Goal: Task Accomplishment & Management: Complete application form

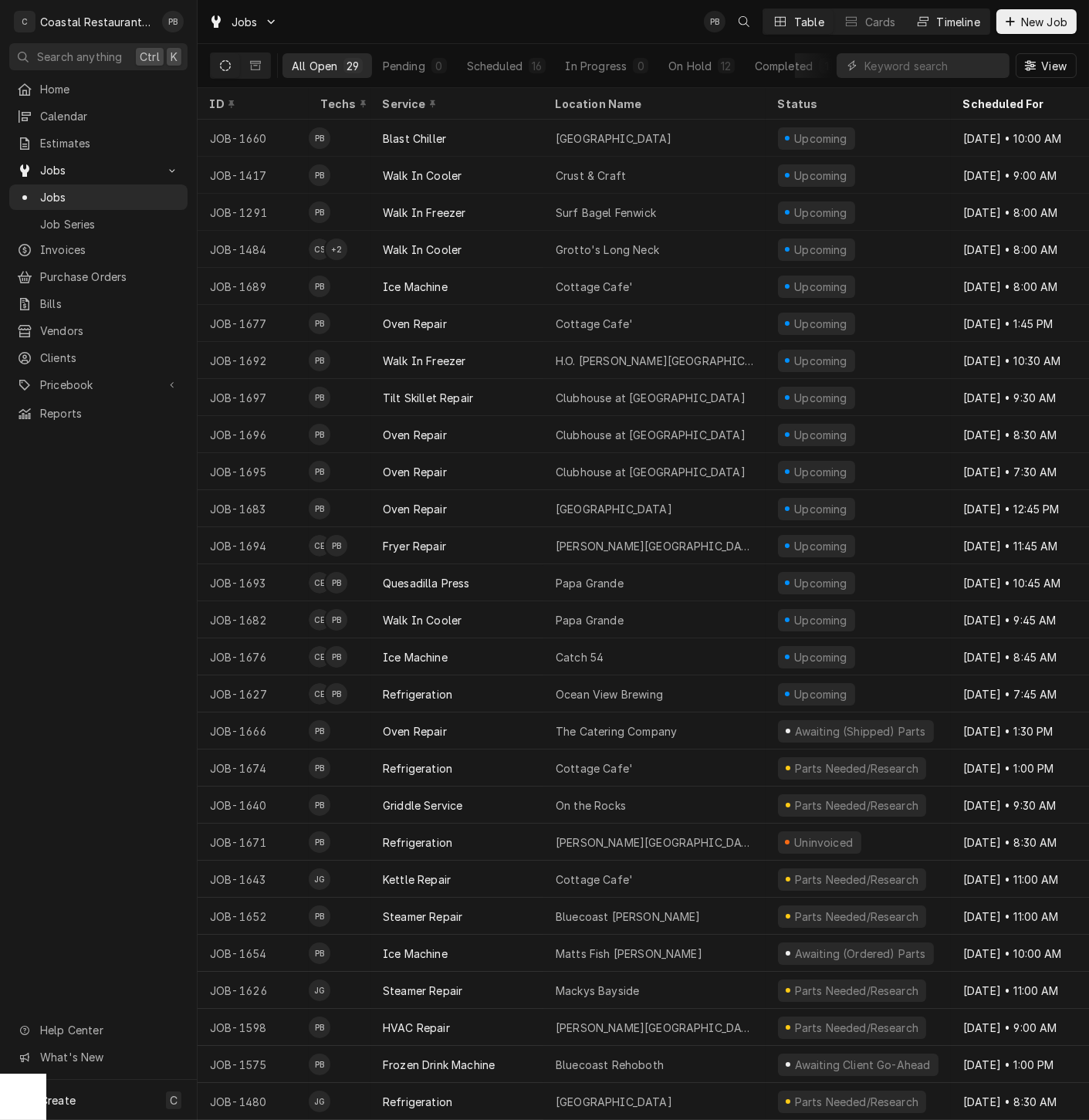
click at [967, 21] on div "Timeline" at bounding box center [958, 21] width 43 height 16
click at [967, 10] on button "Timeline" at bounding box center [947, 21] width 84 height 24
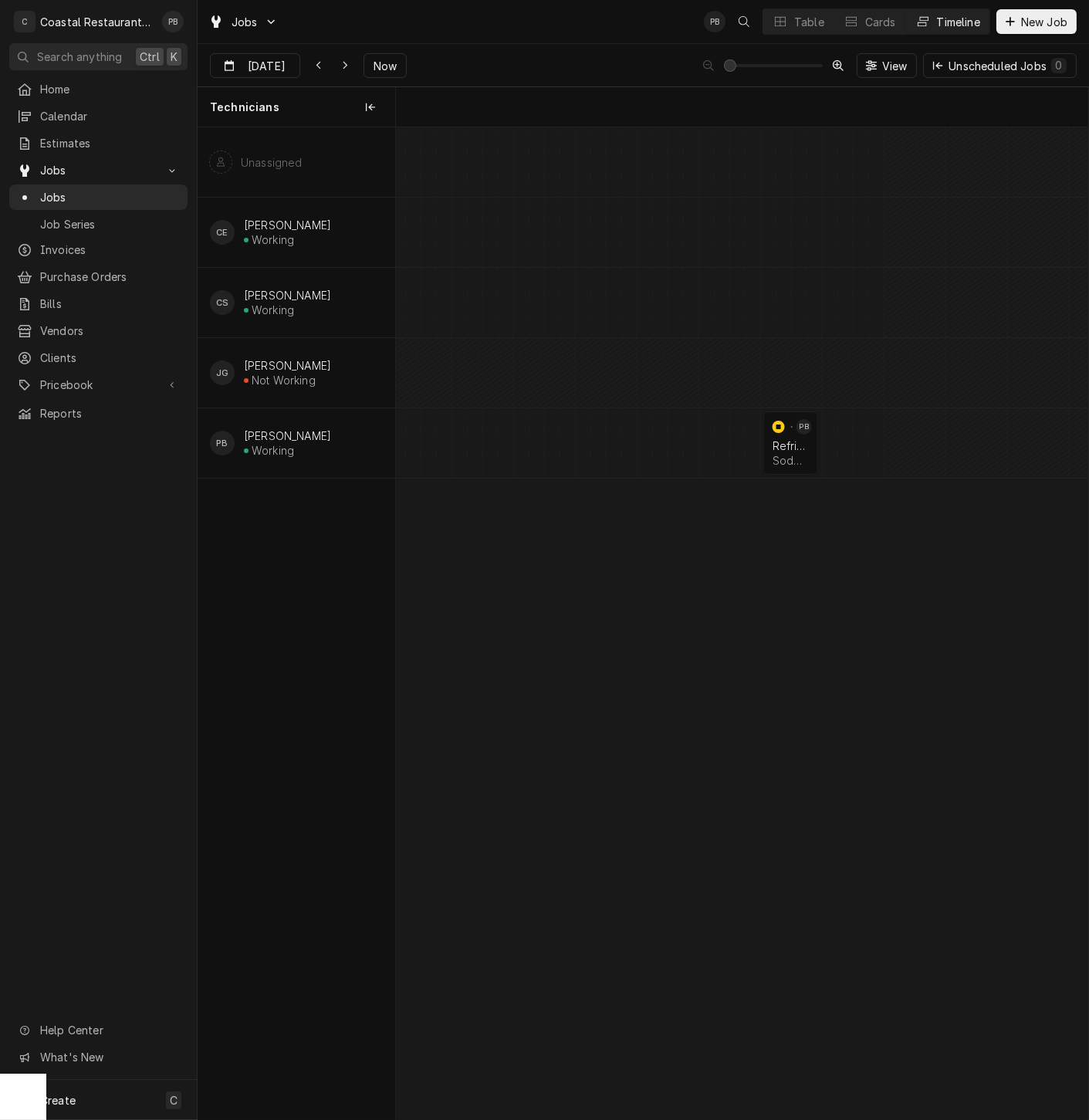
scroll to position [0, 13731]
click at [386, 58] on span "Now" at bounding box center [385, 66] width 30 height 16
type input "Sep 26"
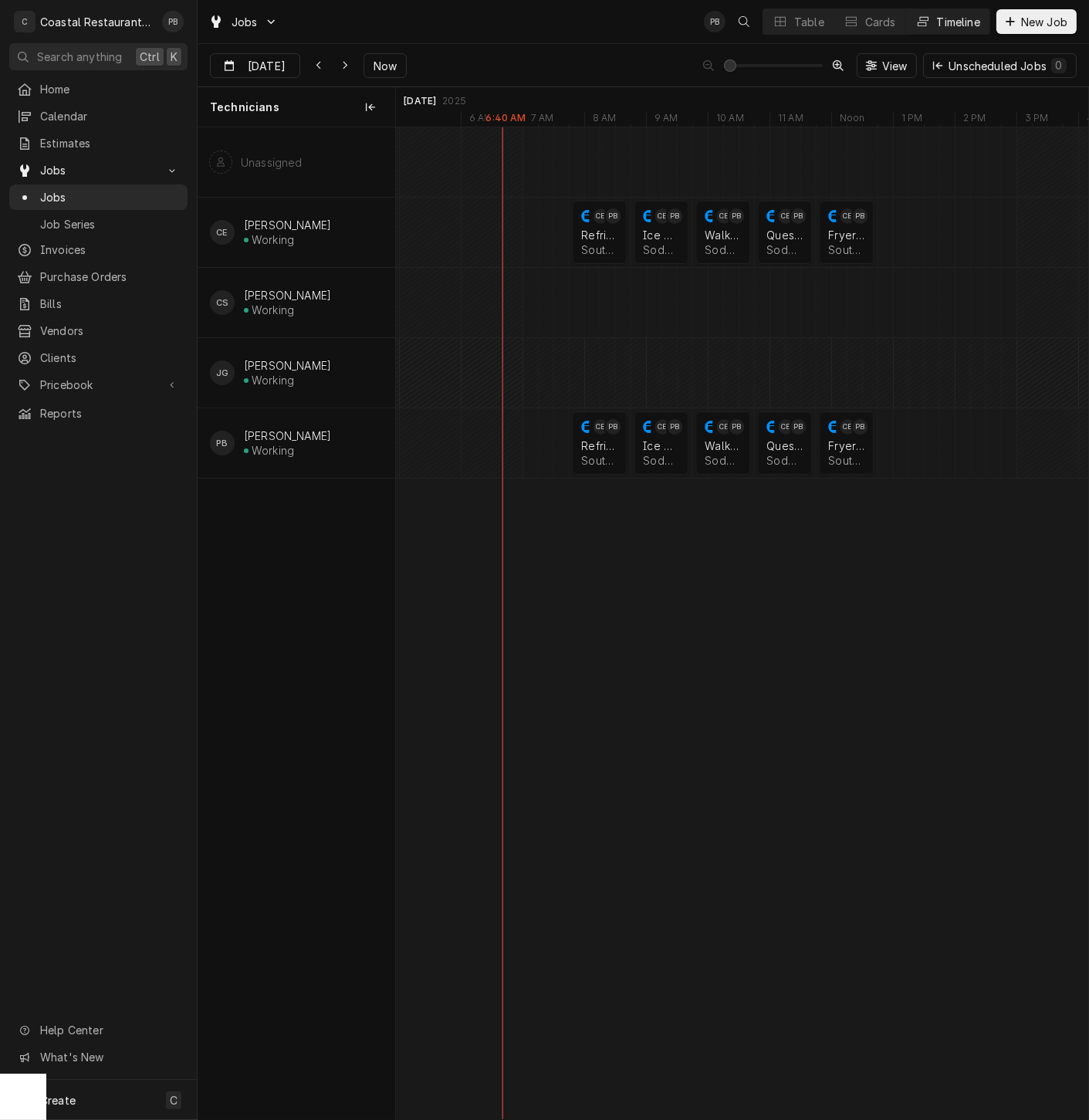
scroll to position [0, 0]
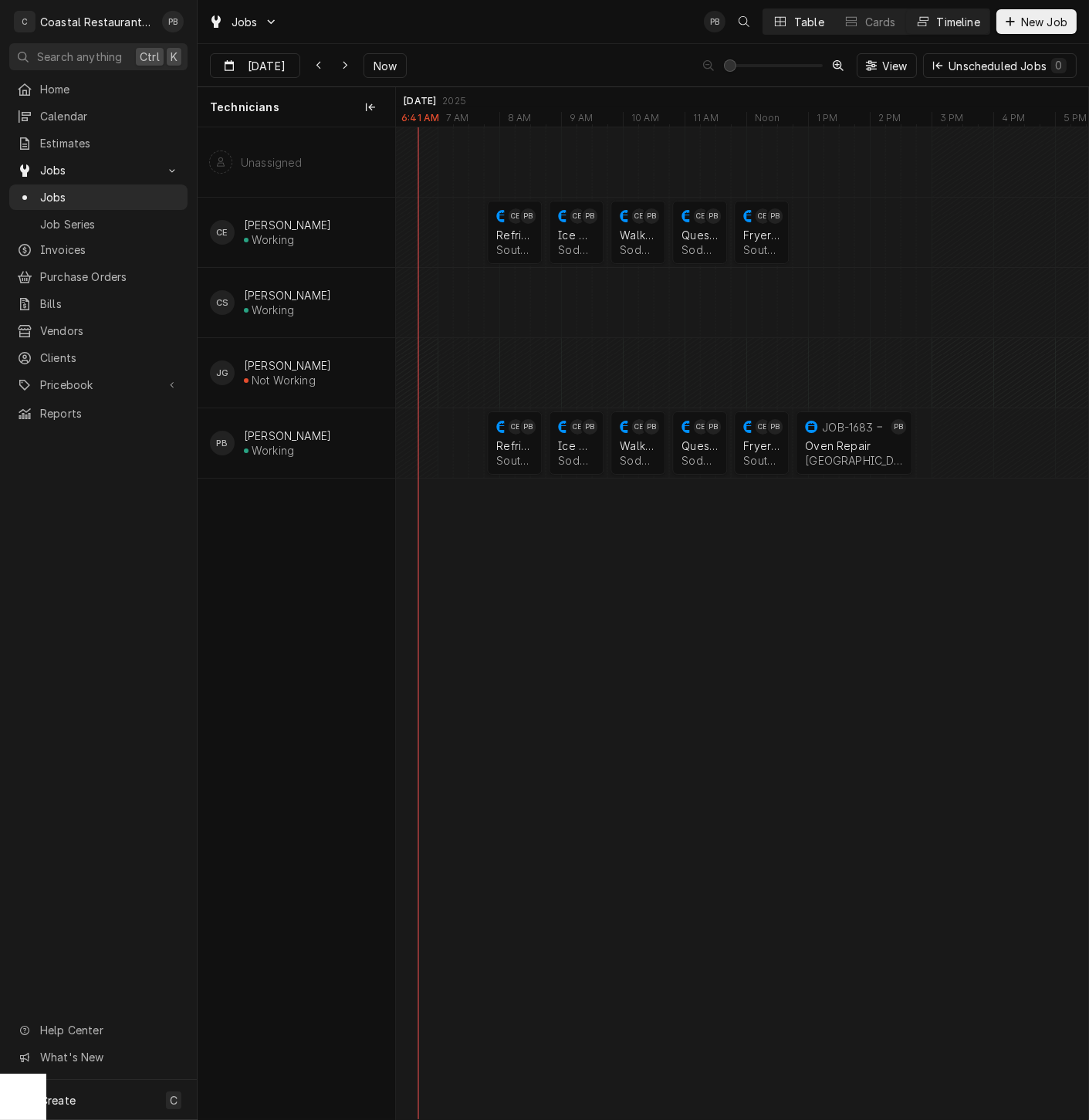
click at [775, 19] on icon "Dynamic Content Wrapper" at bounding box center [780, 21] width 11 height 11
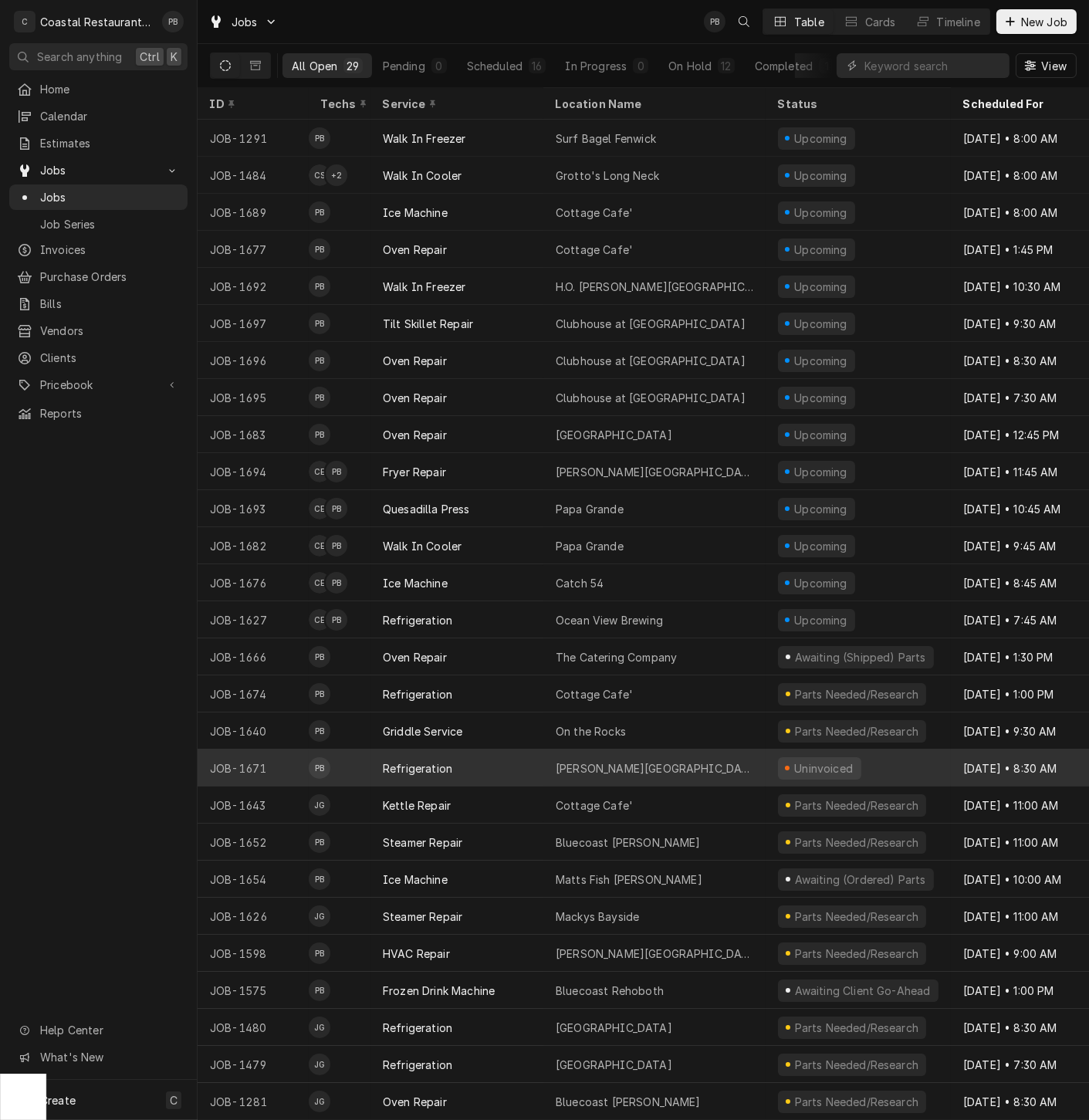
click at [509, 753] on div "Refrigeration" at bounding box center [457, 768] width 173 height 37
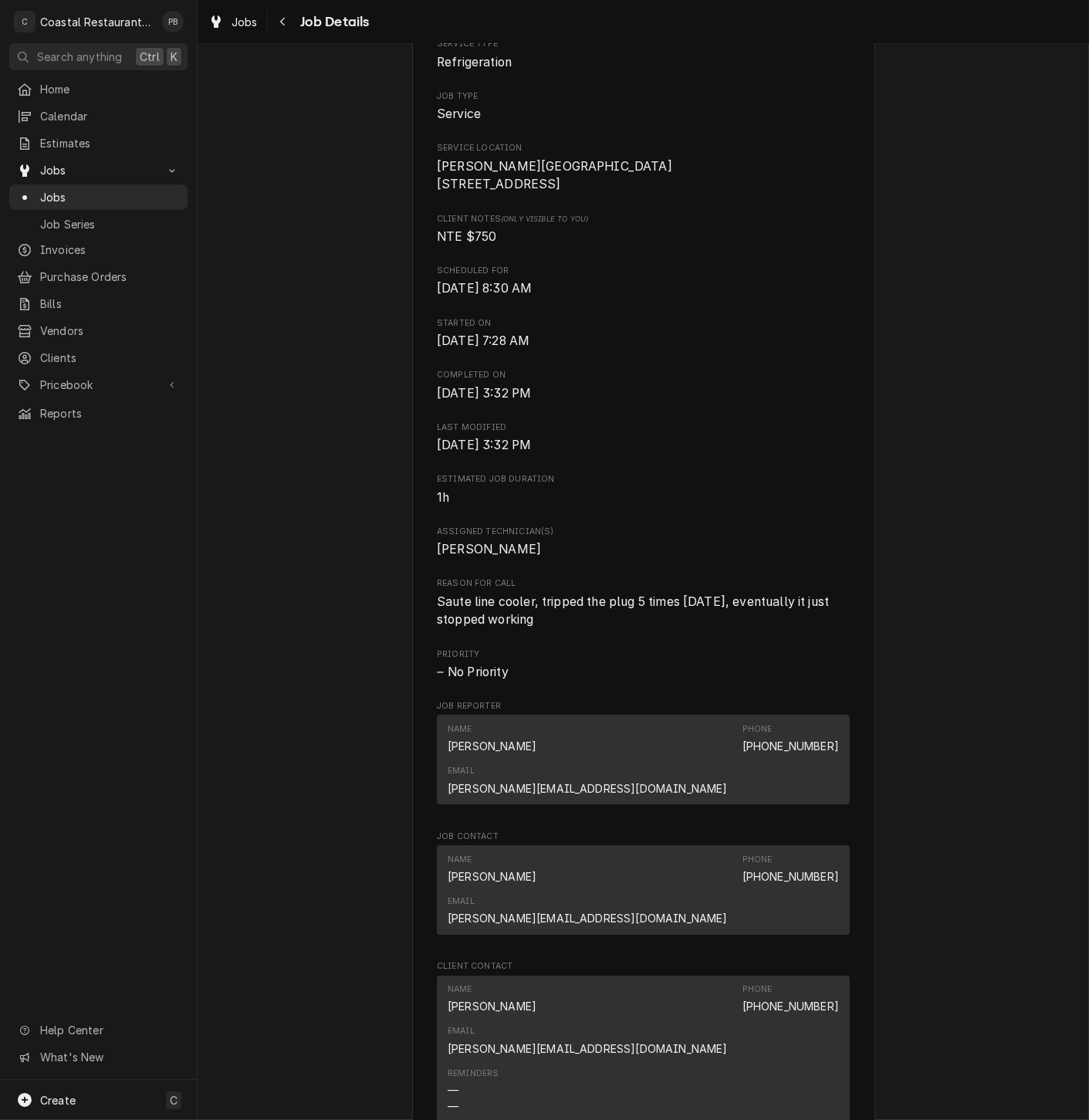
scroll to position [808, 0]
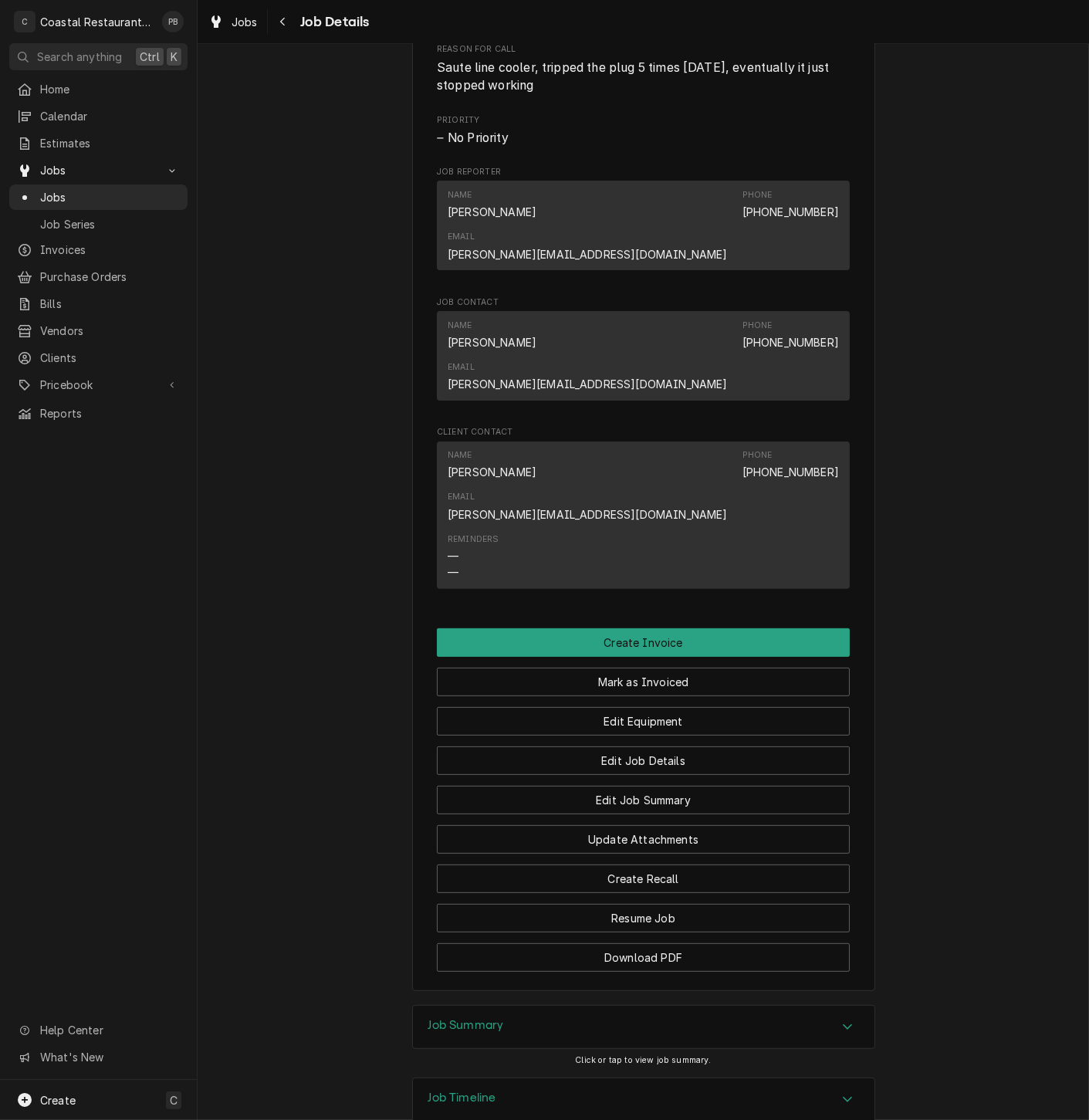
click at [842, 1020] on icon "Accordion Header" at bounding box center [848, 1026] width 11 height 13
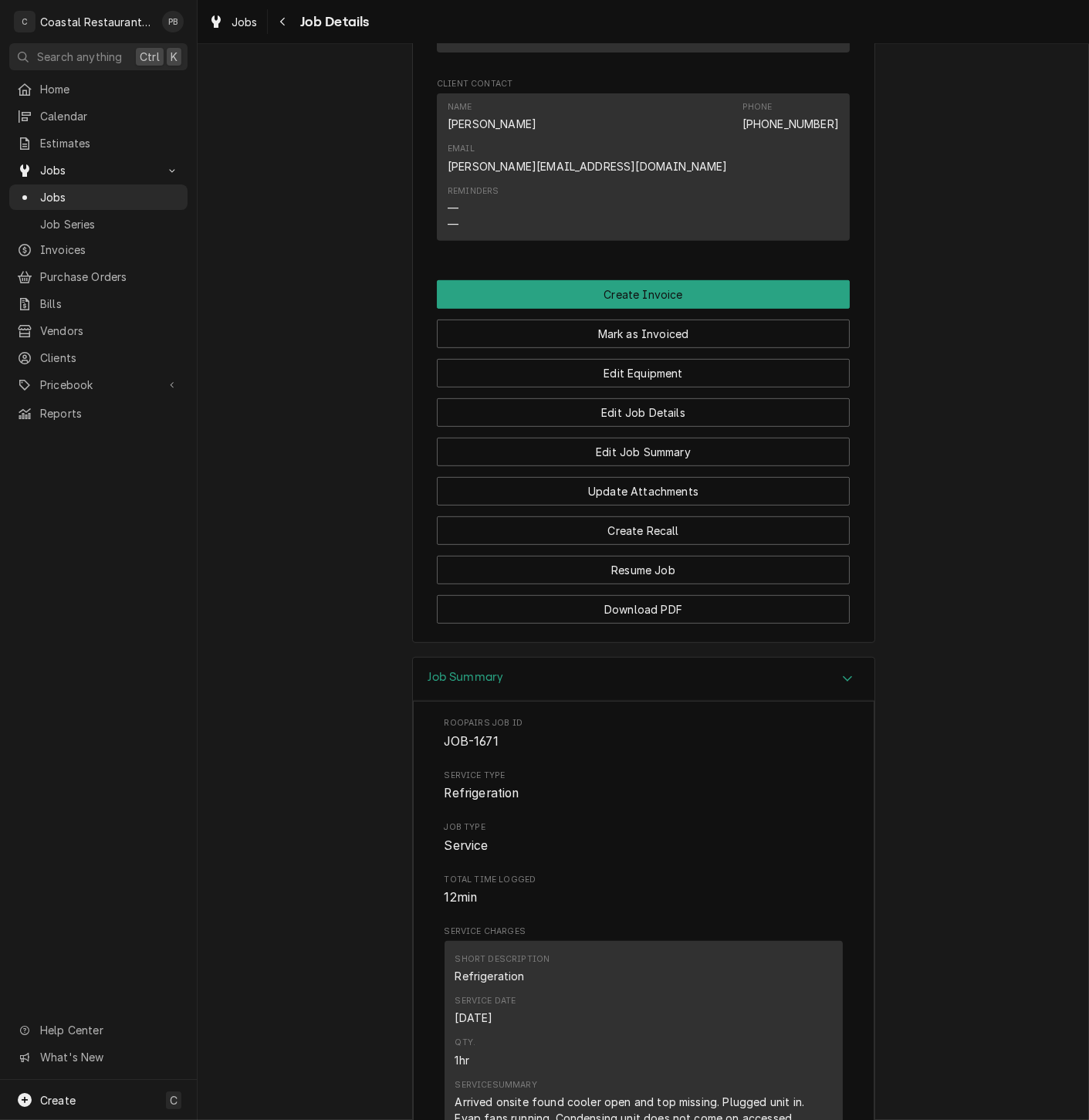
scroll to position [894, 0]
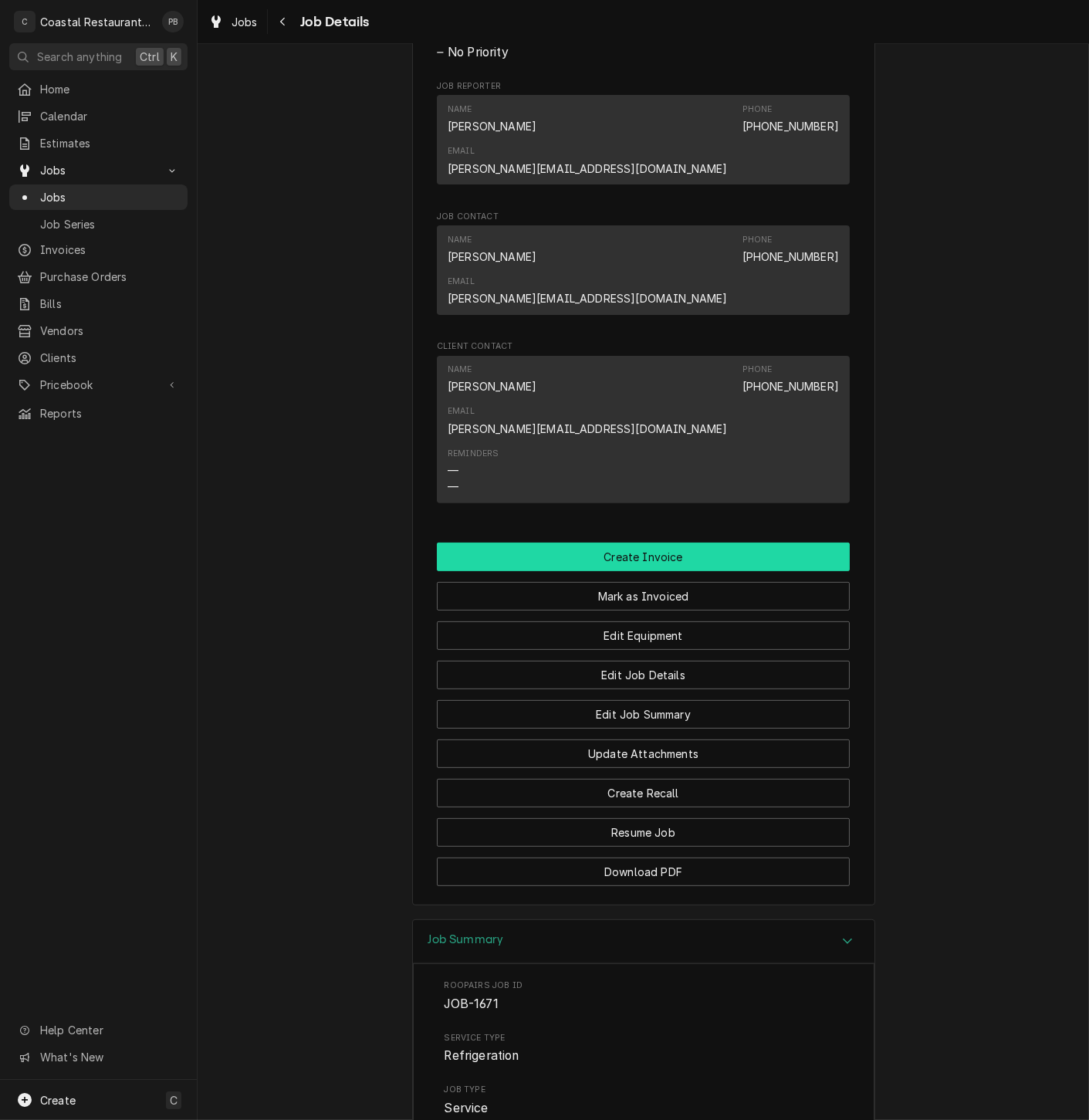
click at [641, 543] on button "Create Invoice" at bounding box center [643, 557] width 413 height 29
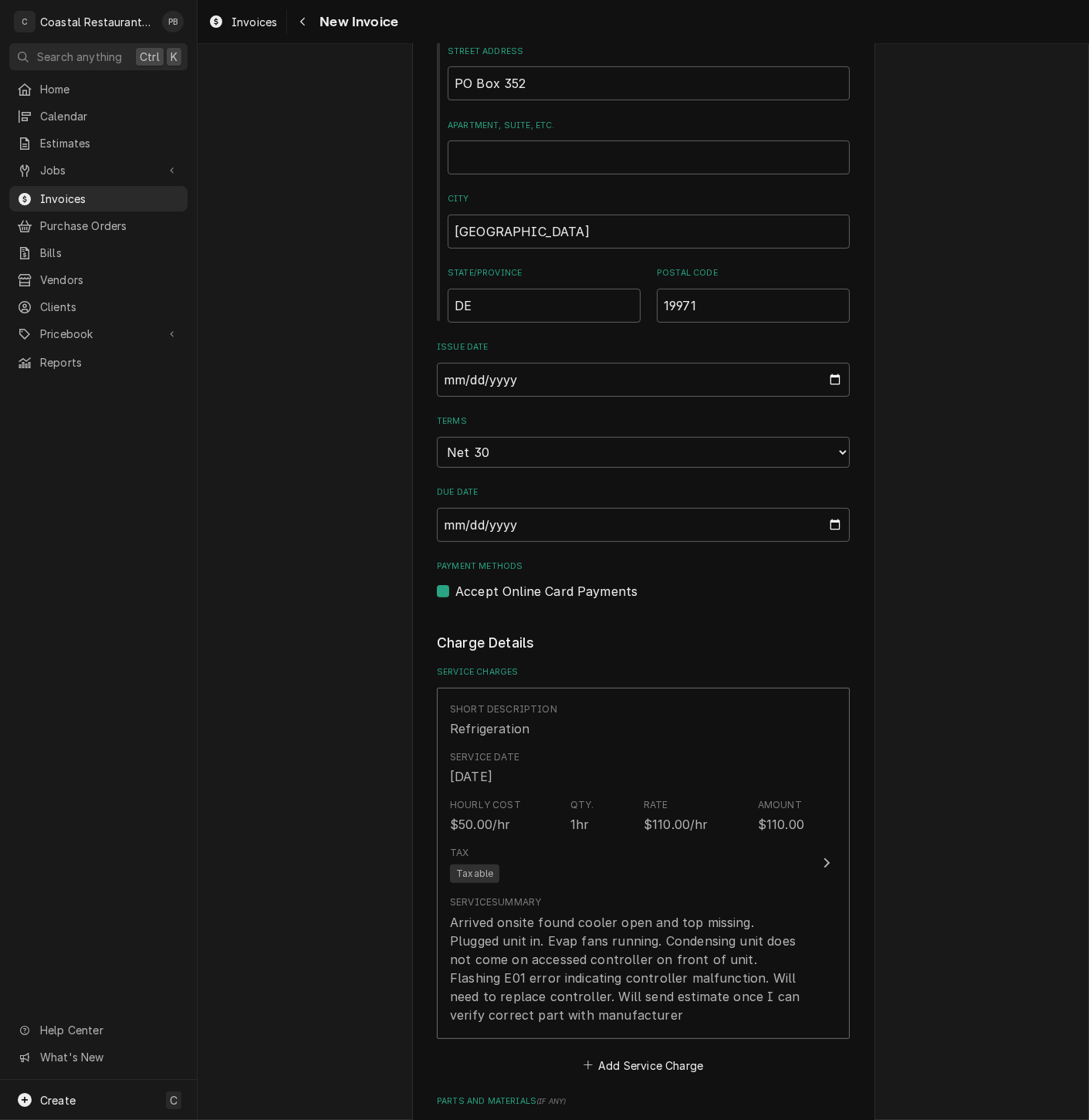
scroll to position [1796, 0]
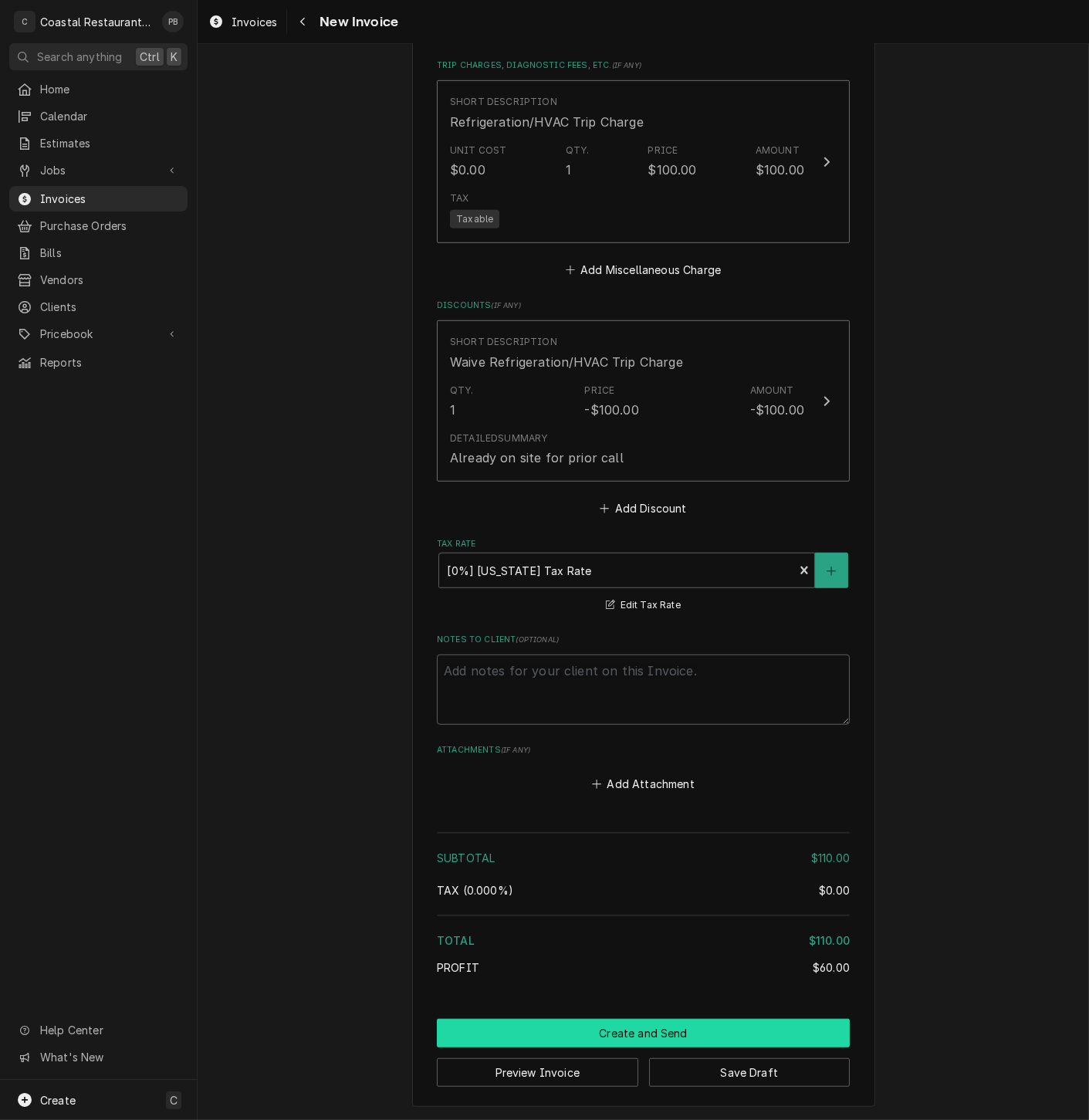
click at [669, 1032] on button "Create and Send" at bounding box center [643, 1033] width 413 height 29
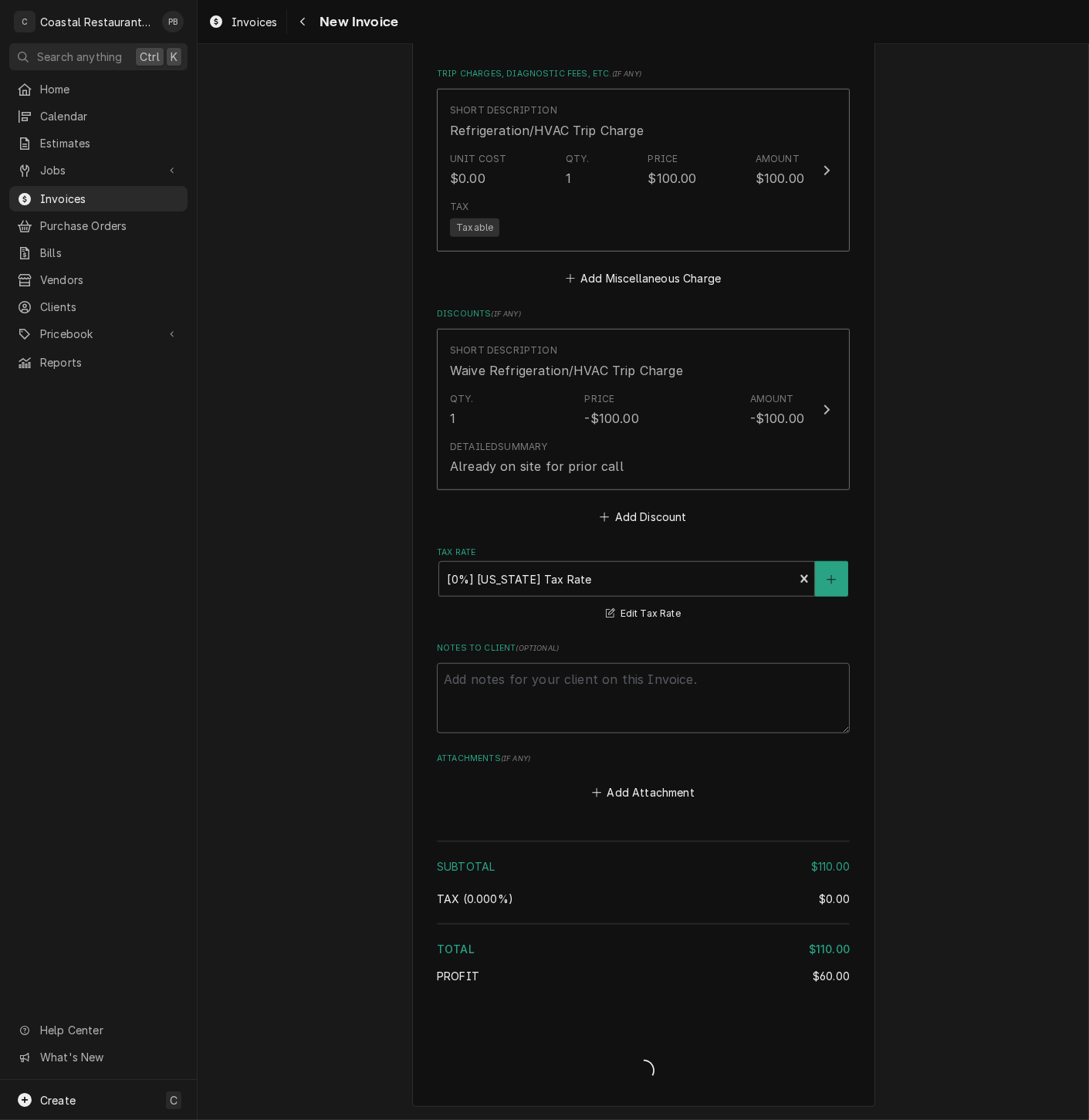
type textarea "x"
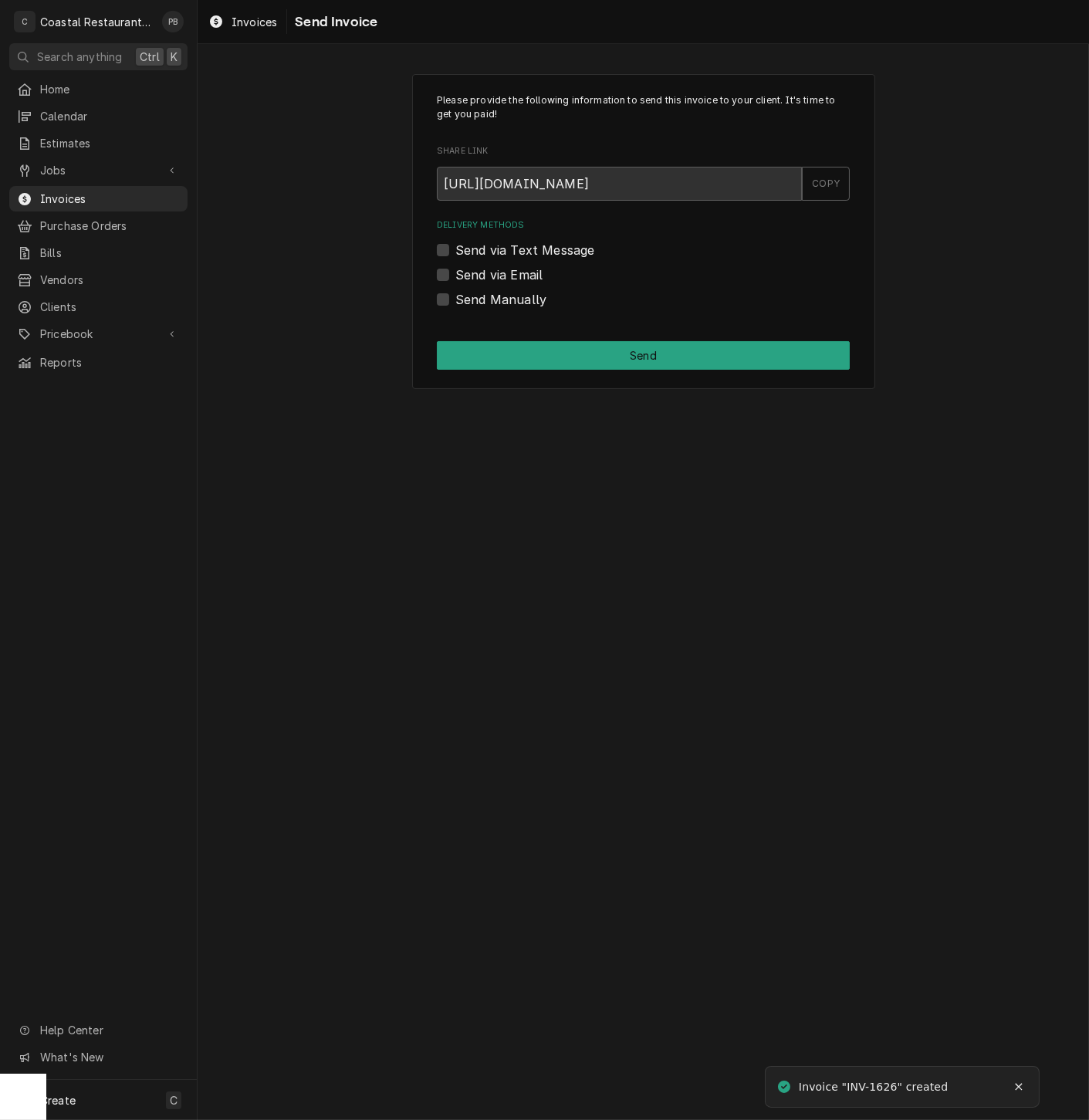
click at [455, 273] on label "Send via Email" at bounding box center [498, 275] width 87 height 19
click at [455, 273] on input "Send via Email" at bounding box center [661, 283] width 413 height 34
checkbox input "true"
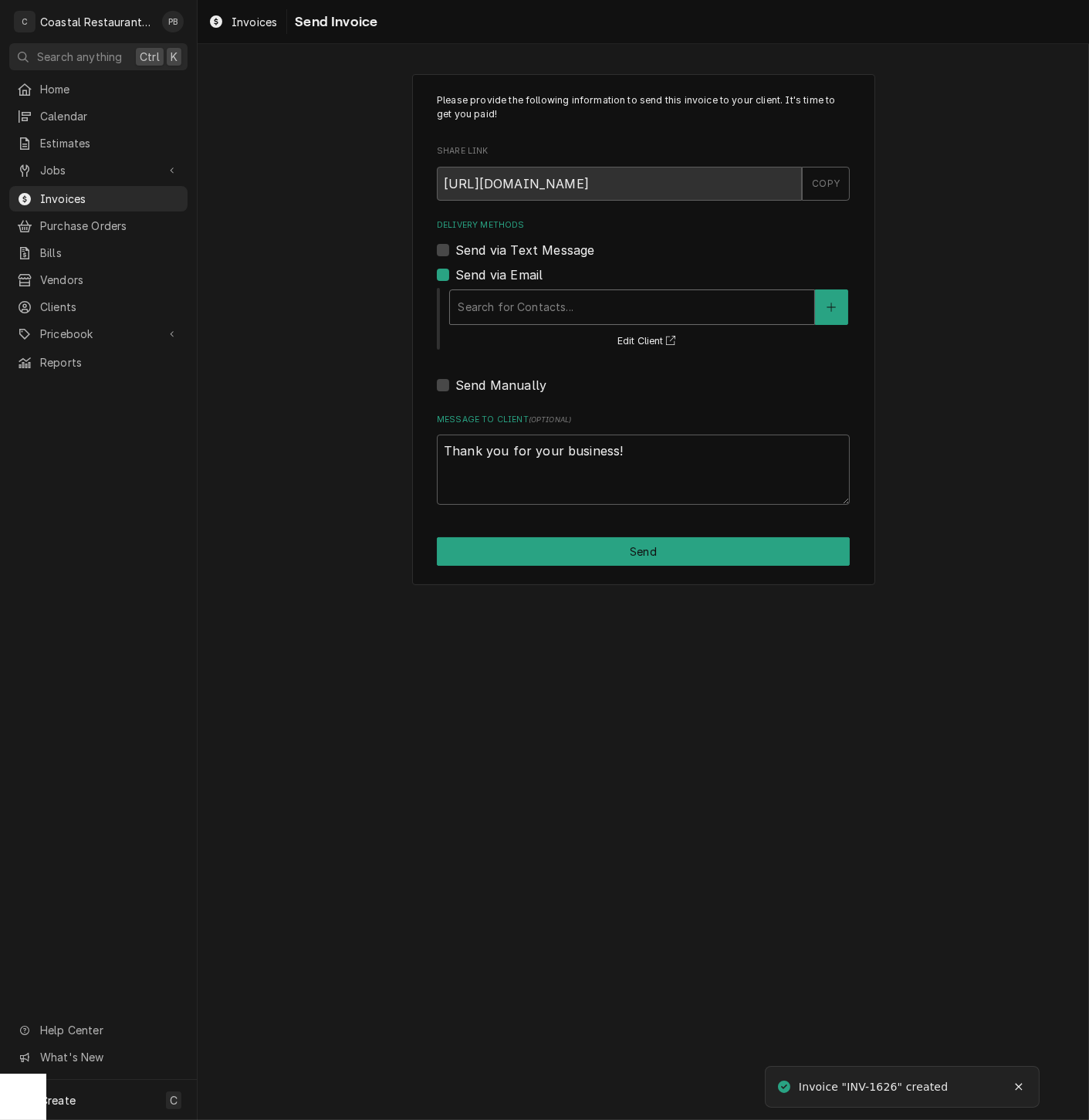
click at [592, 321] on div "Search for Contacts..." at bounding box center [632, 307] width 365 height 34
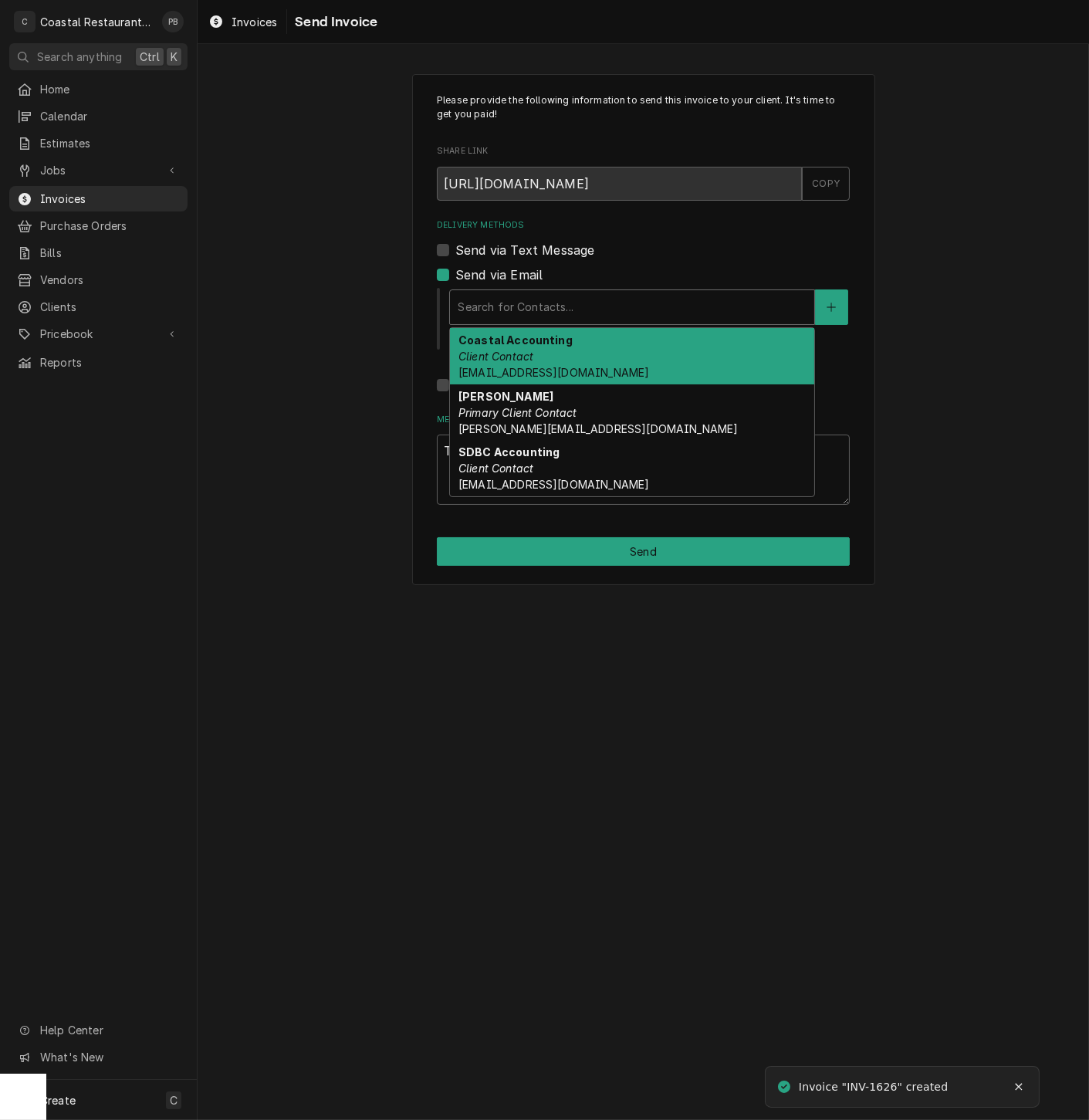
click at [578, 355] on div "Coastal Accounting Client Contact Accounting@coastalrestaurantrepair.com" at bounding box center [632, 356] width 365 height 57
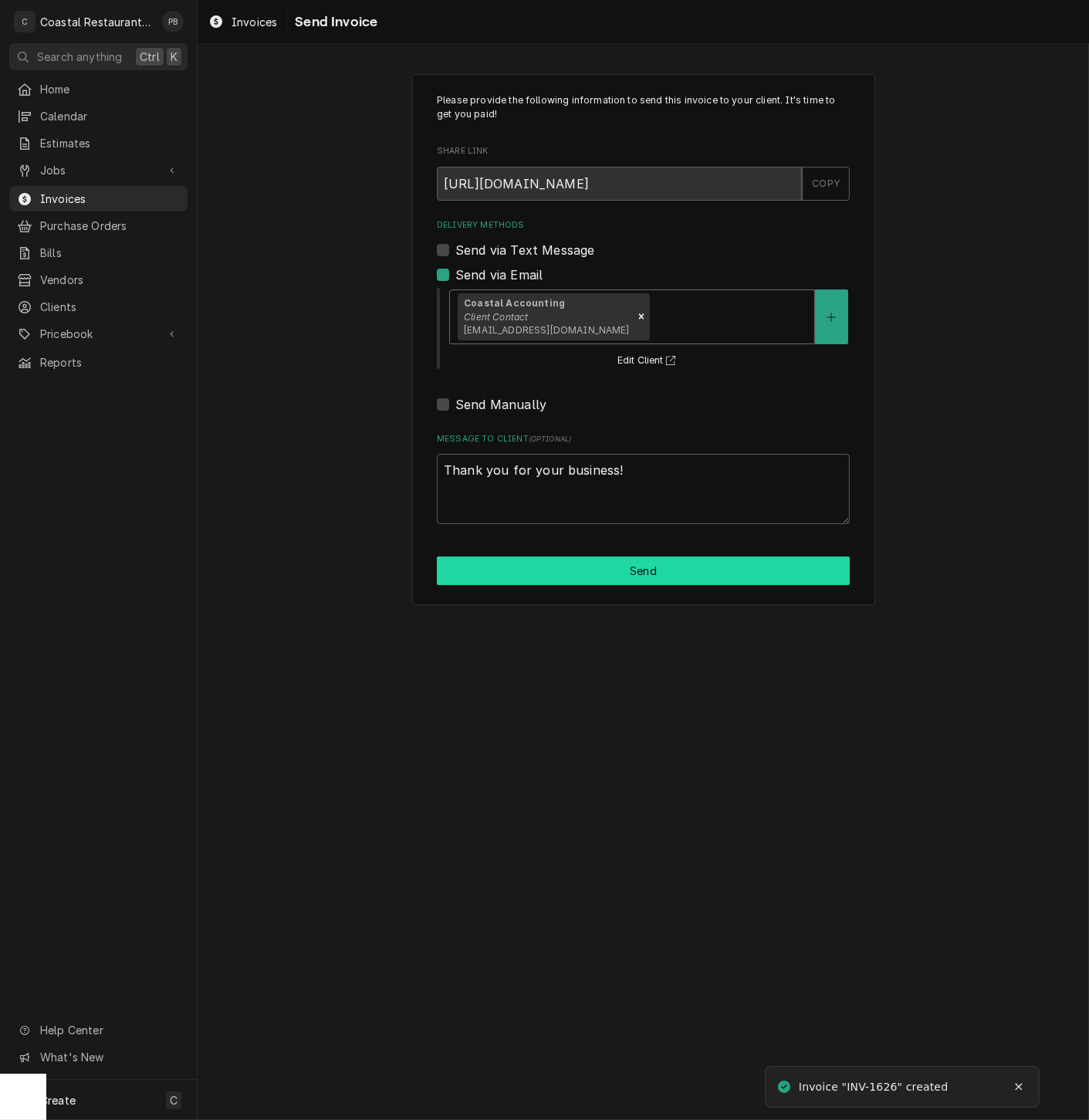
click at [674, 568] on button "Send" at bounding box center [643, 571] width 413 height 29
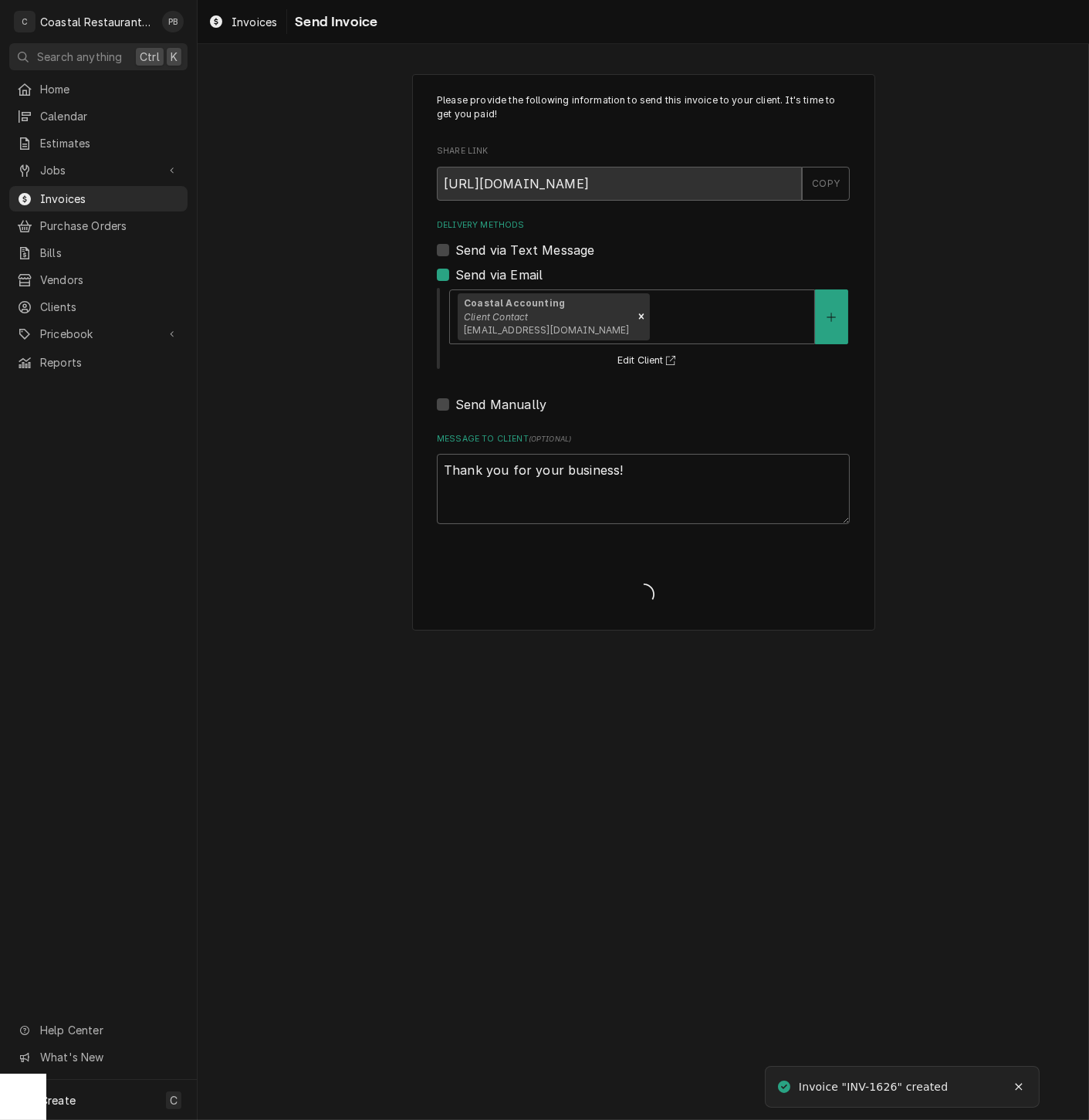
type textarea "x"
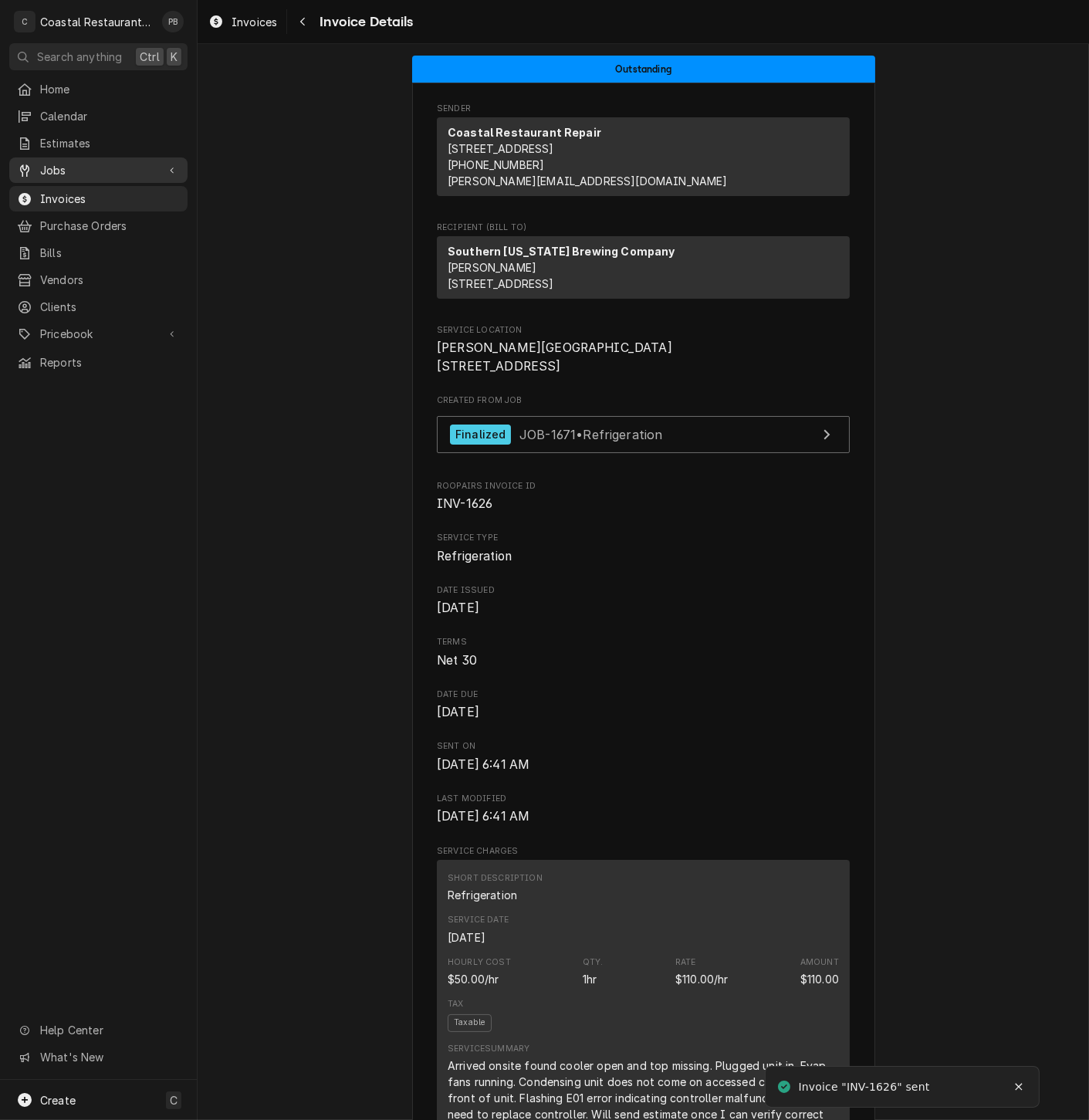
click at [74, 162] on span "Jobs" at bounding box center [99, 170] width 116 height 16
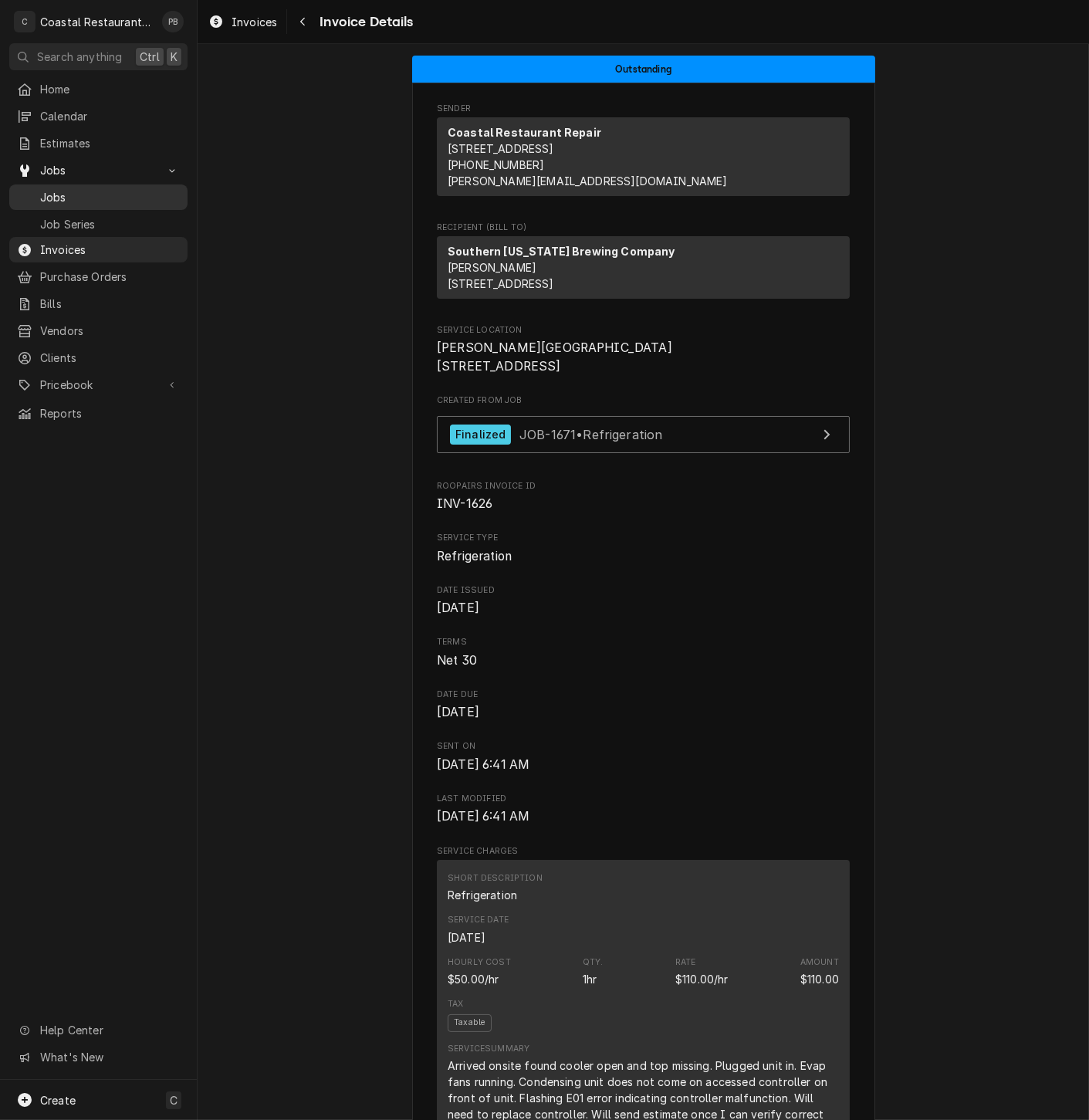
click at [85, 194] on span "Jobs" at bounding box center [111, 197] width 140 height 16
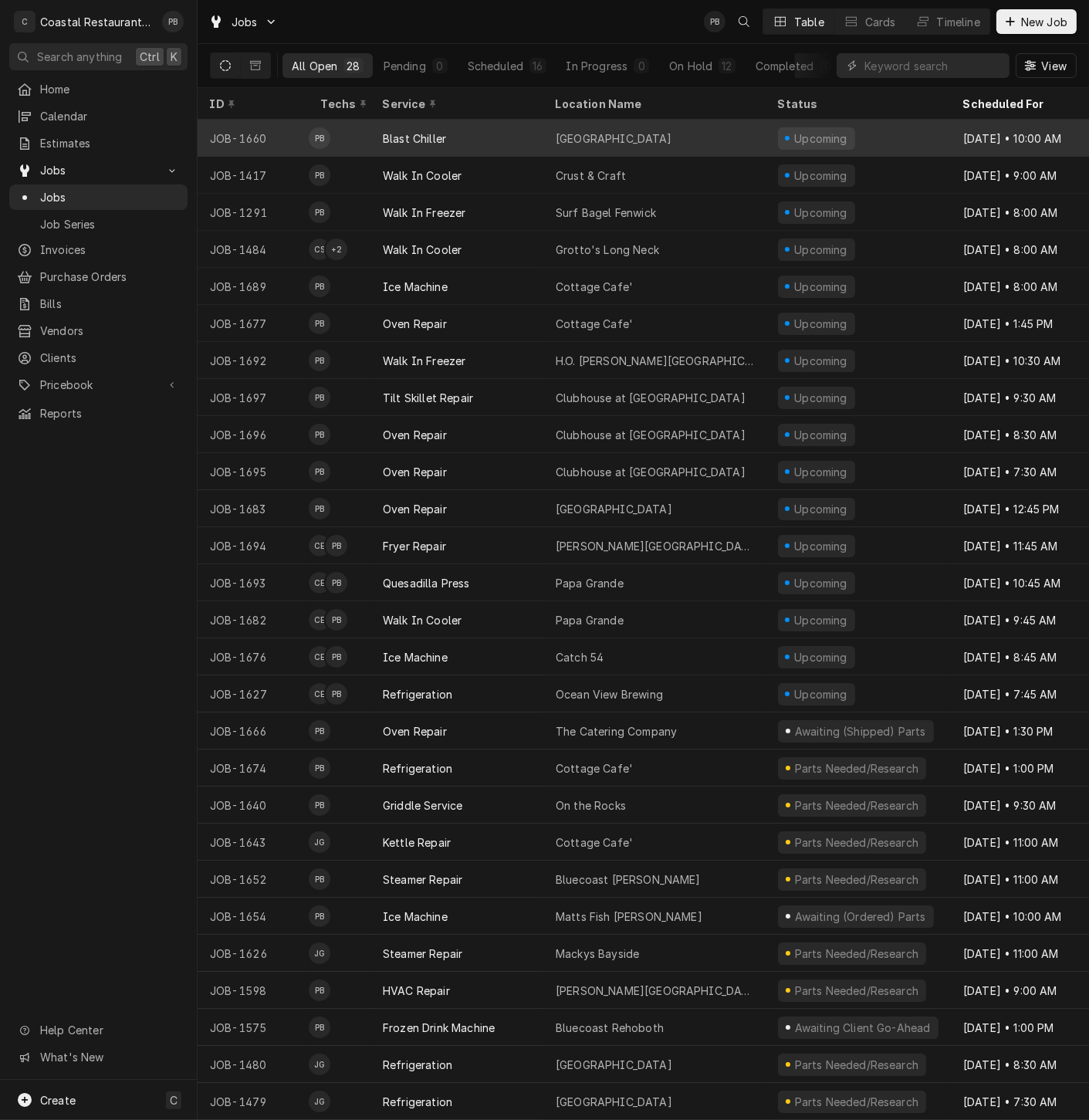
click at [617, 131] on div "[GEOGRAPHIC_DATA]" at bounding box center [614, 138] width 116 height 16
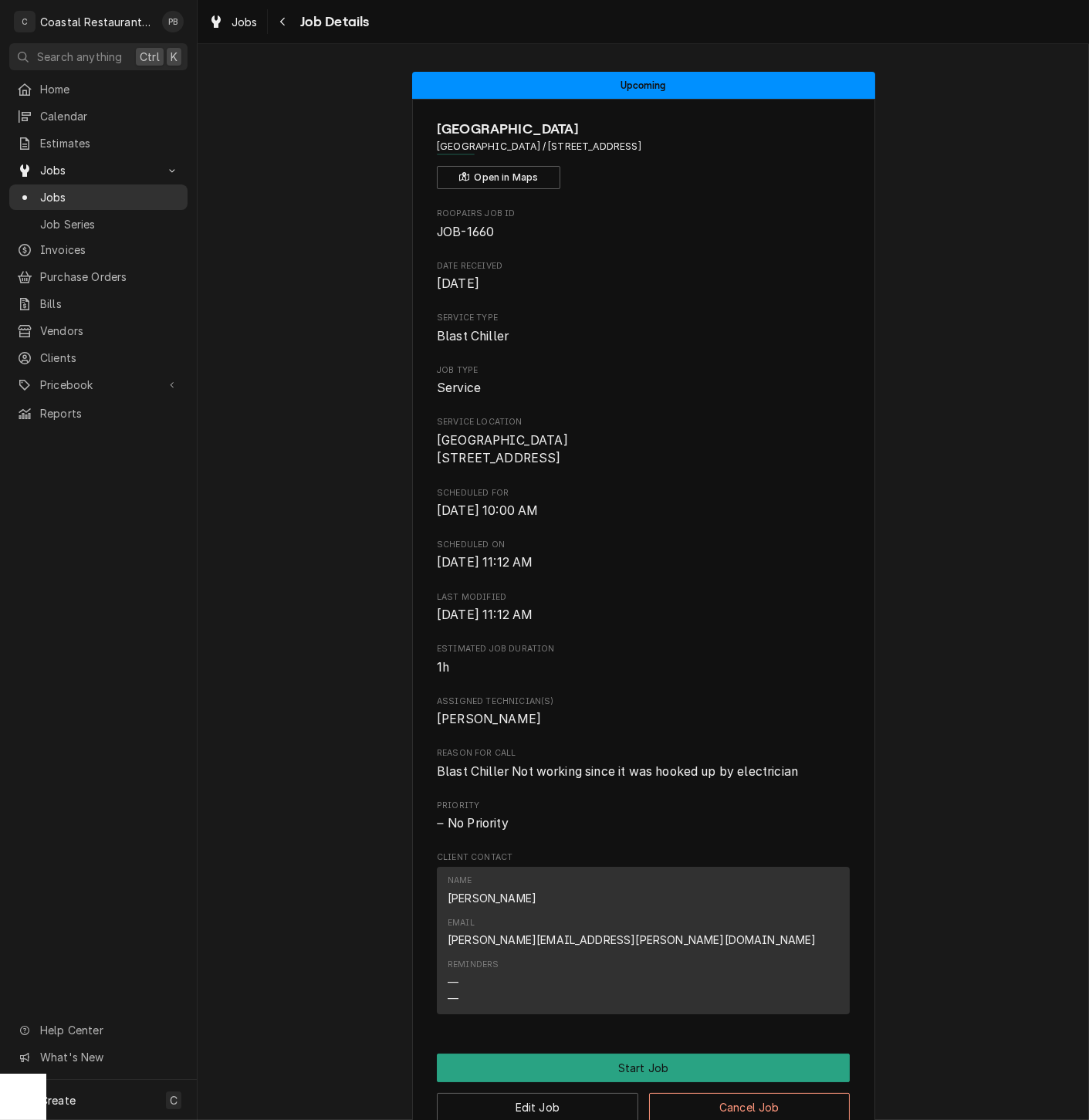
click at [53, 192] on span "Jobs" at bounding box center [111, 197] width 140 height 16
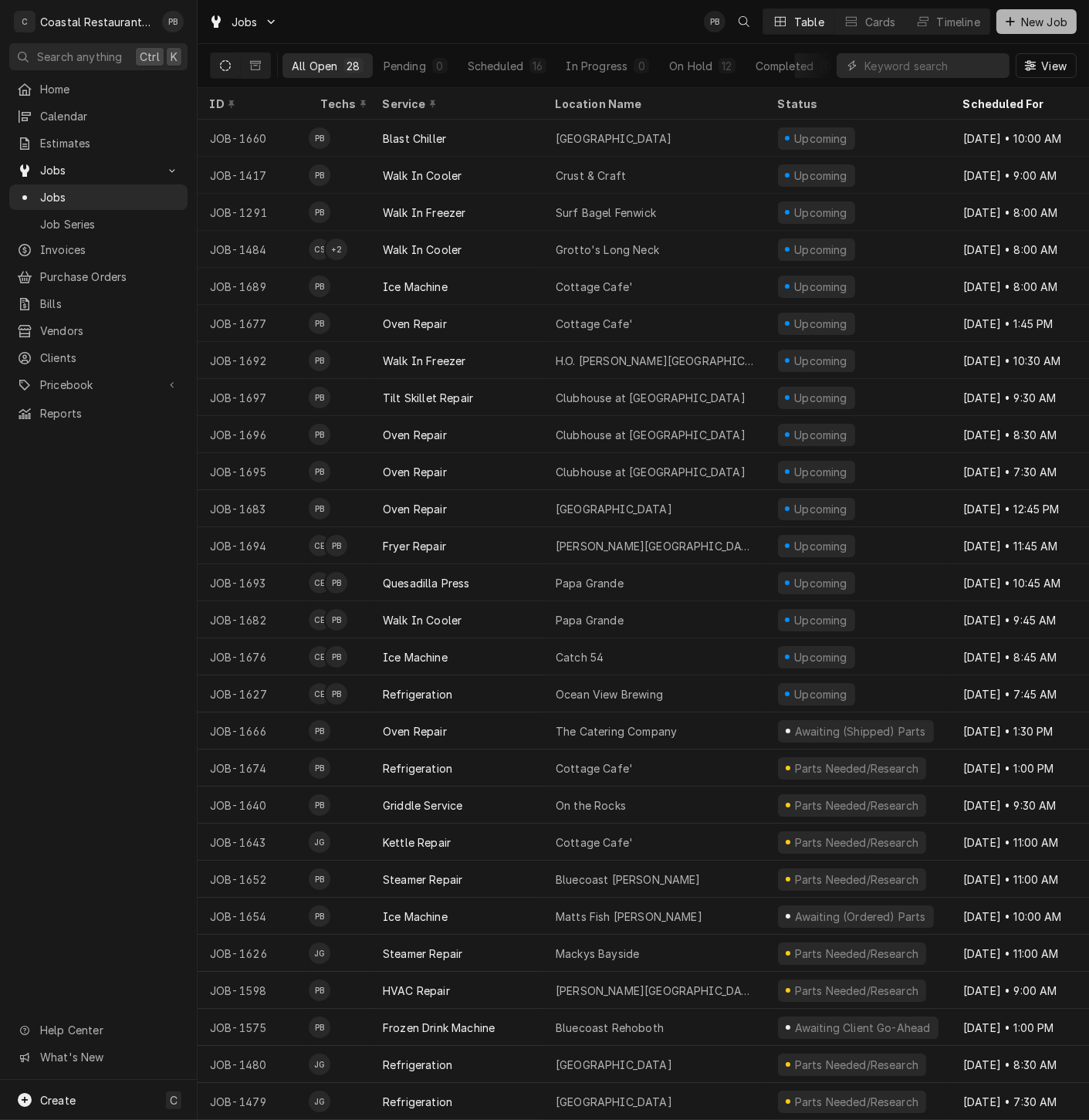
click at [1020, 24] on span "New Job" at bounding box center [1044, 21] width 52 height 16
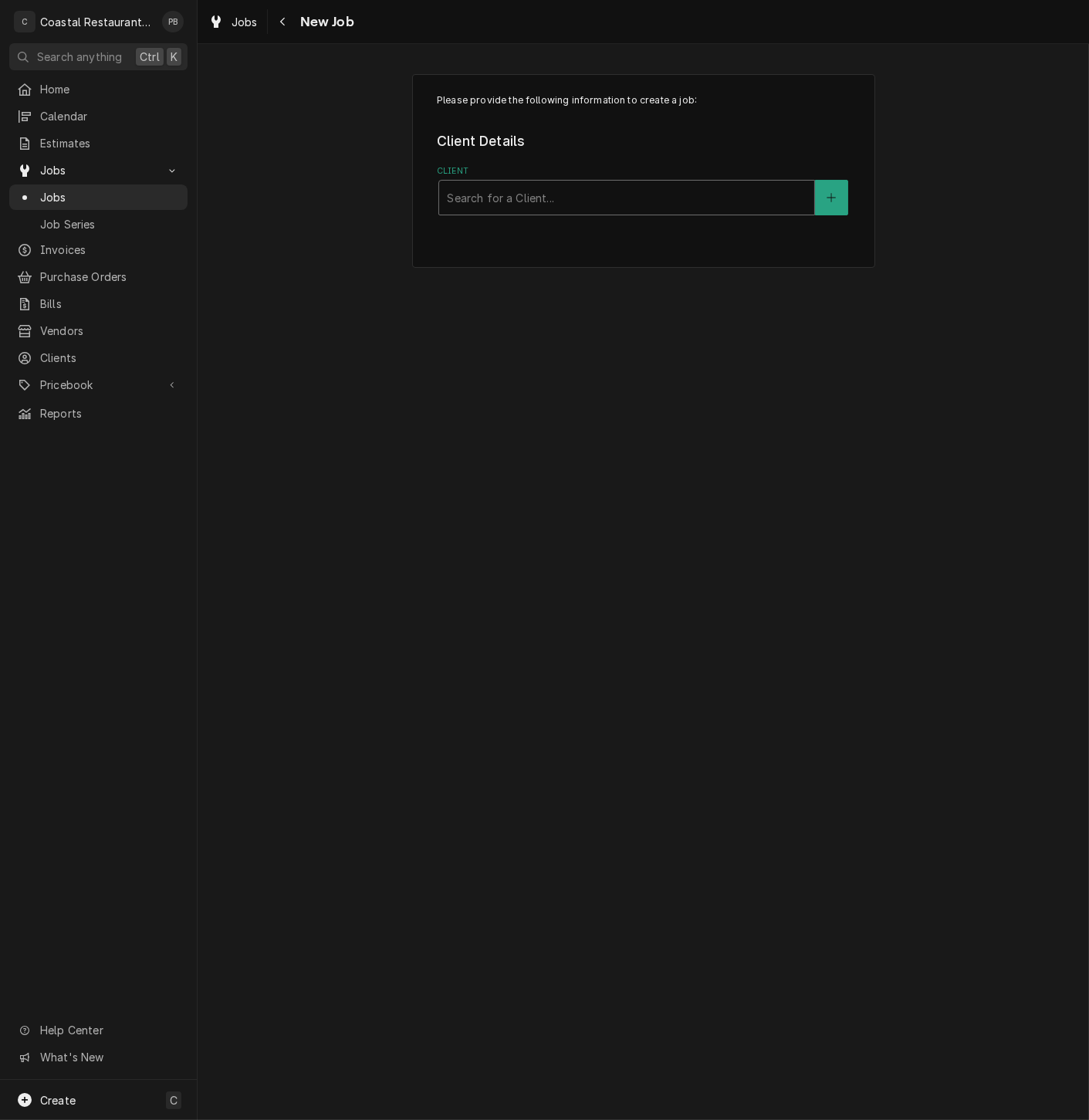
click at [540, 200] on div "Client" at bounding box center [626, 197] width 360 height 28
type input "cape"
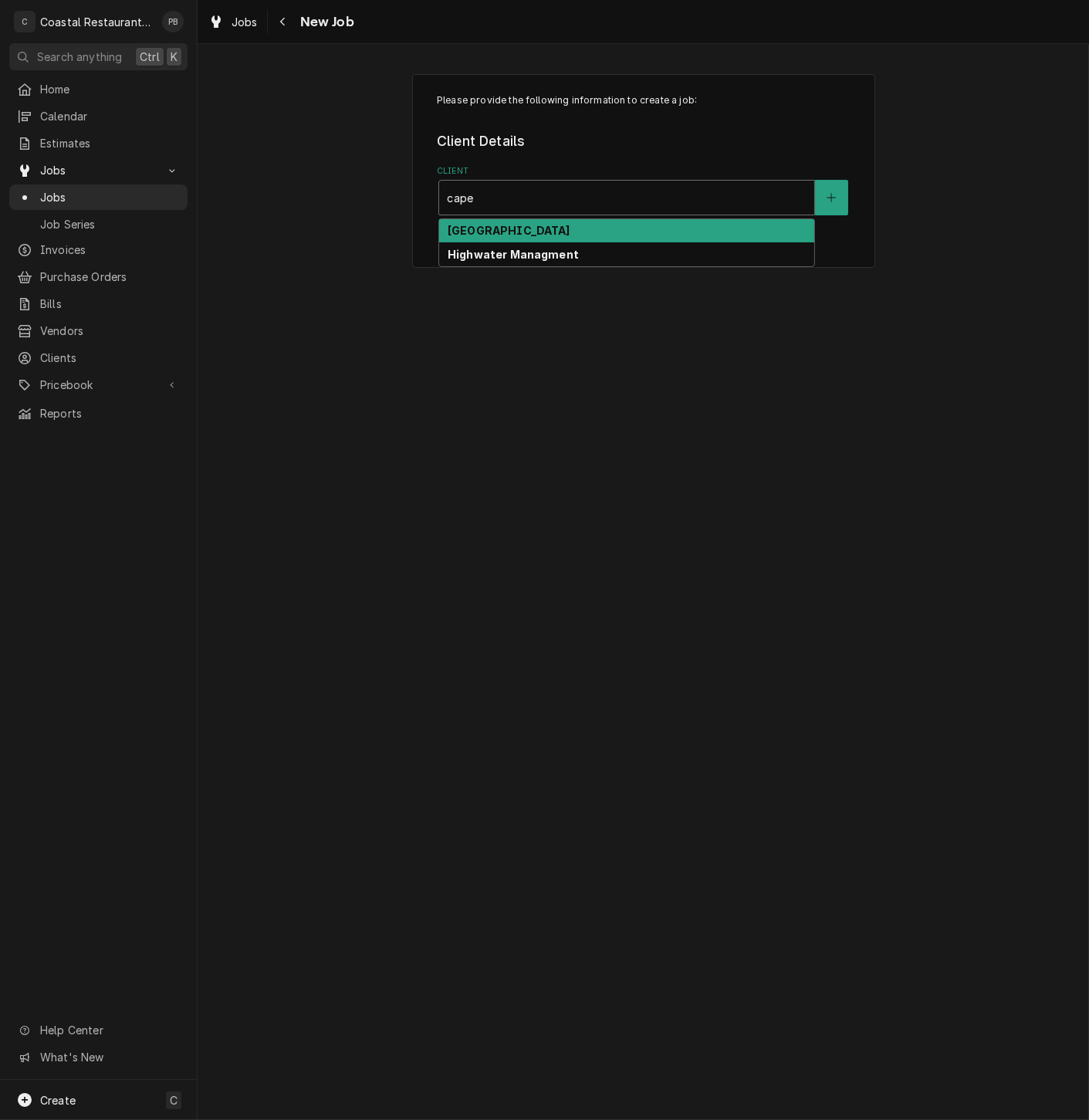
click at [535, 230] on strong "Cape Henlopen School District" at bounding box center [508, 230] width 122 height 14
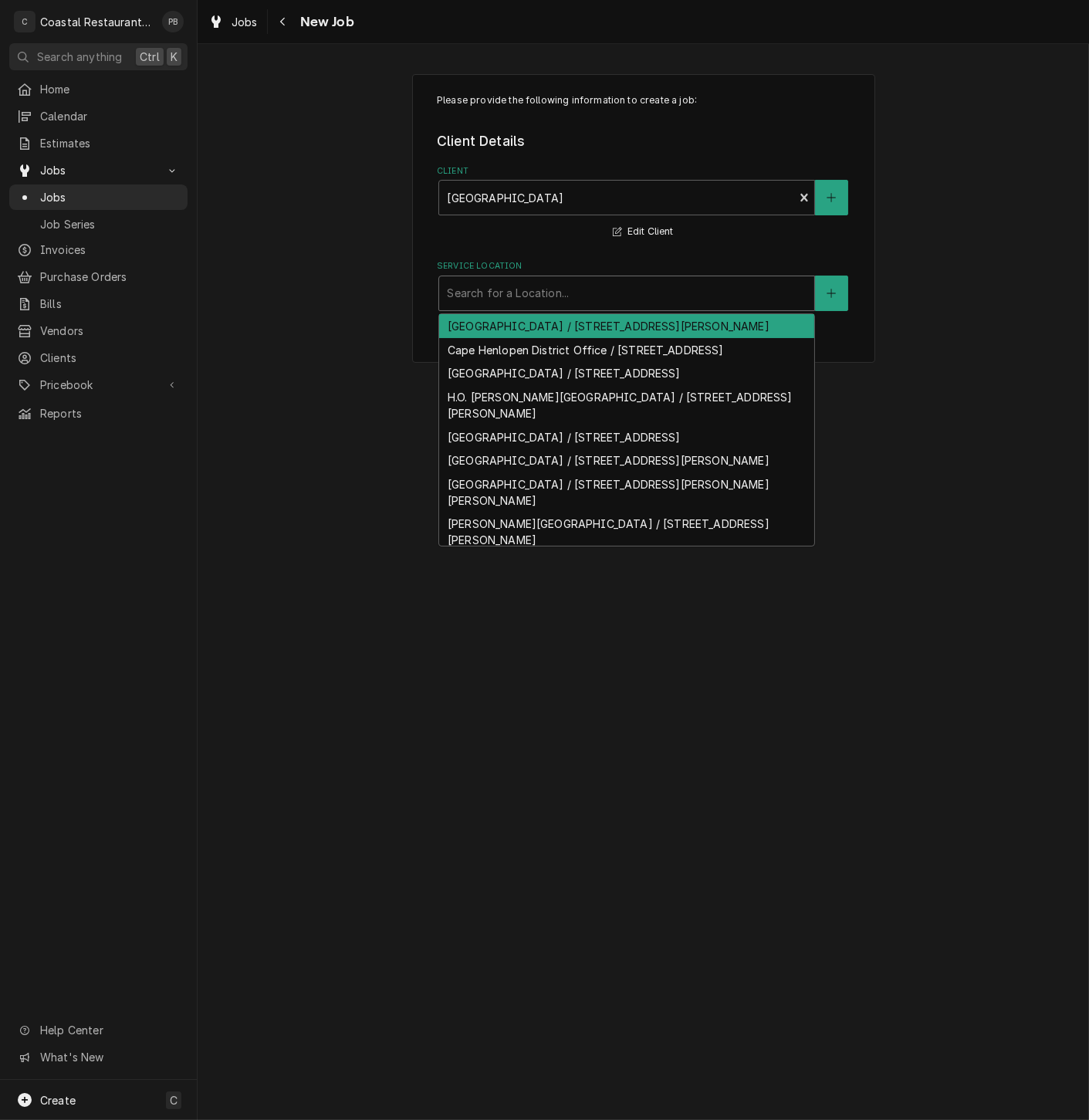
click at [522, 292] on div "Service Location" at bounding box center [626, 293] width 360 height 28
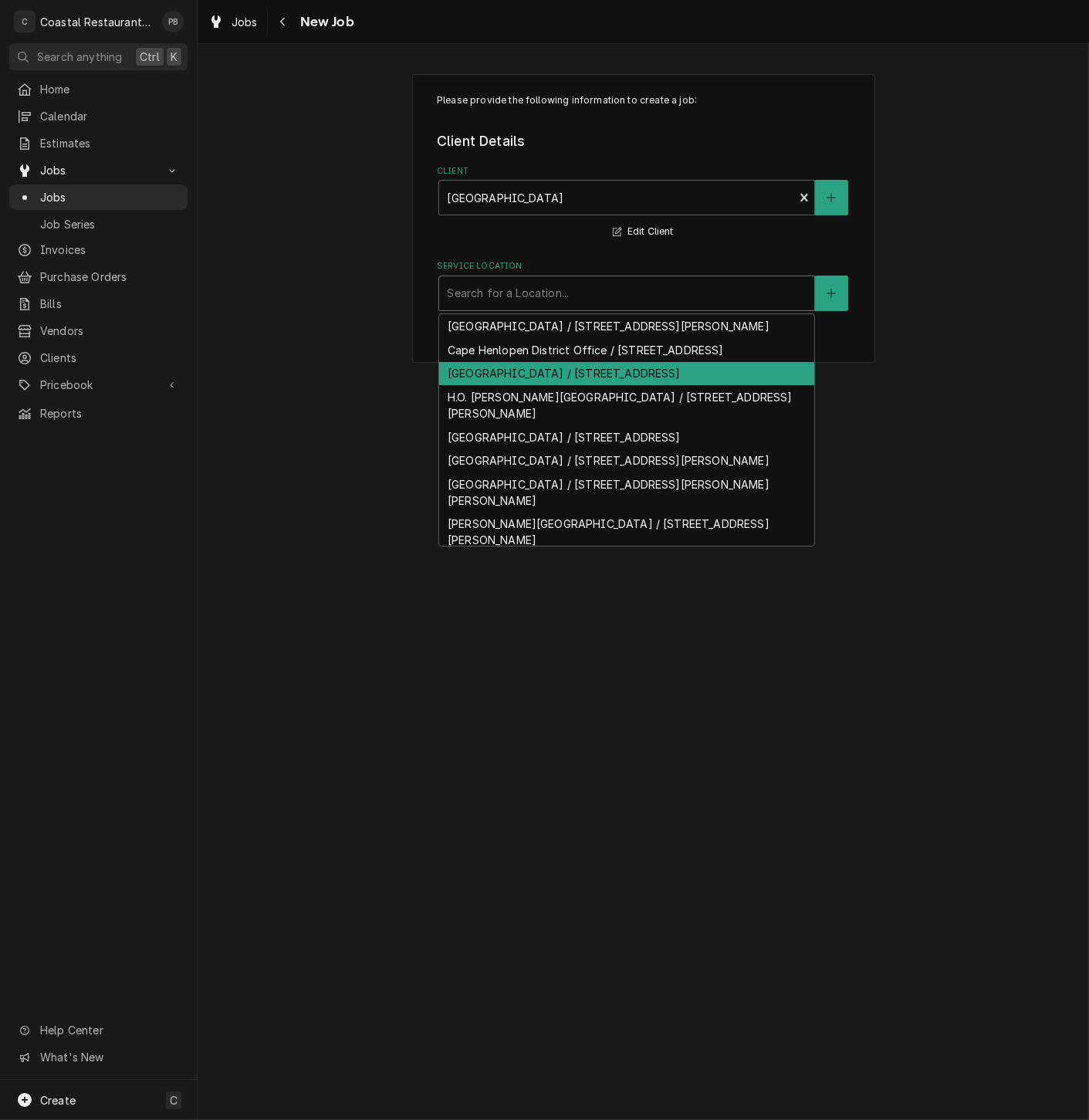
click at [563, 386] on div "Cape Henlopen High School / 1250 Kings Hwy, Lewes, DE 19958" at bounding box center [626, 374] width 375 height 24
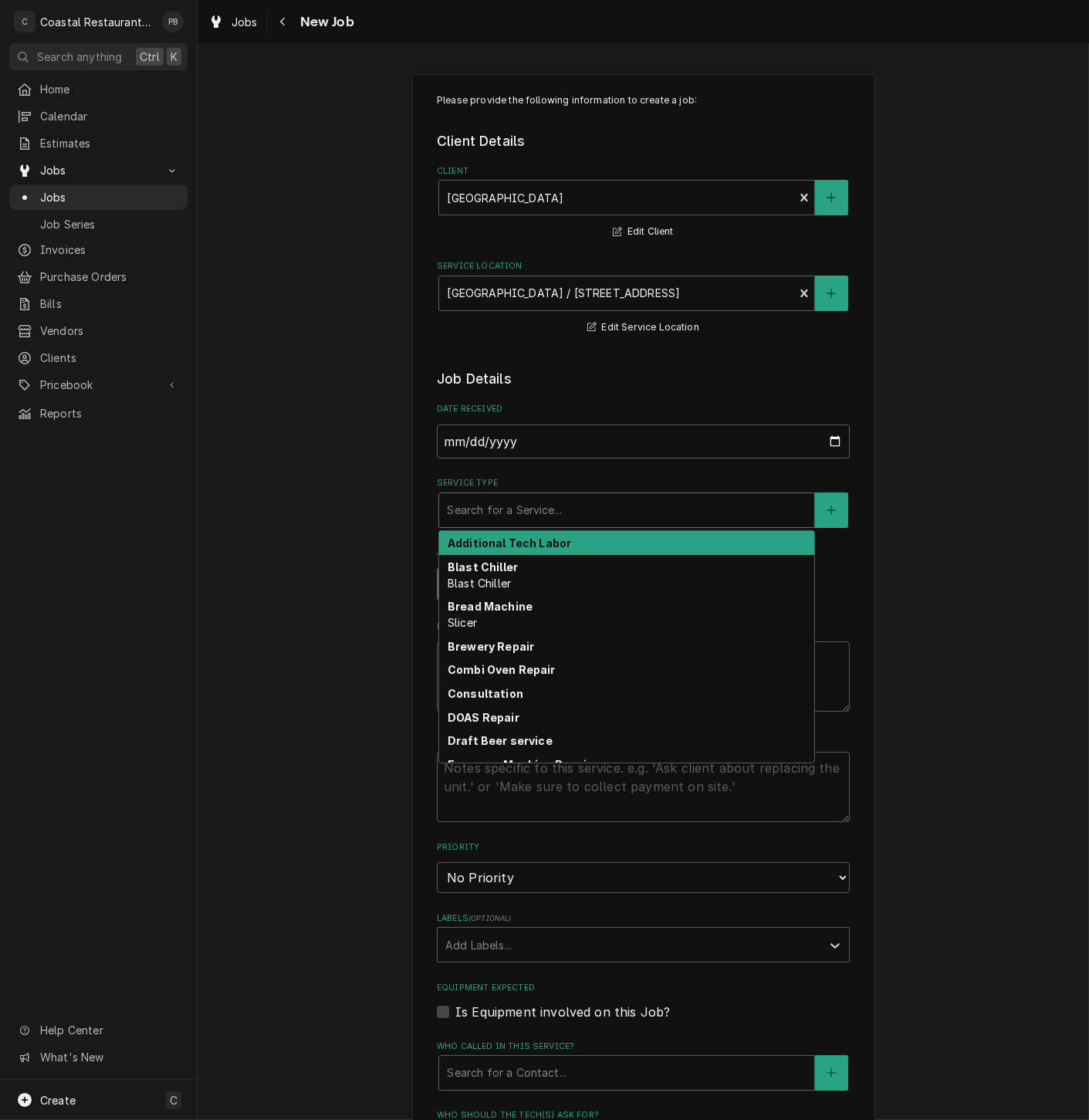
click at [560, 516] on div "Service Type" at bounding box center [626, 510] width 360 height 28
type textarea "x"
type input "r"
type textarea "x"
type input "re"
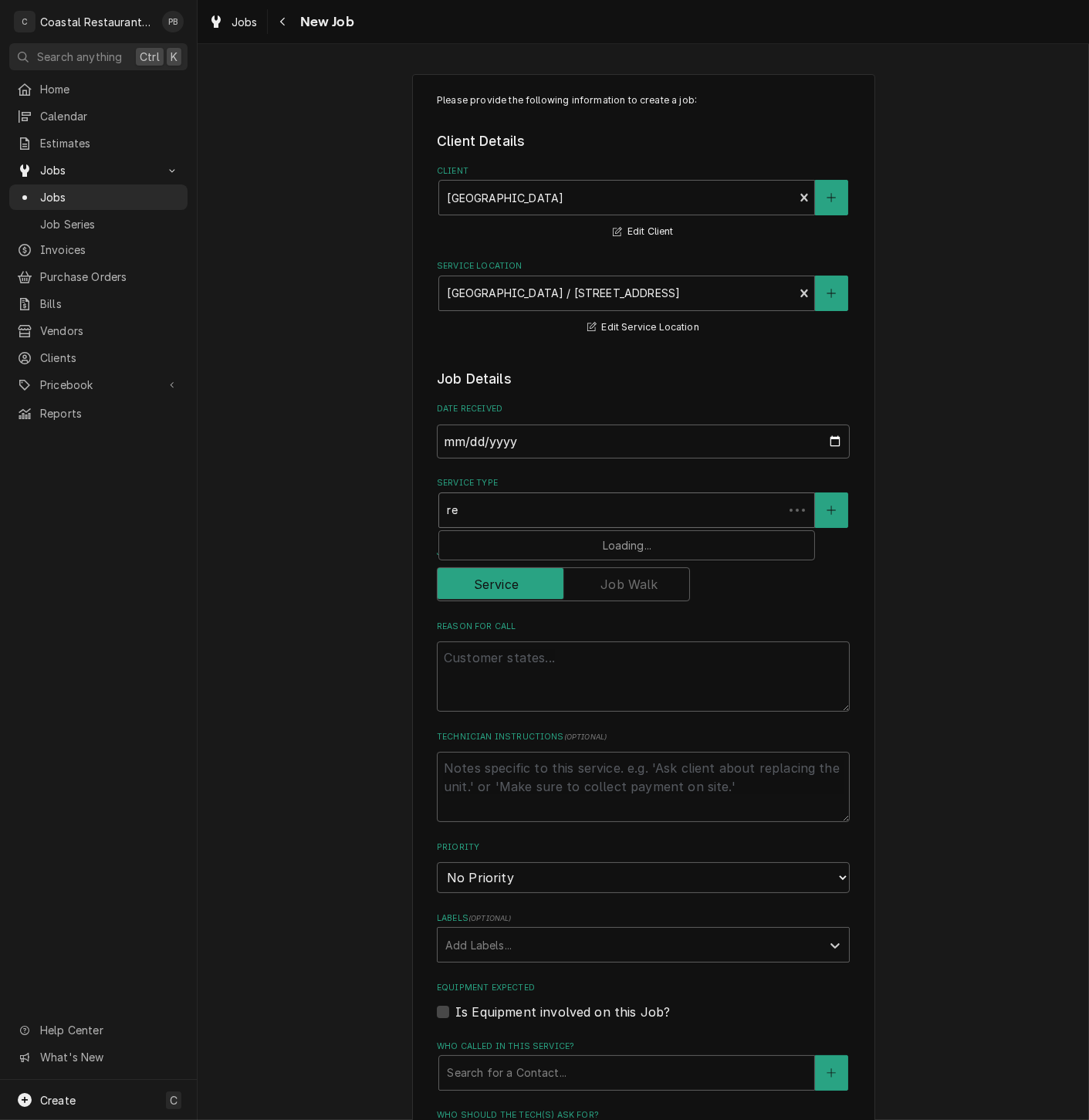
type textarea "x"
type input "ref"
click at [527, 548] on div "Refrigeration" at bounding box center [626, 543] width 375 height 24
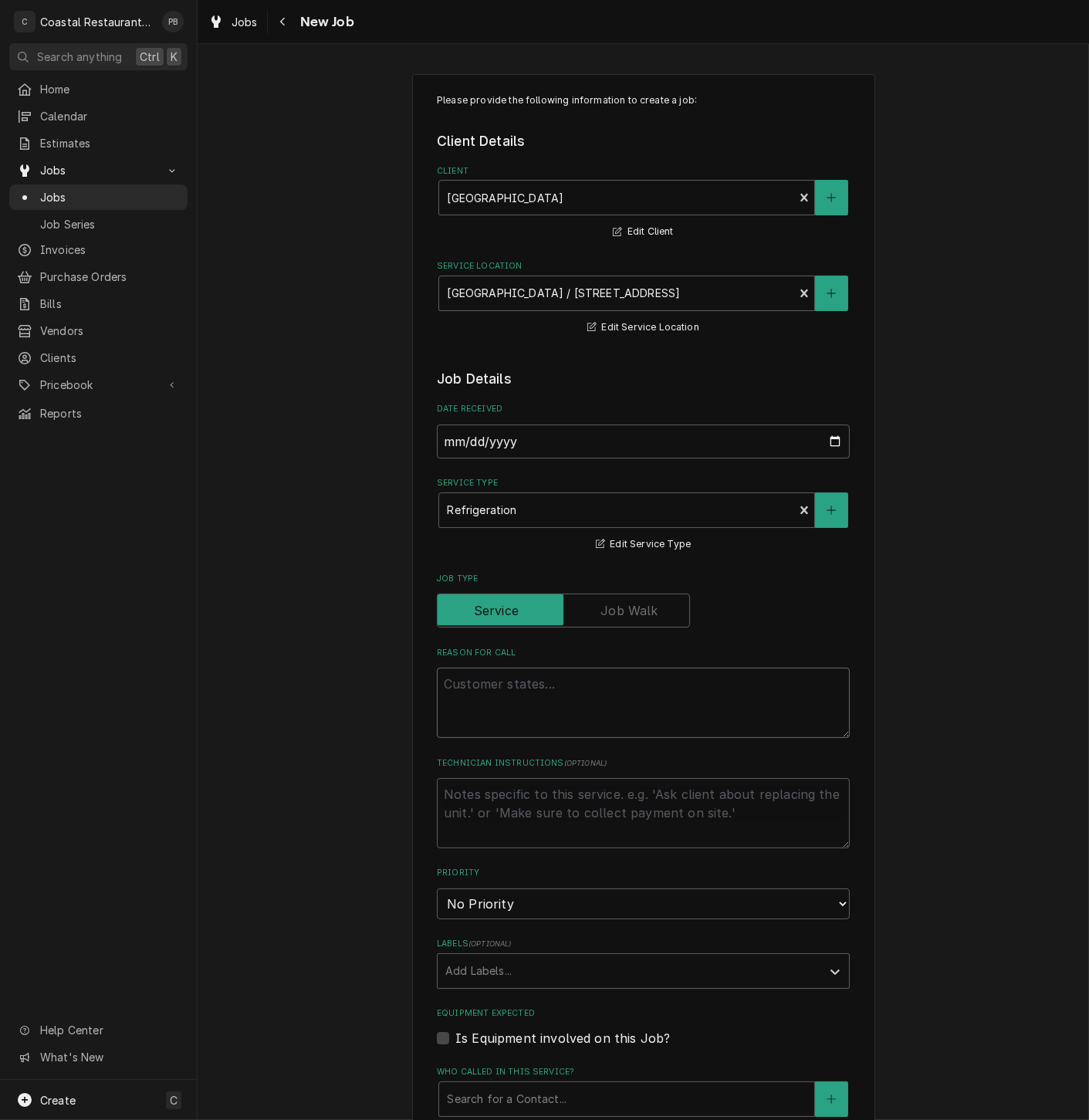
click at [501, 701] on textarea "Reason For Call" at bounding box center [643, 702] width 413 height 70
type textarea "x"
type textarea "m"
type textarea "x"
type textarea "me"
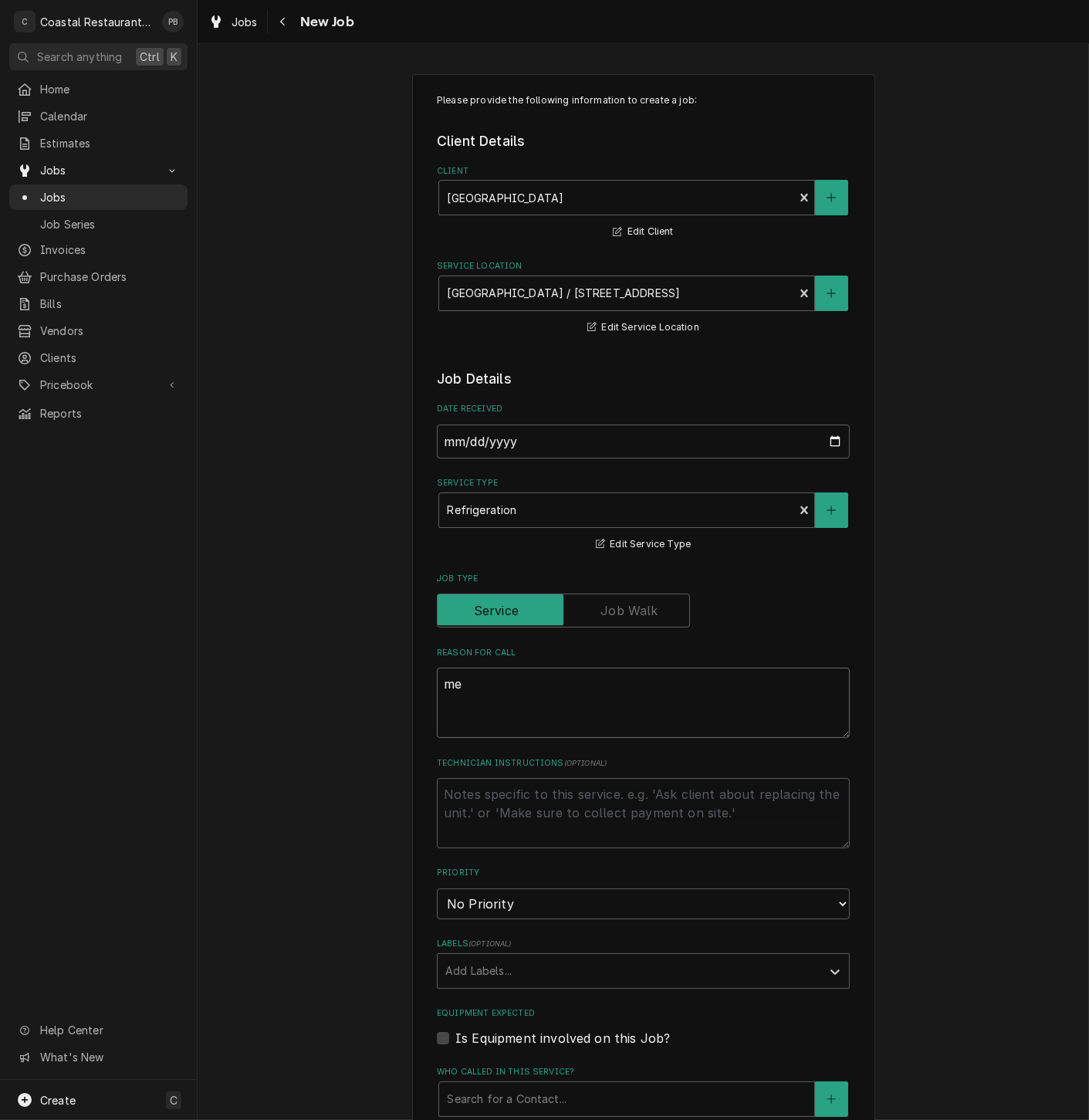
type textarea "x"
type textarea "mer"
type textarea "x"
type textarea "merc"
type textarea "x"
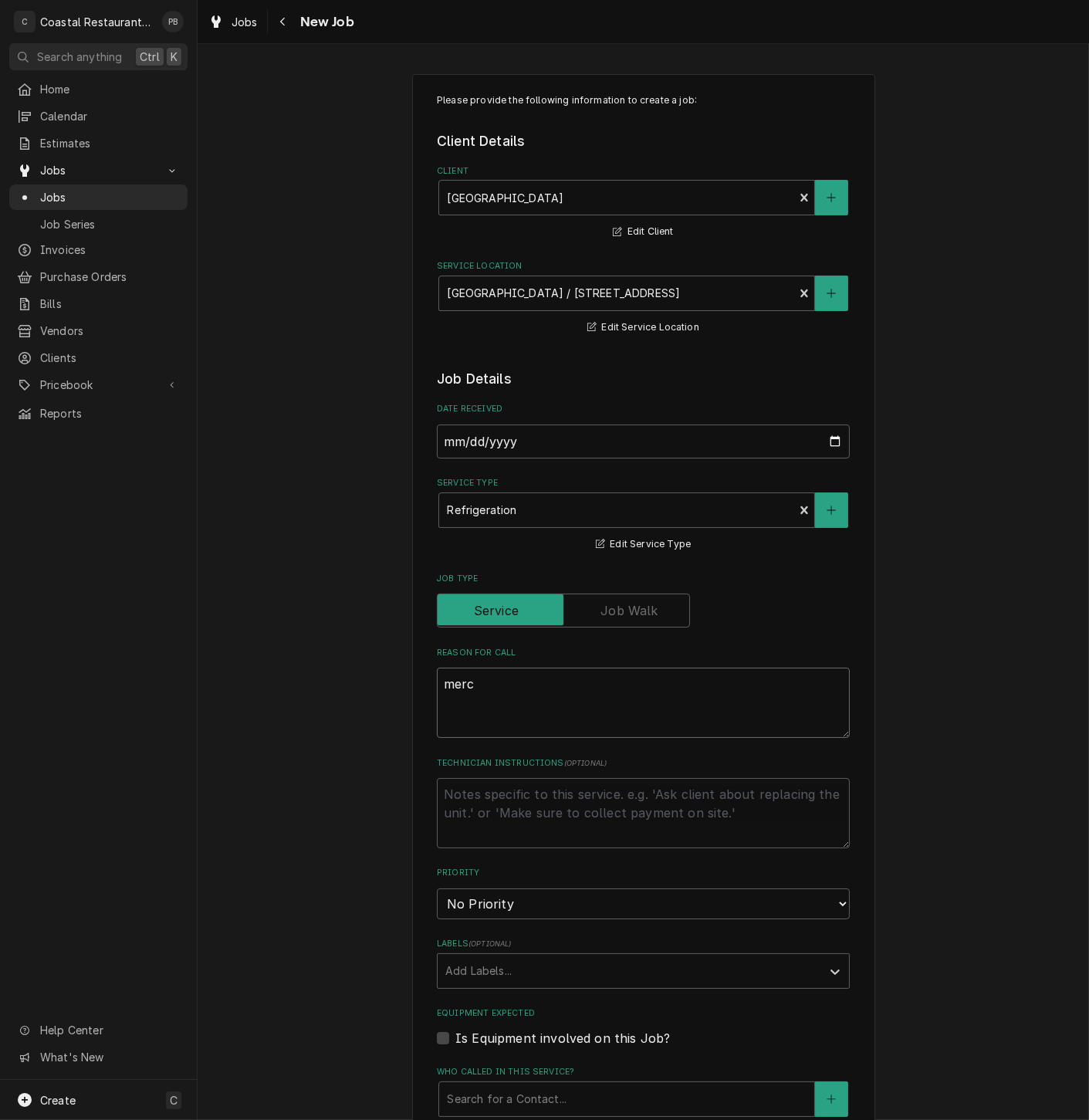
type textarea "merch"
type textarea "x"
type textarea "mercha"
type textarea "x"
type textarea "merchan"
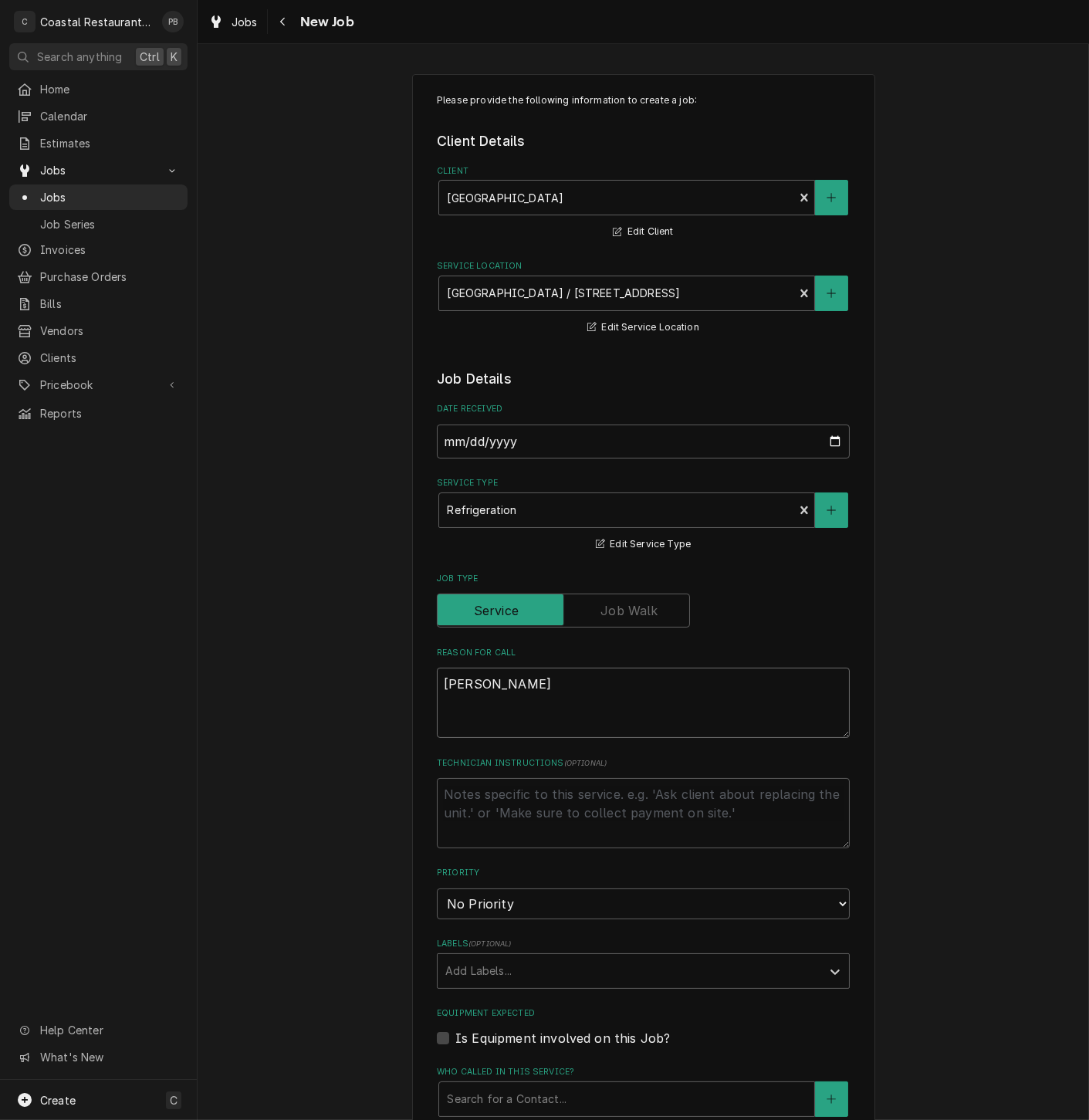
type textarea "x"
type textarea "merchand"
type textarea "x"
type textarea "merchandi"
type textarea "x"
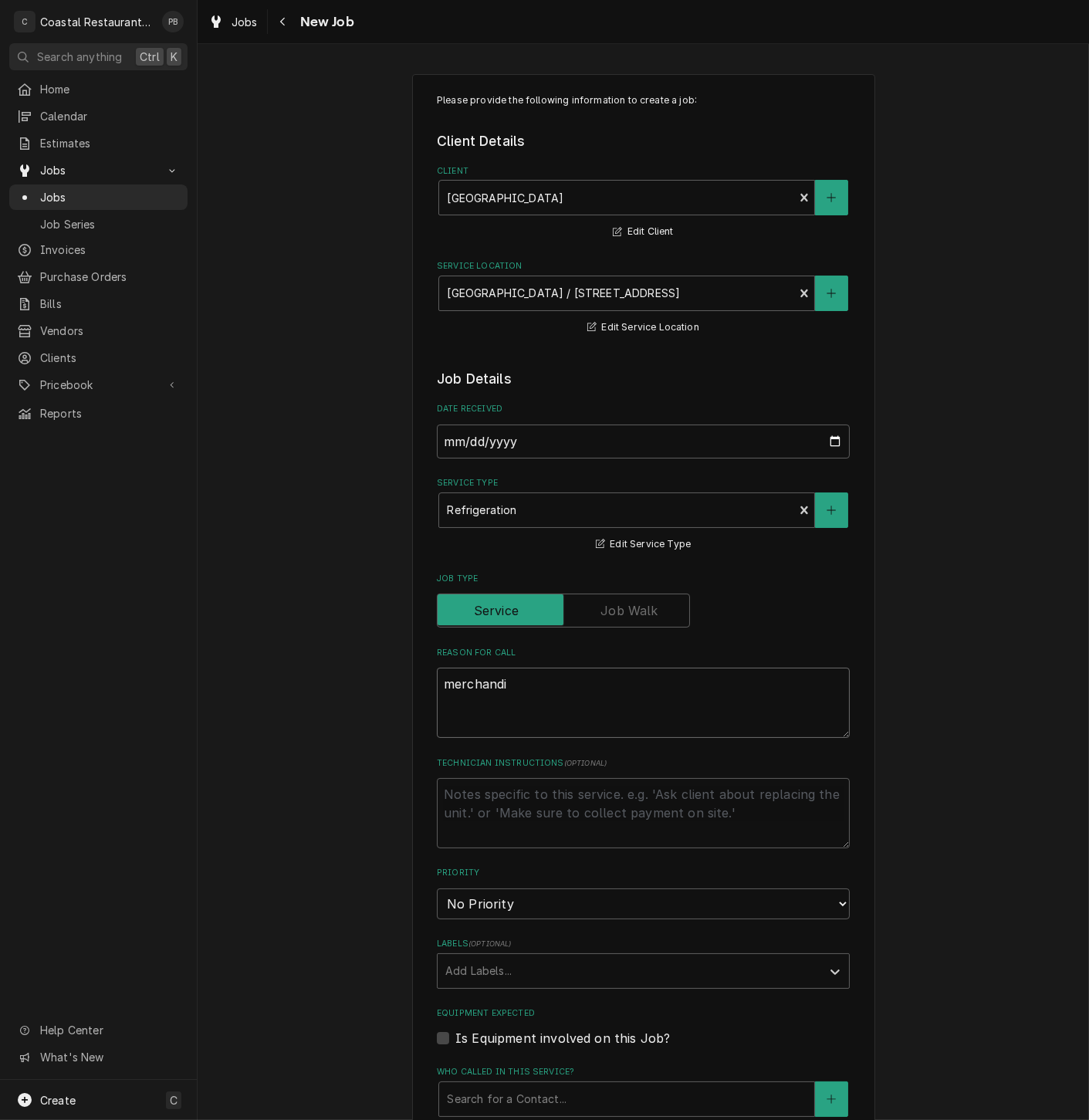
type textarea "merchandis"
type textarea "x"
type textarea "merchandise"
type textarea "x"
type textarea "merchandiser"
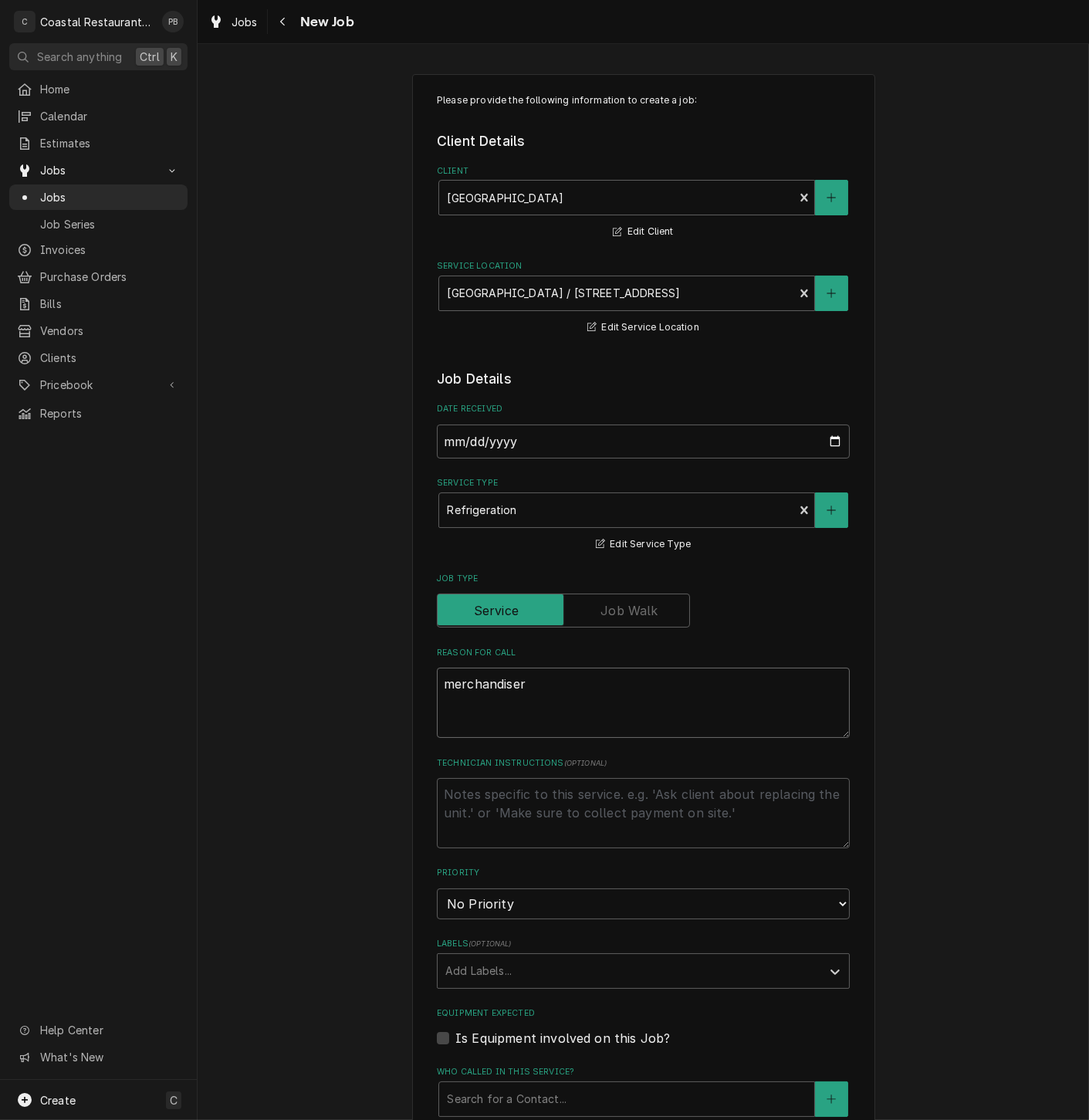
type textarea "x"
type textarea "merchandiser"
type textarea "x"
type textarea "merchandiser n"
type textarea "x"
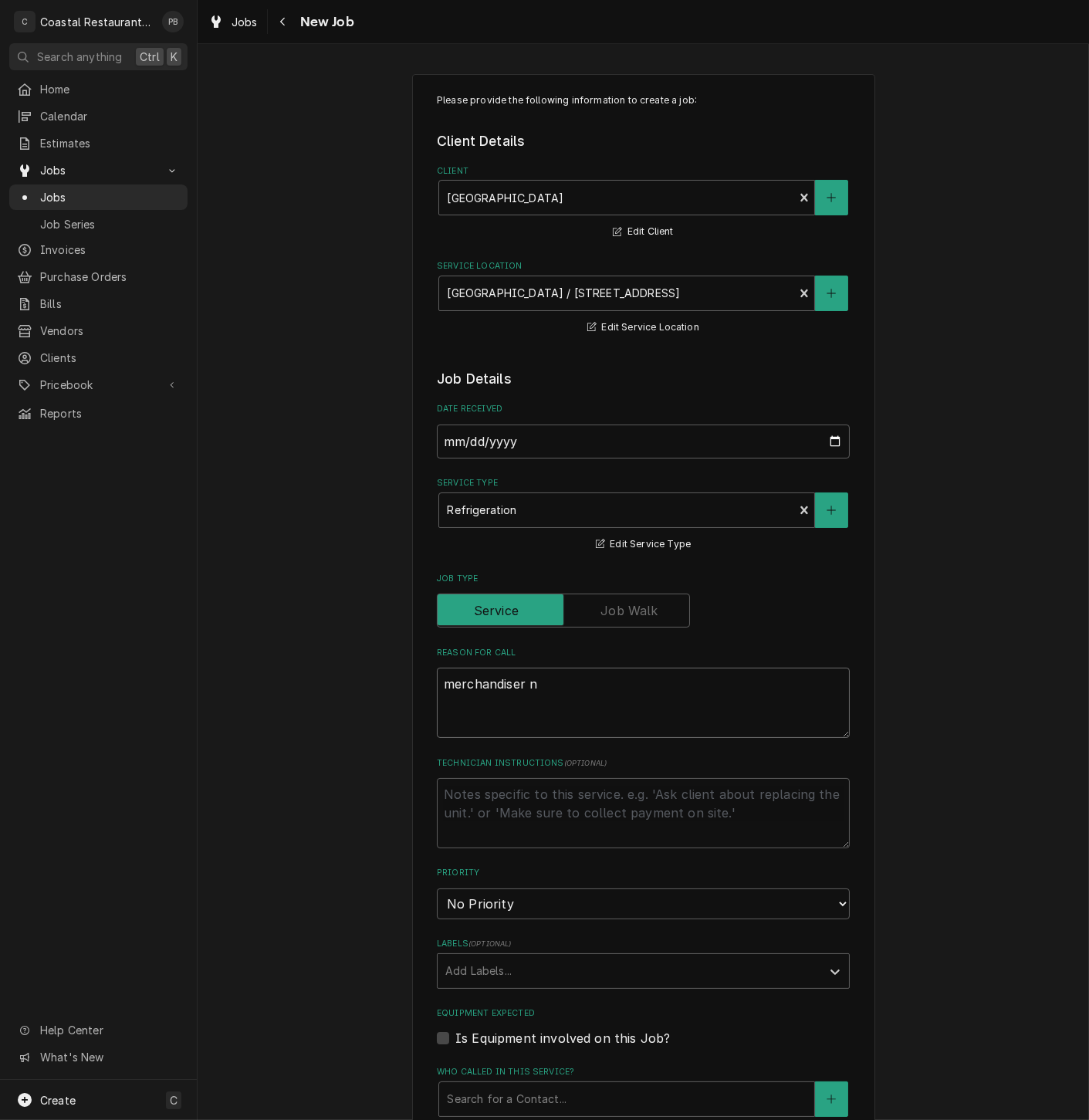
type textarea "merchandiser no"
type textarea "x"
type textarea "merchandiser not"
type textarea "x"
type textarea "merchandiser not w"
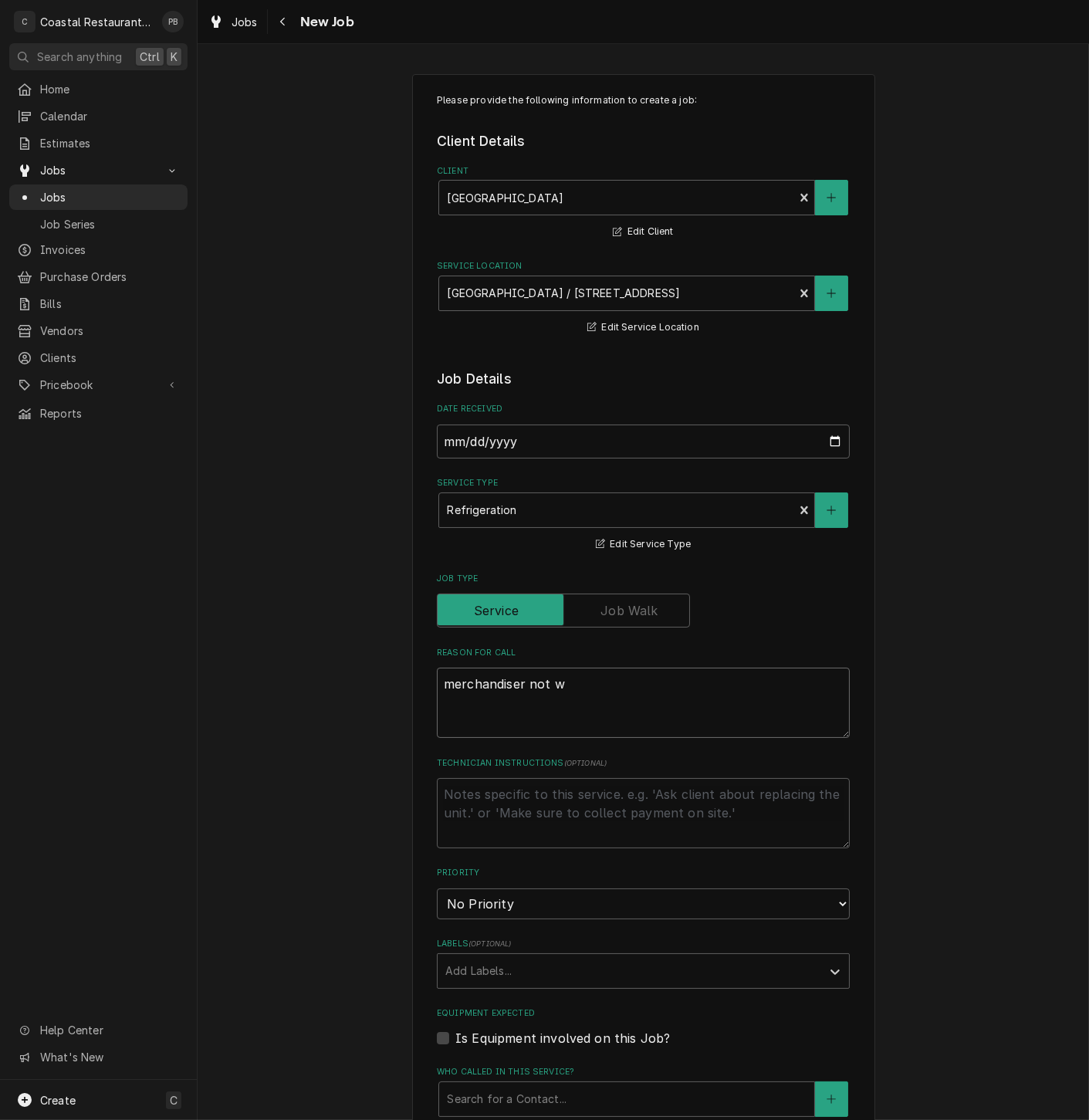
type textarea "x"
type textarea "merchandiser not wor"
type textarea "x"
type textarea "merchandiser not work"
type textarea "x"
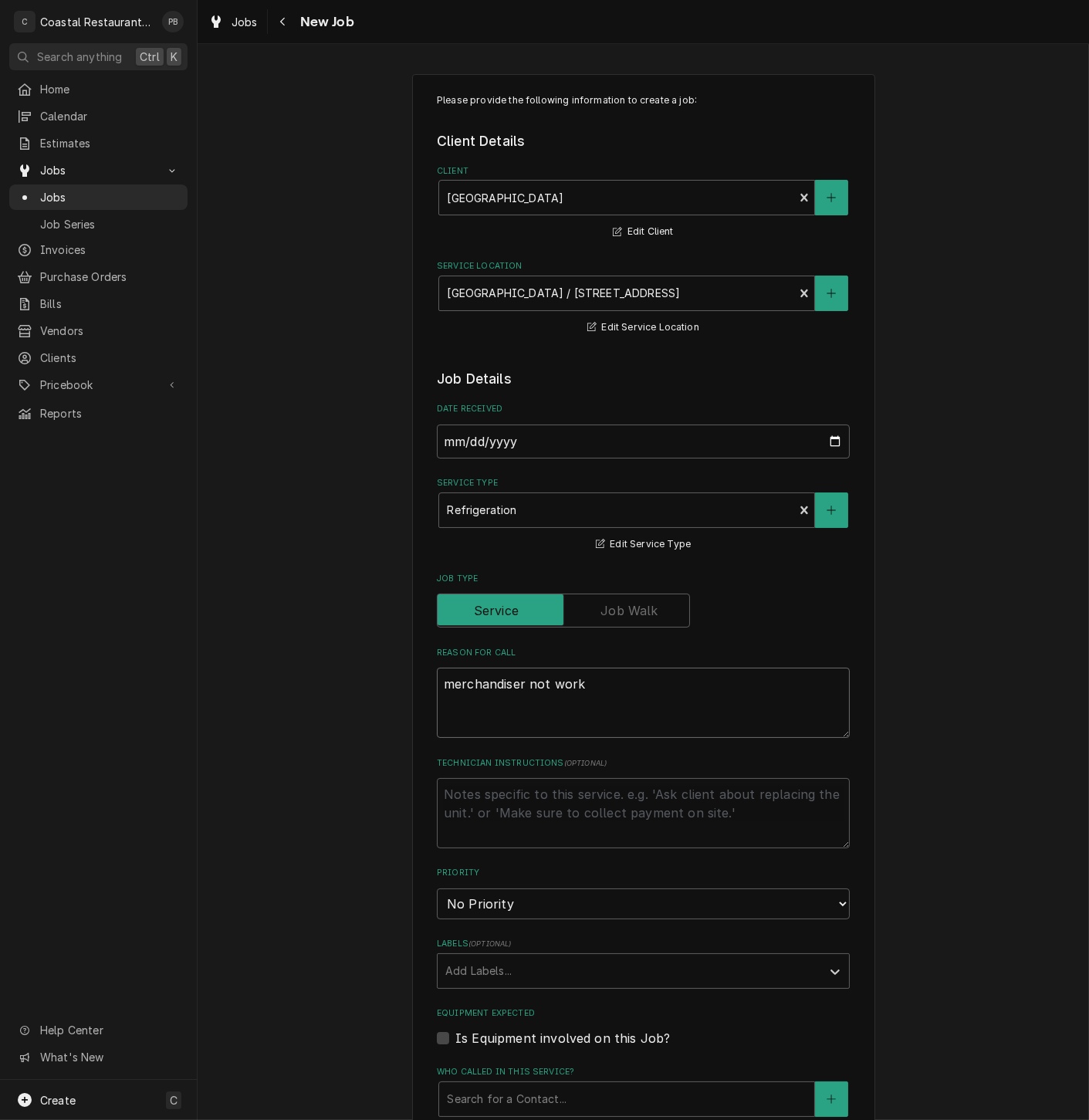
type textarea "merchandiser not worki"
type textarea "x"
type textarea "merchandiser not working"
type textarea "x"
type textarea "merchandiser not working"
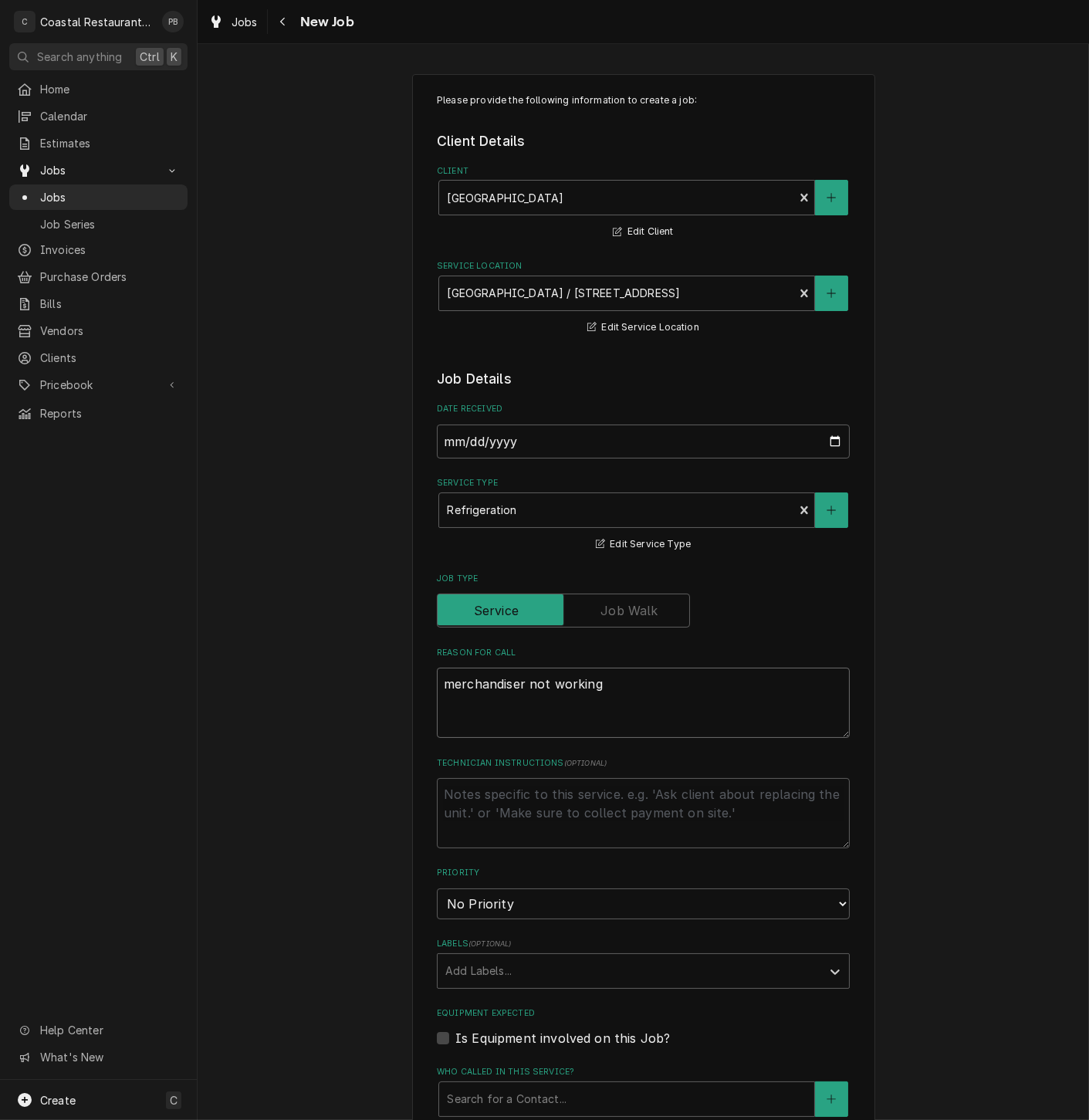
type textarea "x"
type textarea "merchandiser not working c"
type textarea "x"
type textarea "merchandiser not working co"
type textarea "x"
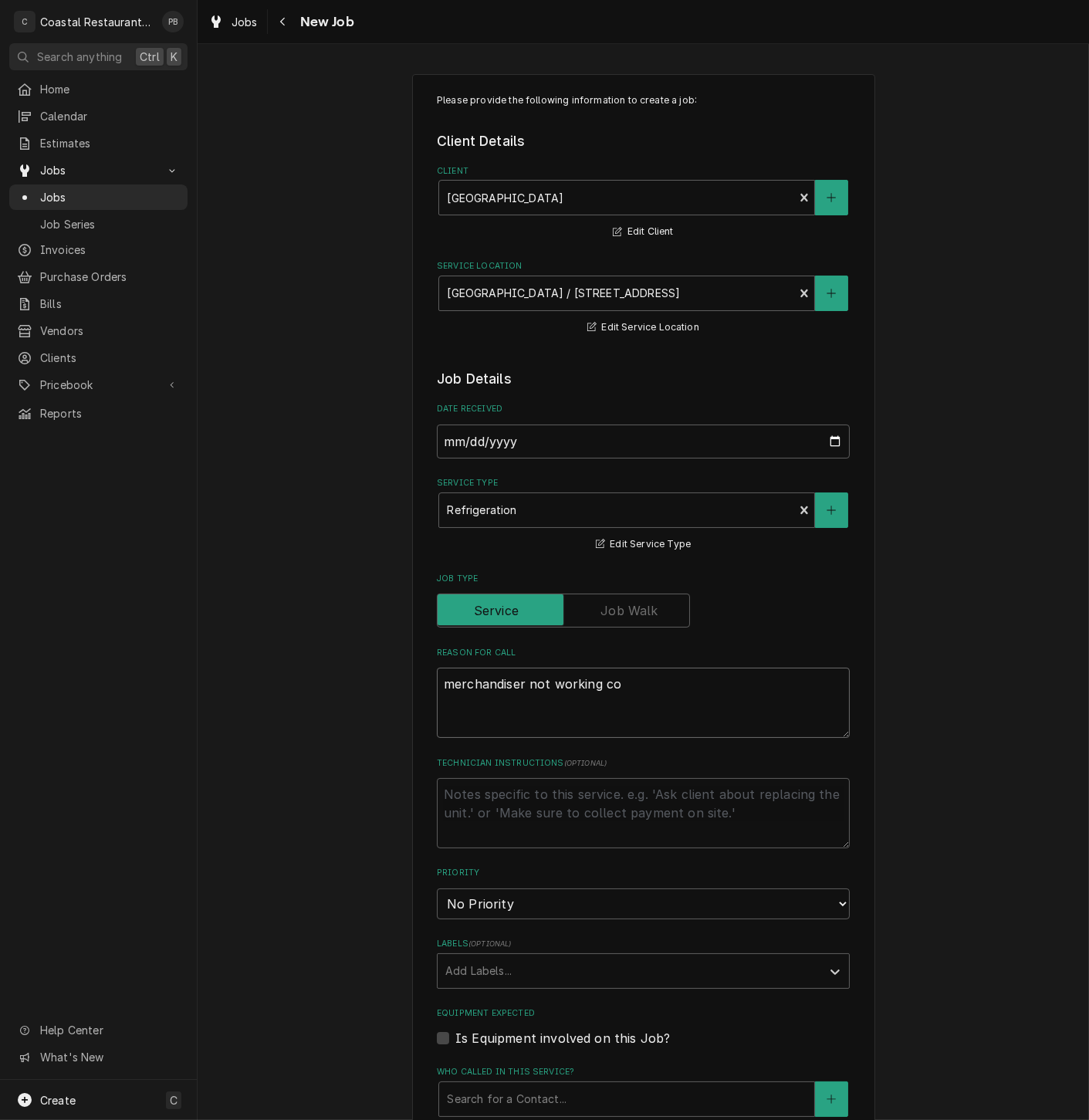
type textarea "merchandiser not working cor"
type textarea "x"
type textarea "merchandiser not working corr"
type textarea "x"
type textarea "merchandiser not working corre"
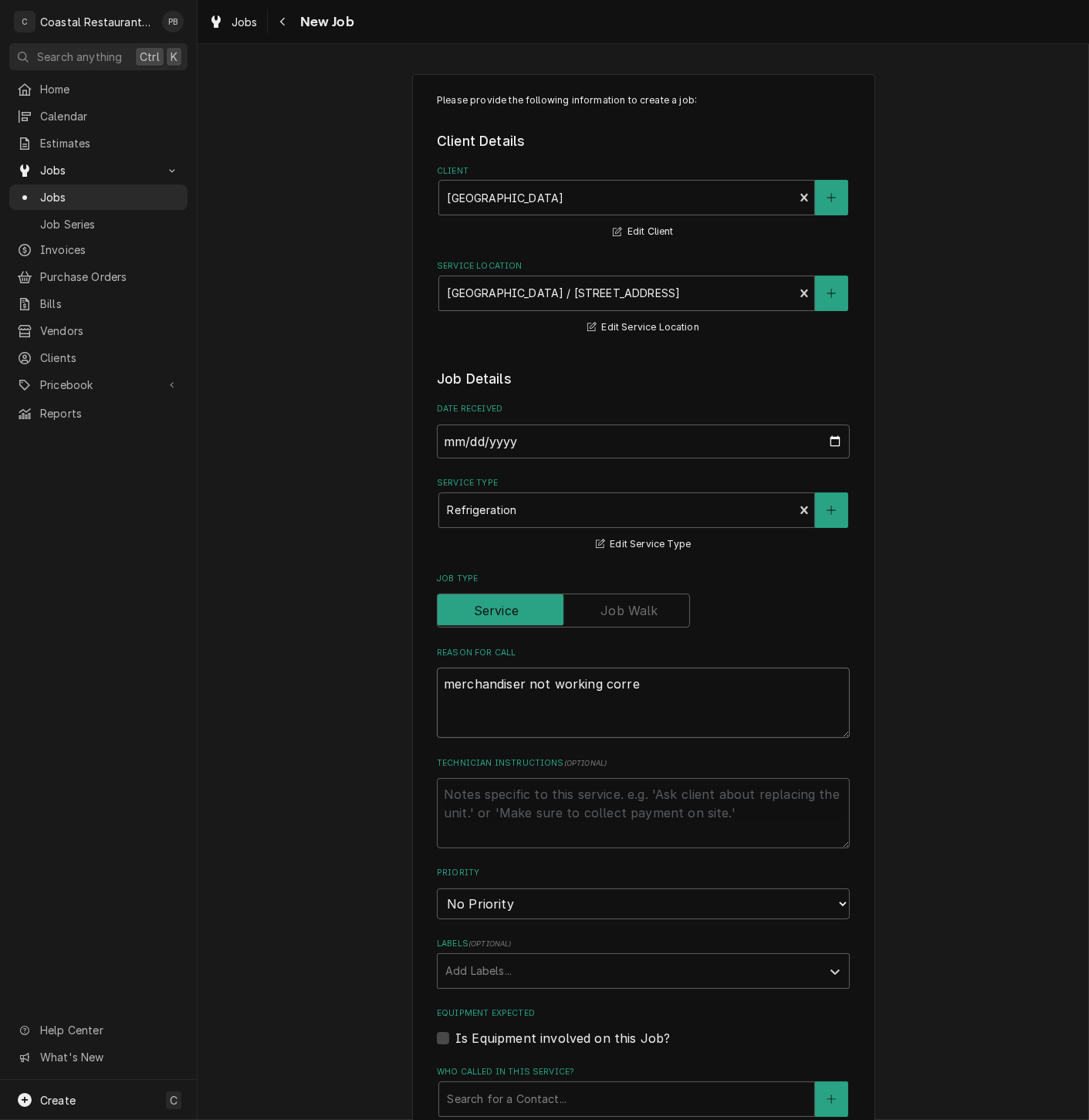
type textarea "x"
type textarea "merchandiser not working correc"
type textarea "x"
type textarea "merchandiser not working correctl"
type textarea "x"
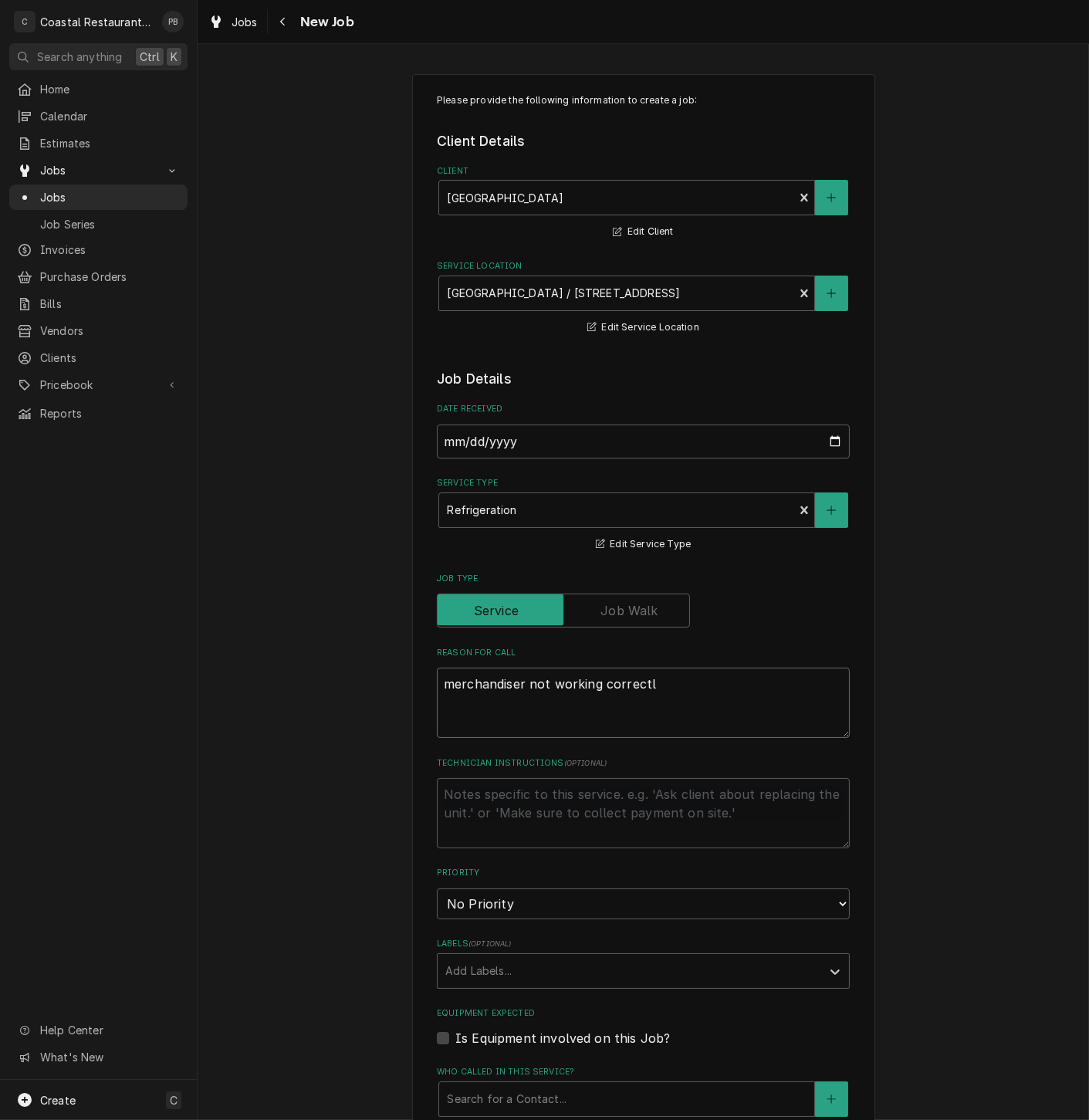
type textarea "merchandiser not working correctly"
type textarea "x"
type textarea "merchandiser not working correctly"
type textarea "x"
type textarea "merchandiser not working correctly a"
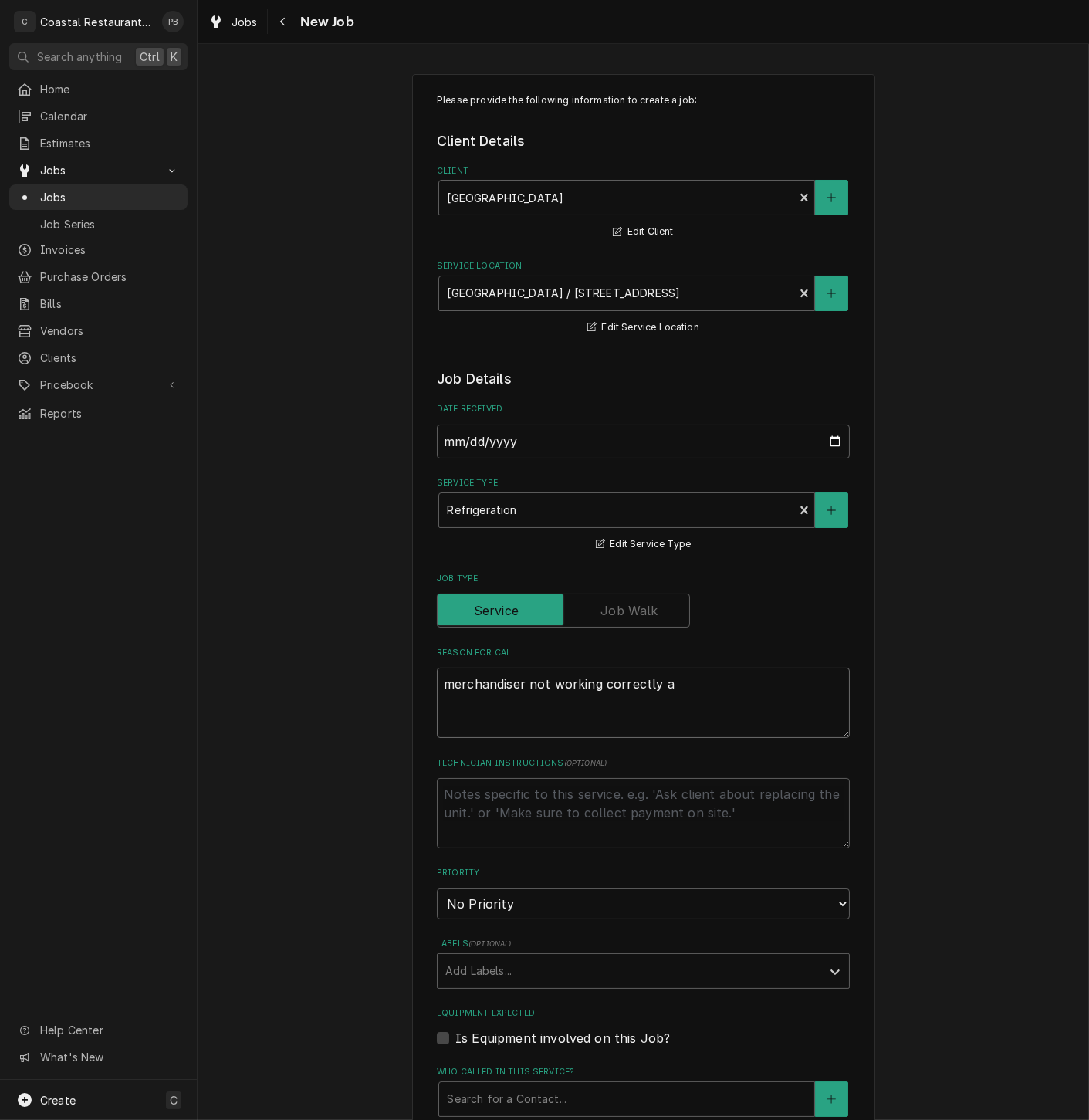
type textarea "x"
type textarea "merchandiser not working correctly an"
type textarea "x"
type textarea "merchandiser not working correctly and"
type textarea "x"
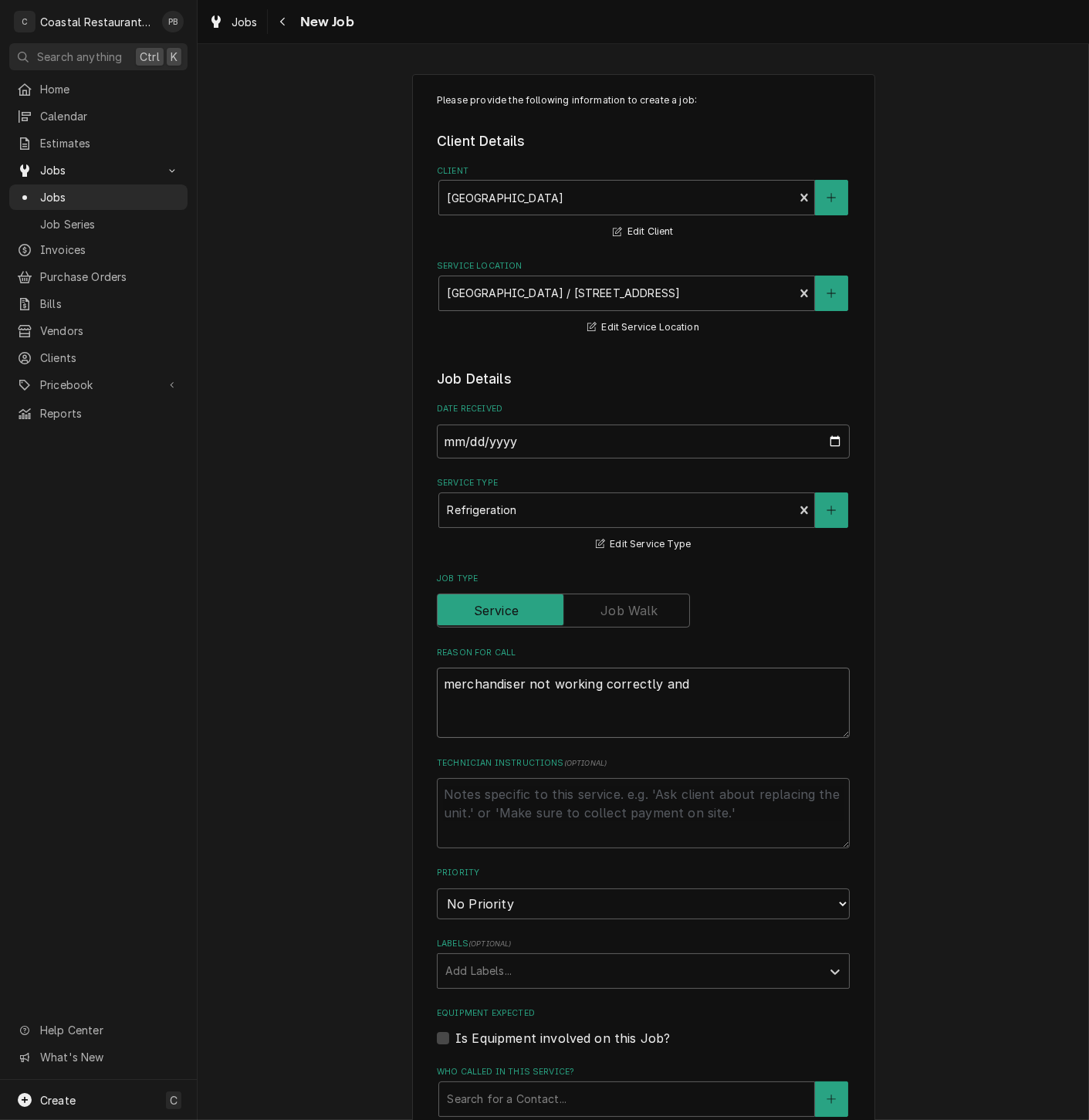
type textarea "merchandiser not working correctly and"
type textarea "x"
type textarea "merchandiser not working correctly and e"
type textarea "x"
type textarea "merchandiser not working correctly and el"
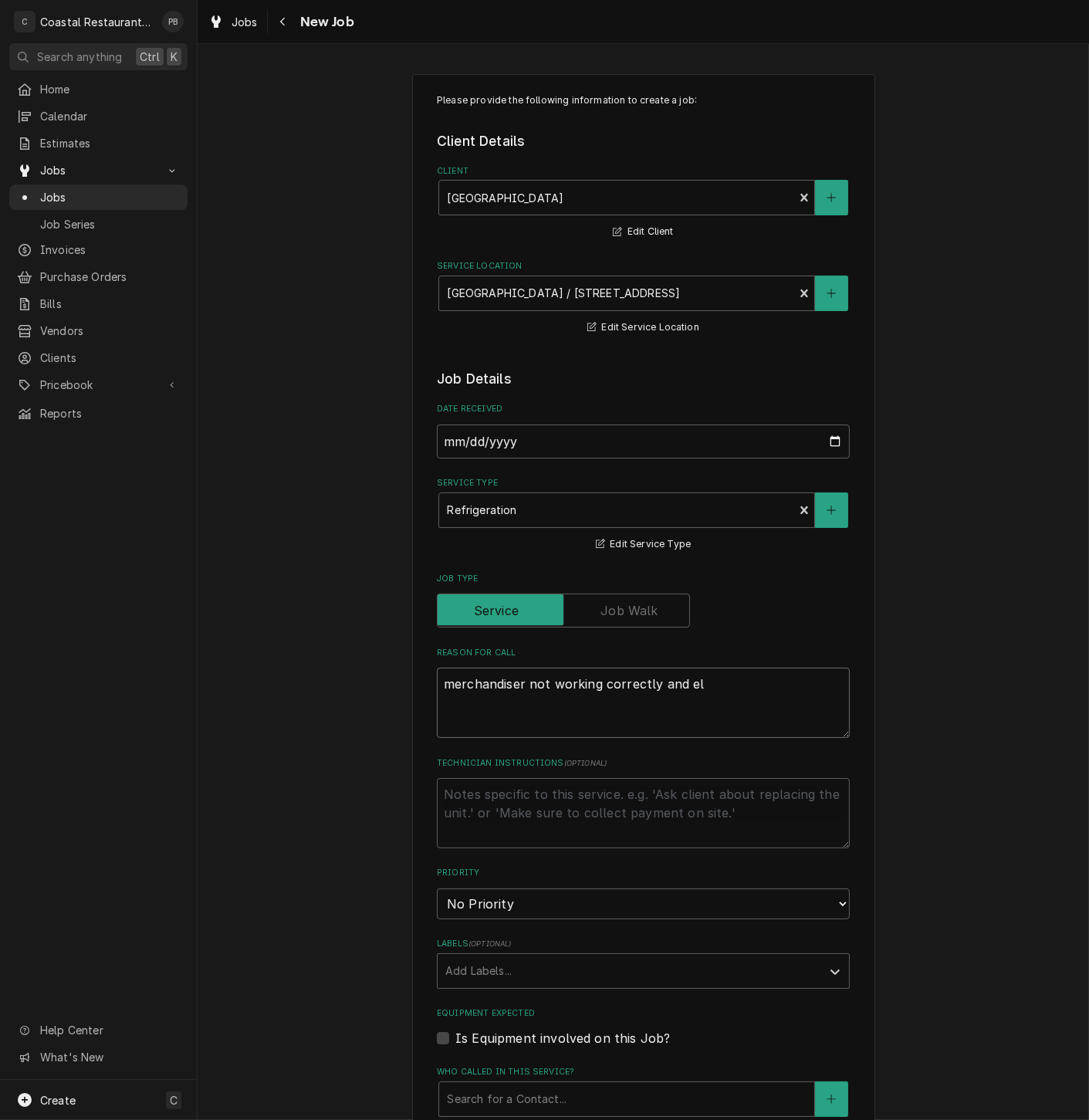
type textarea "x"
type textarea "merchandiser not working correctly and ele"
type textarea "x"
type textarea "merchandiser not working correctly and elec"
type textarea "x"
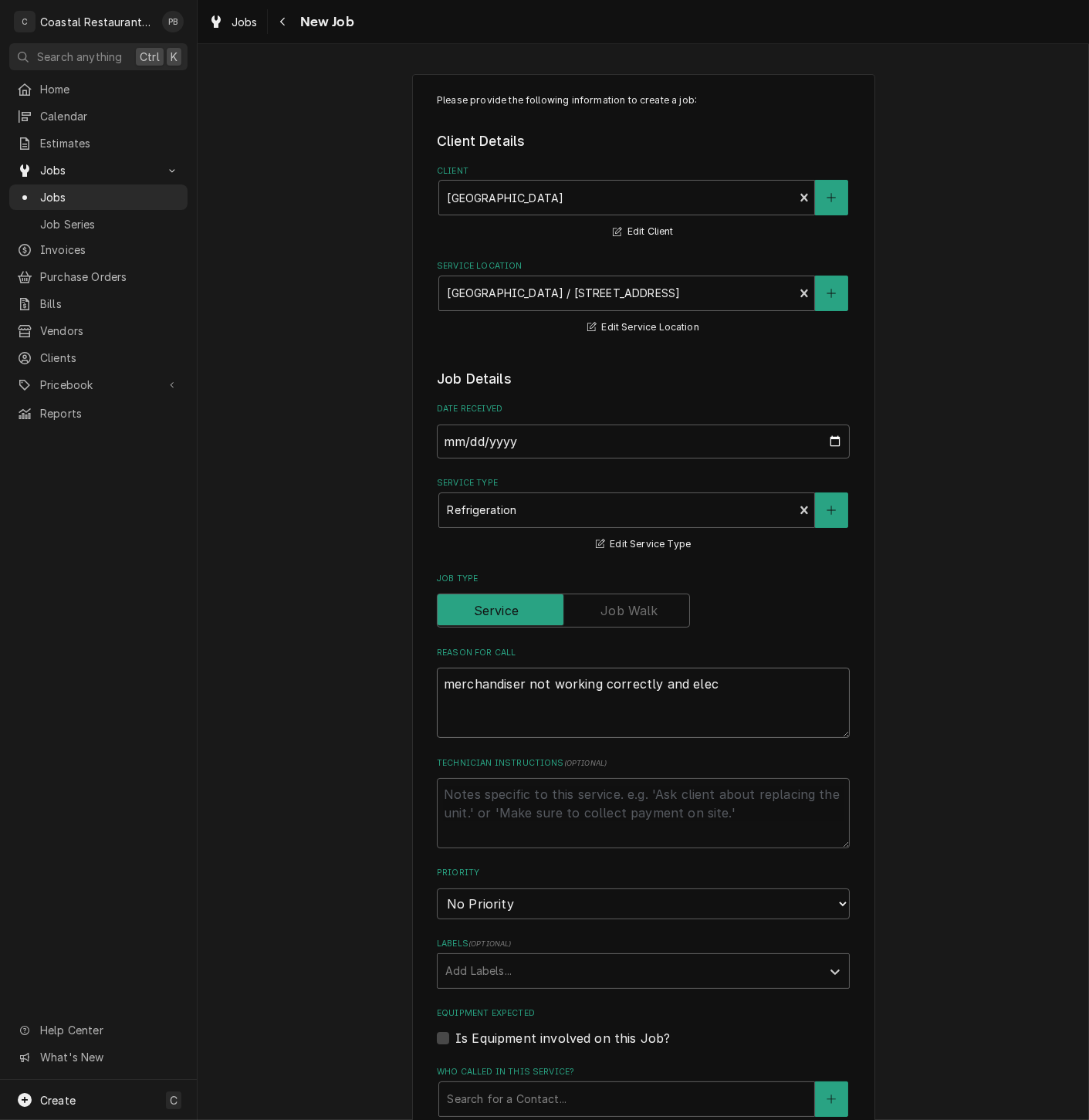
type textarea "merchandiser not working correctly and ele"
type textarea "x"
type textarea "merchandiser not working correctly and el"
type textarea "x"
type textarea "merchandiser not working correctly and e"
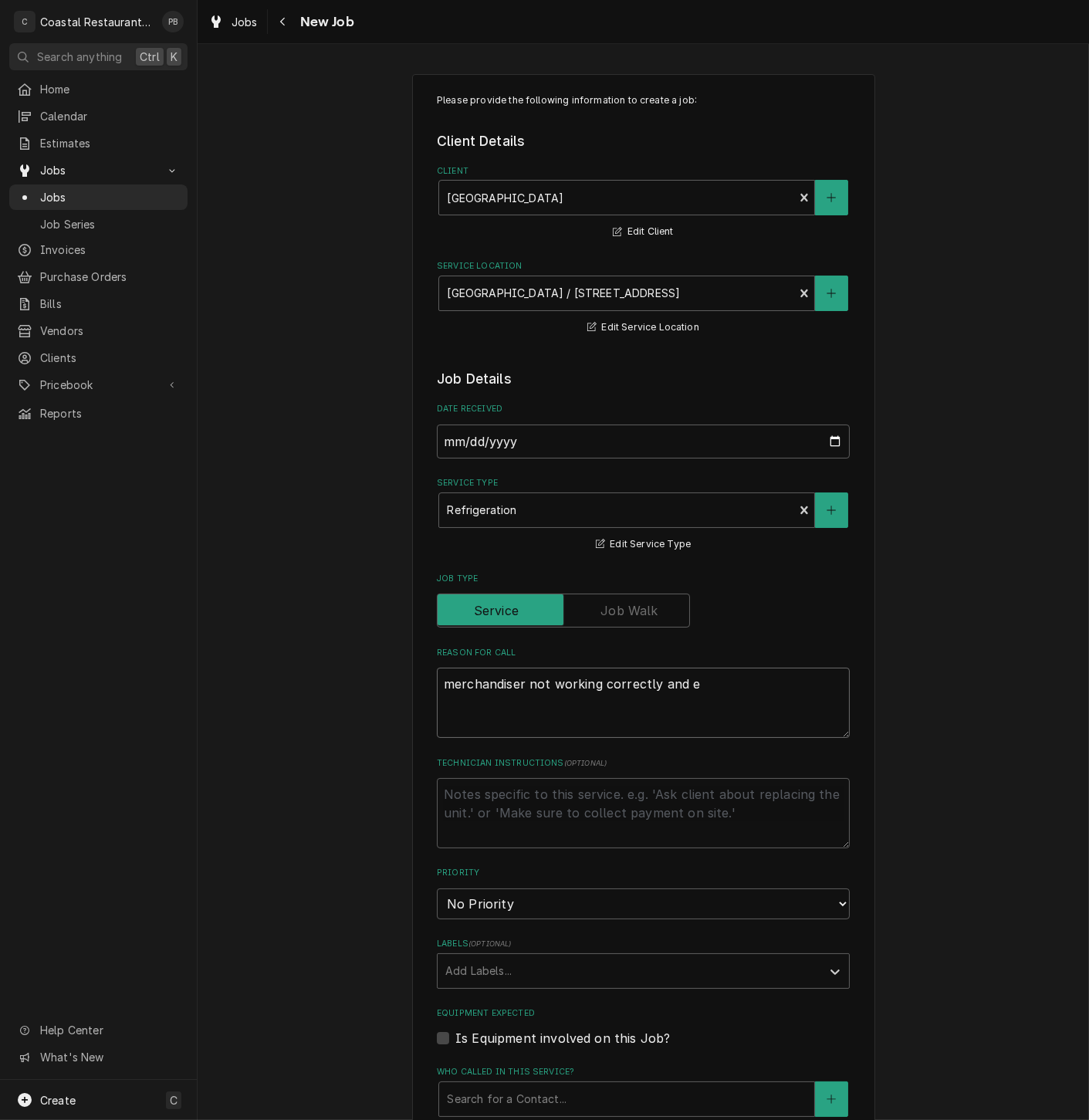
type textarea "x"
type textarea "merchandiser not working correctly and eb"
type textarea "x"
type textarea "merchandiser not working correctly and ebu"
type textarea "x"
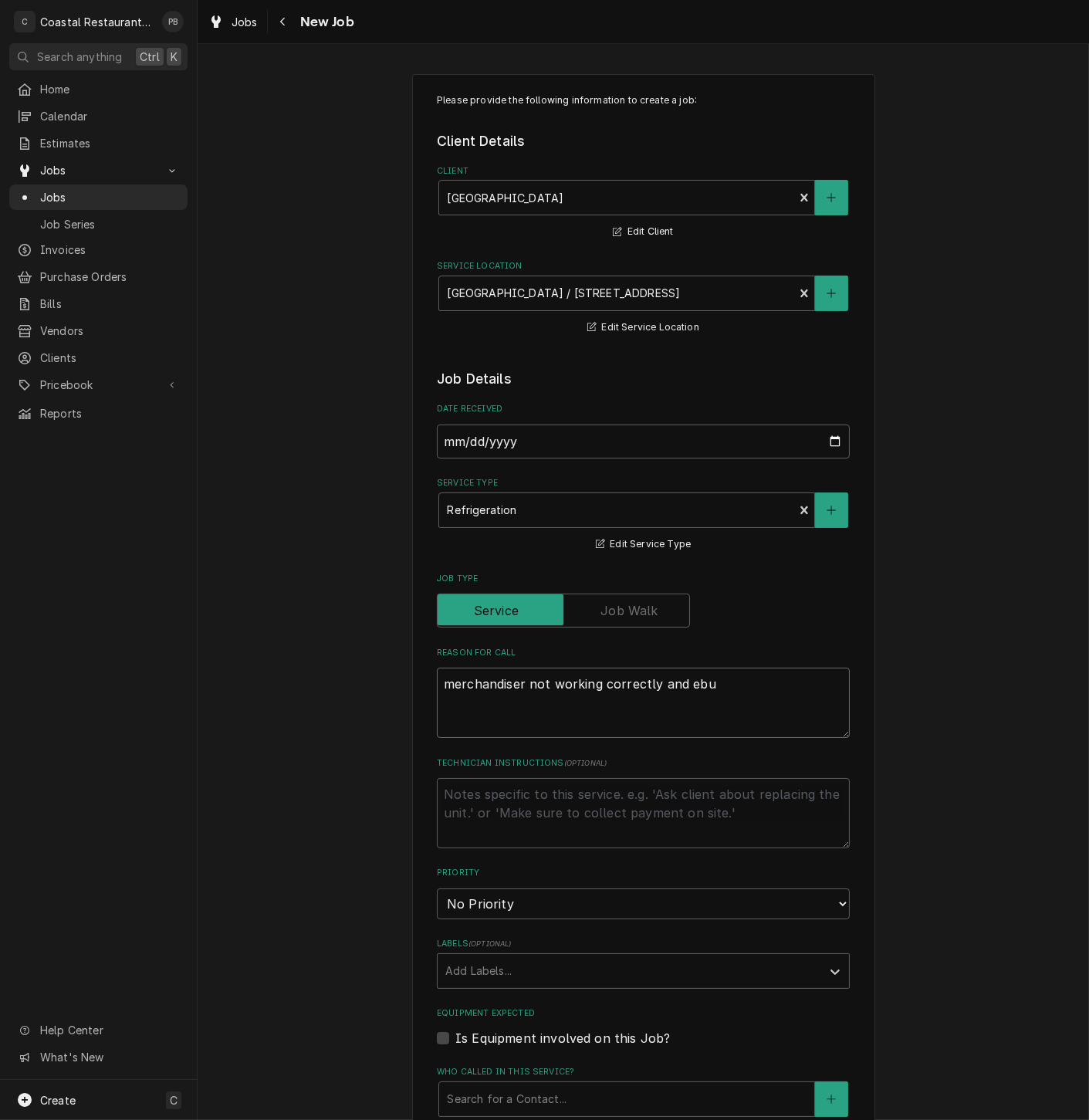
type textarea "merchandiser not working correctly and eb"
type textarea "x"
type textarea "merchandiser not working correctly and e"
type textarea "x"
type textarea "merchandiser not working correctly and"
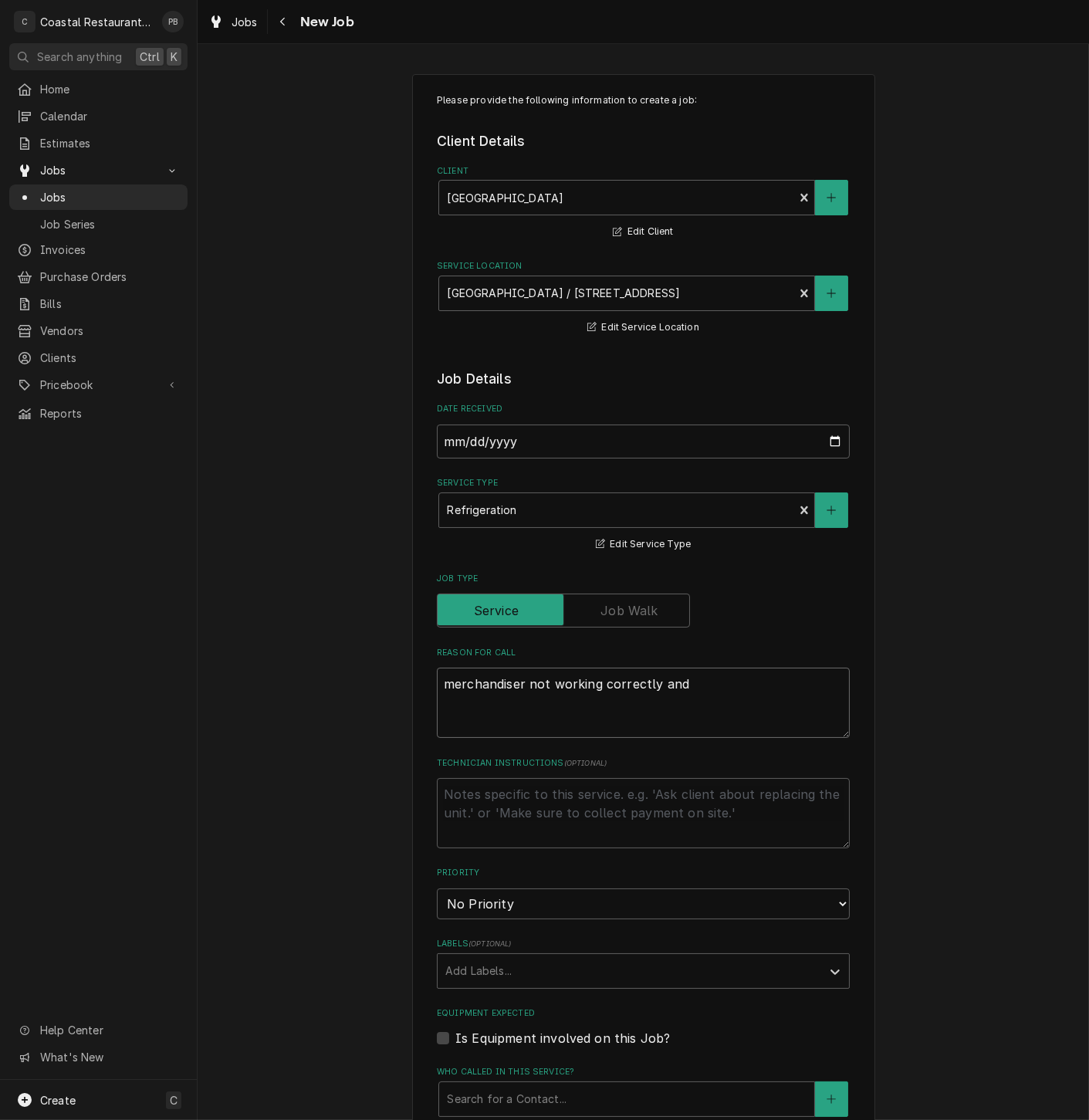
type textarea "x"
type textarea "merchandiser not working correctly and b"
type textarea "x"
type textarea "merchandiser not working correctly and bu"
type textarea "x"
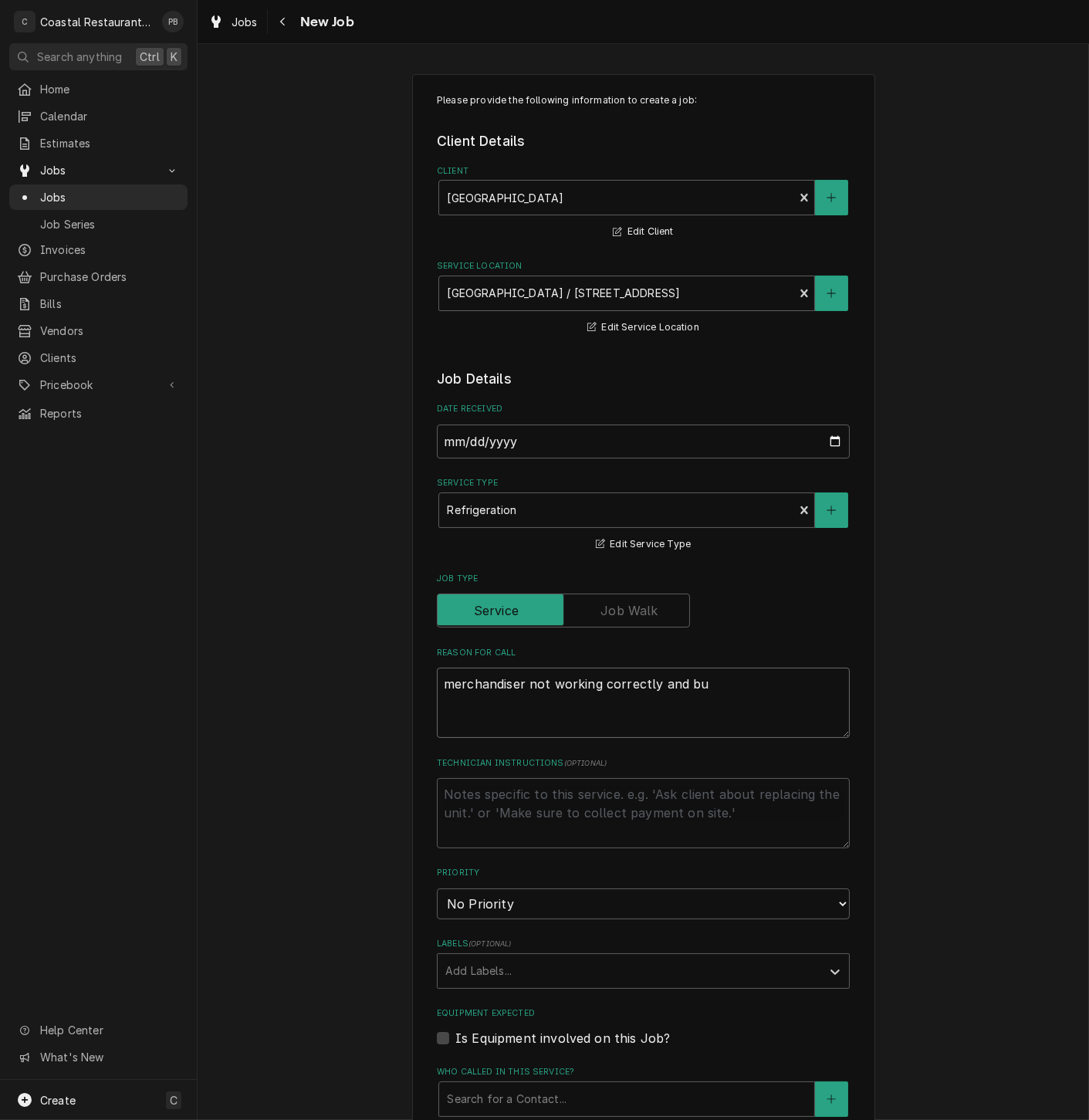
type textarea "merchandiser not working correctly and bur"
type textarea "x"
type textarea "merchandiser not working correctly and burn"
type textarea "x"
type textarea "merchandiser not working correctly and burni"
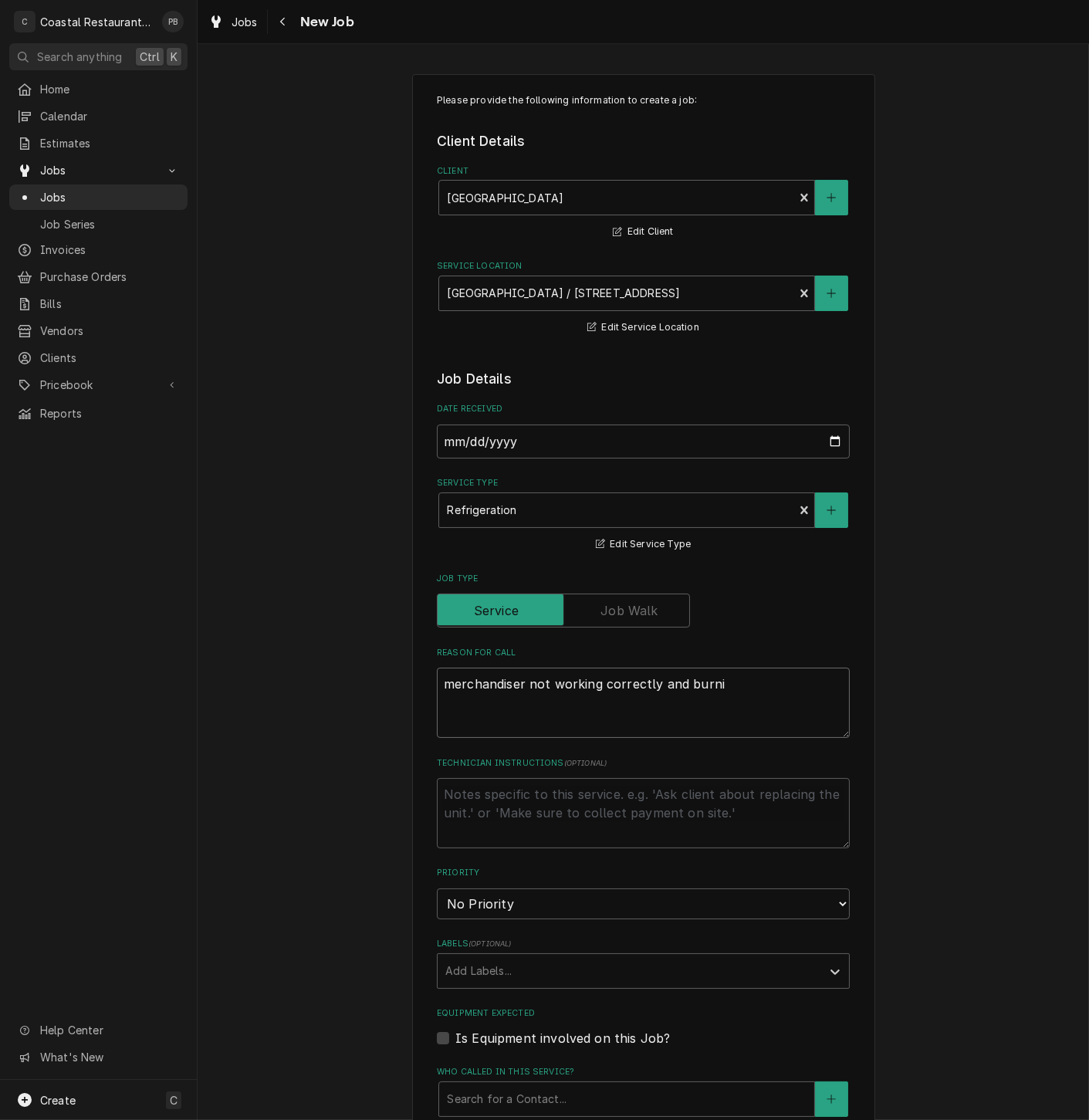
type textarea "x"
type textarea "merchandiser not working correctly and burnin"
type textarea "x"
type textarea "merchandiser not working correctly and burning"
type textarea "x"
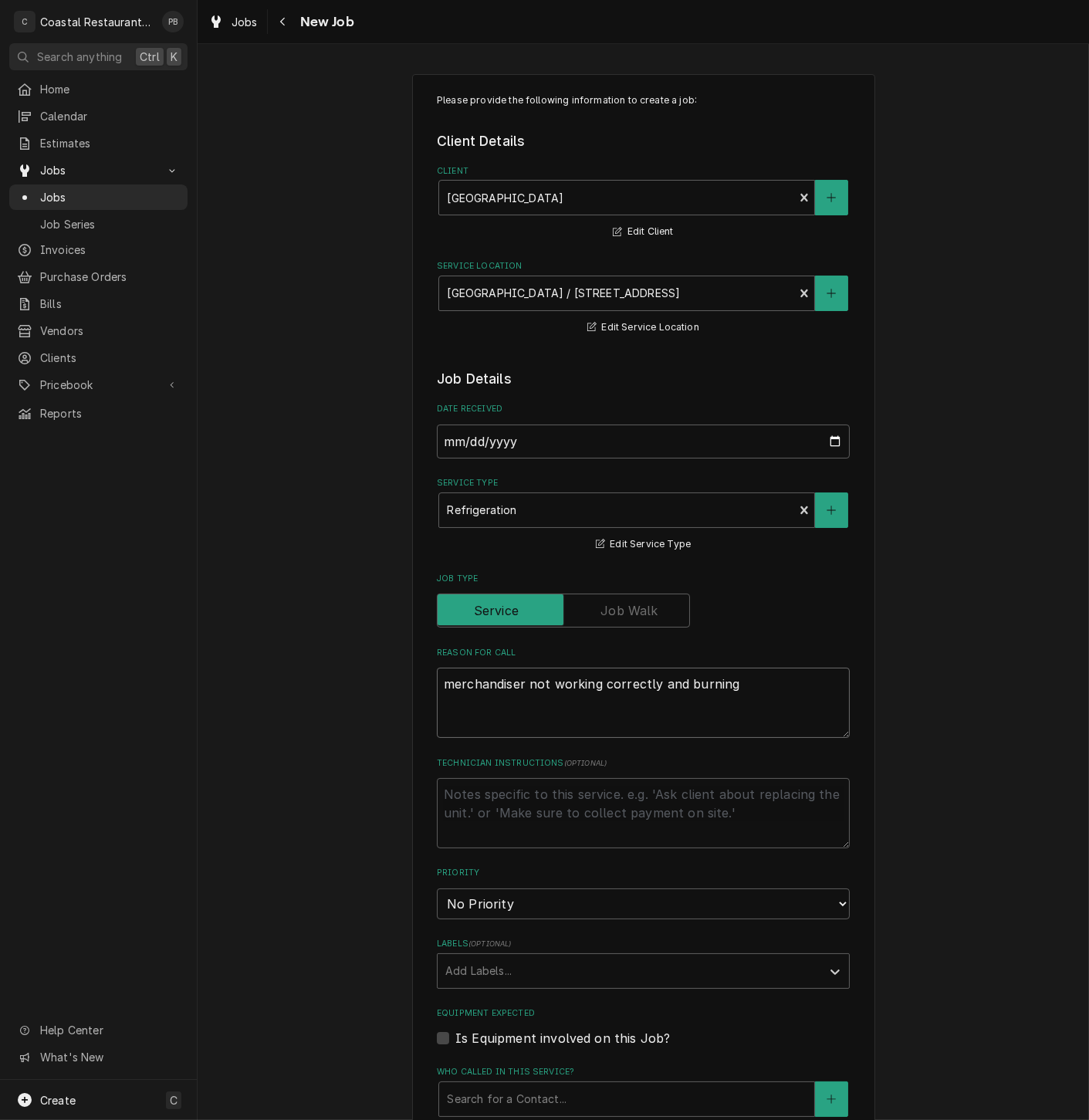
type textarea "merchandiser not working correctly and burning e"
type textarea "x"
type textarea "merchandiser not working correctly and burning el"
type textarea "x"
type textarea "merchandiser not working correctly and burning ele"
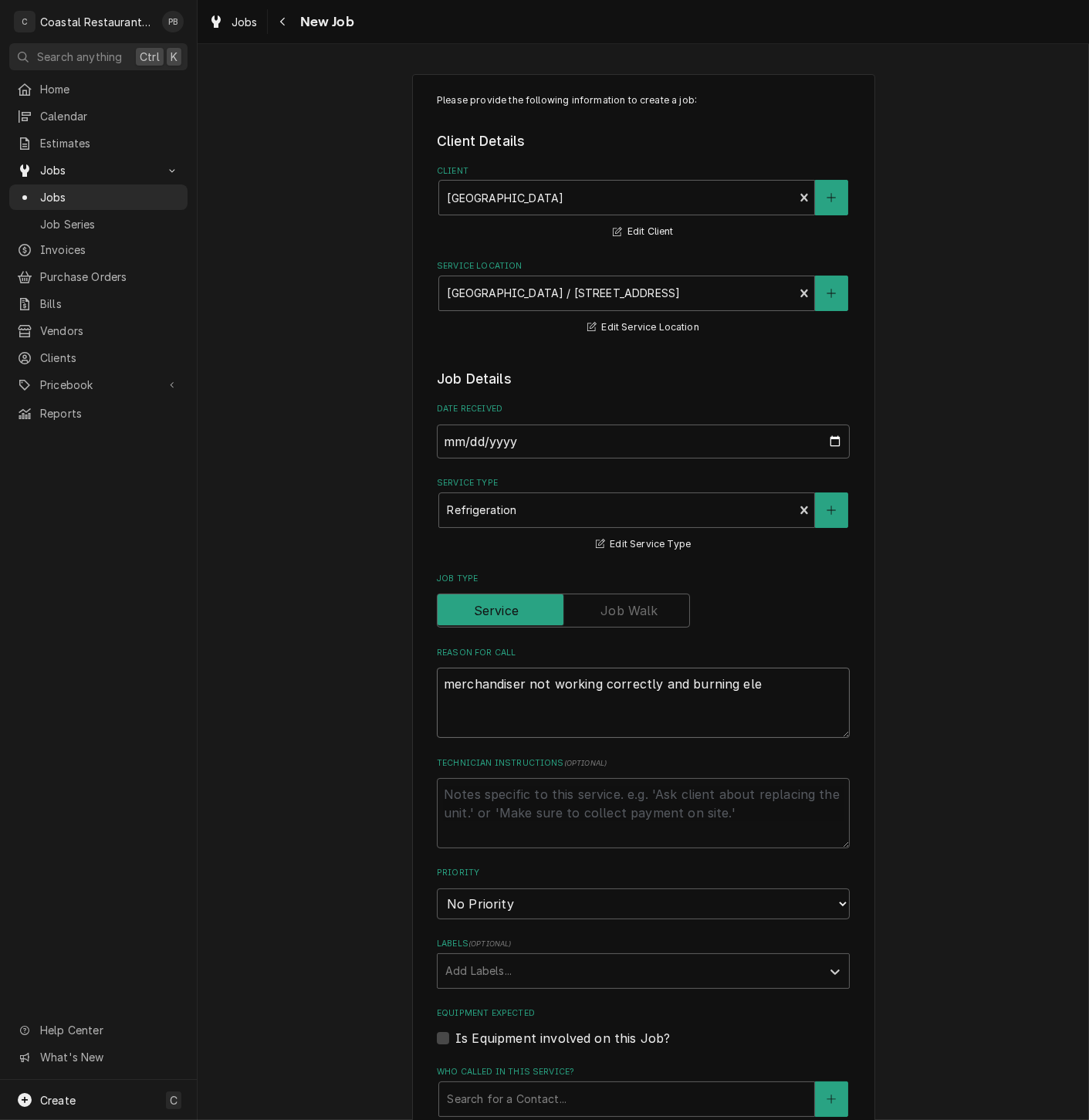
type textarea "x"
type textarea "merchandiser not working correctly and burning elec"
type textarea "x"
type textarea "merchandiser not working correctly and burning elect"
type textarea "x"
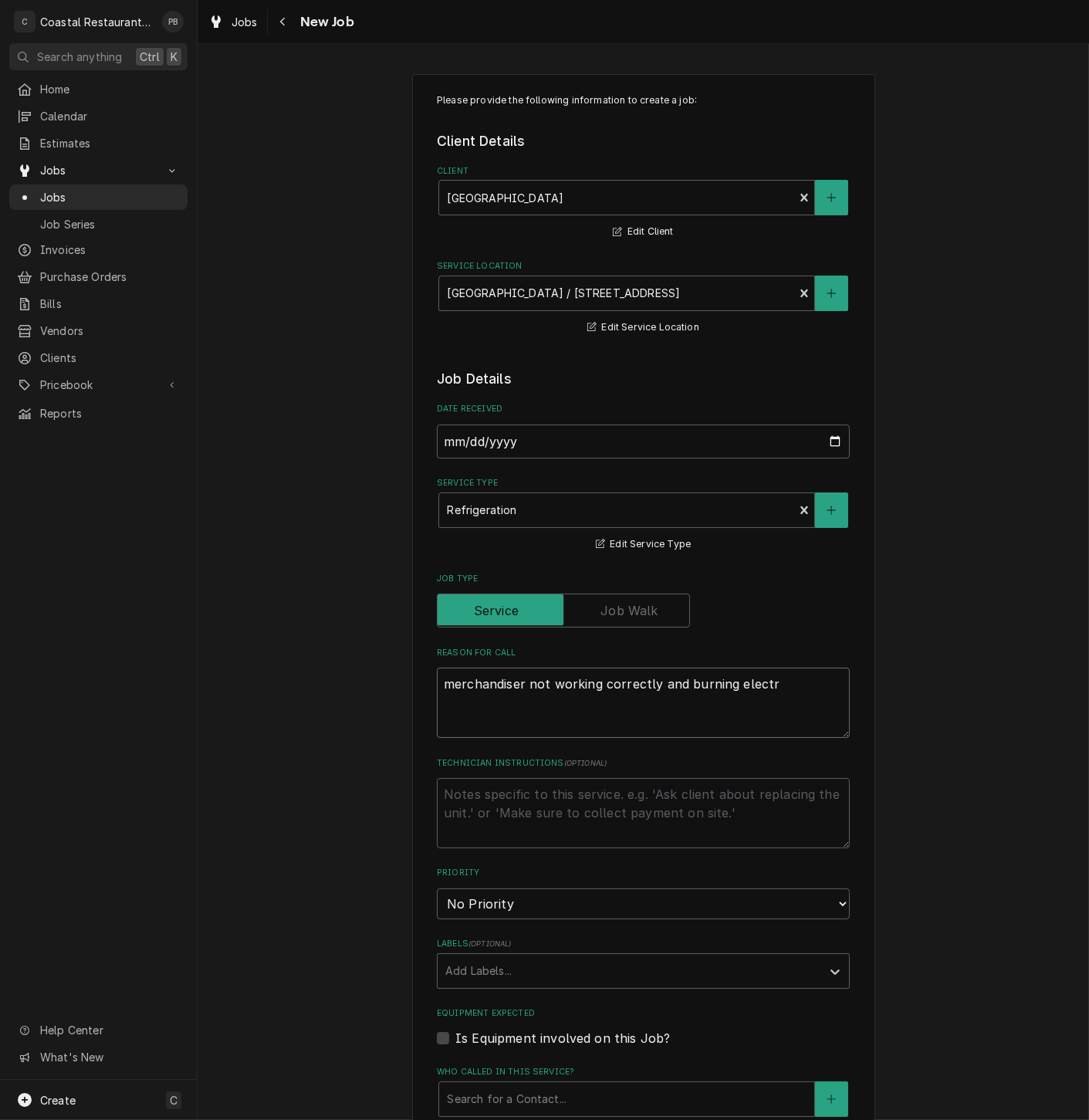
type textarea "merchandiser not working correctly and burning electri"
type textarea "x"
type textarea "merchandiser not working correctly and burning electric"
type textarea "x"
type textarea "merchandiser not working correctly and burning electrica"
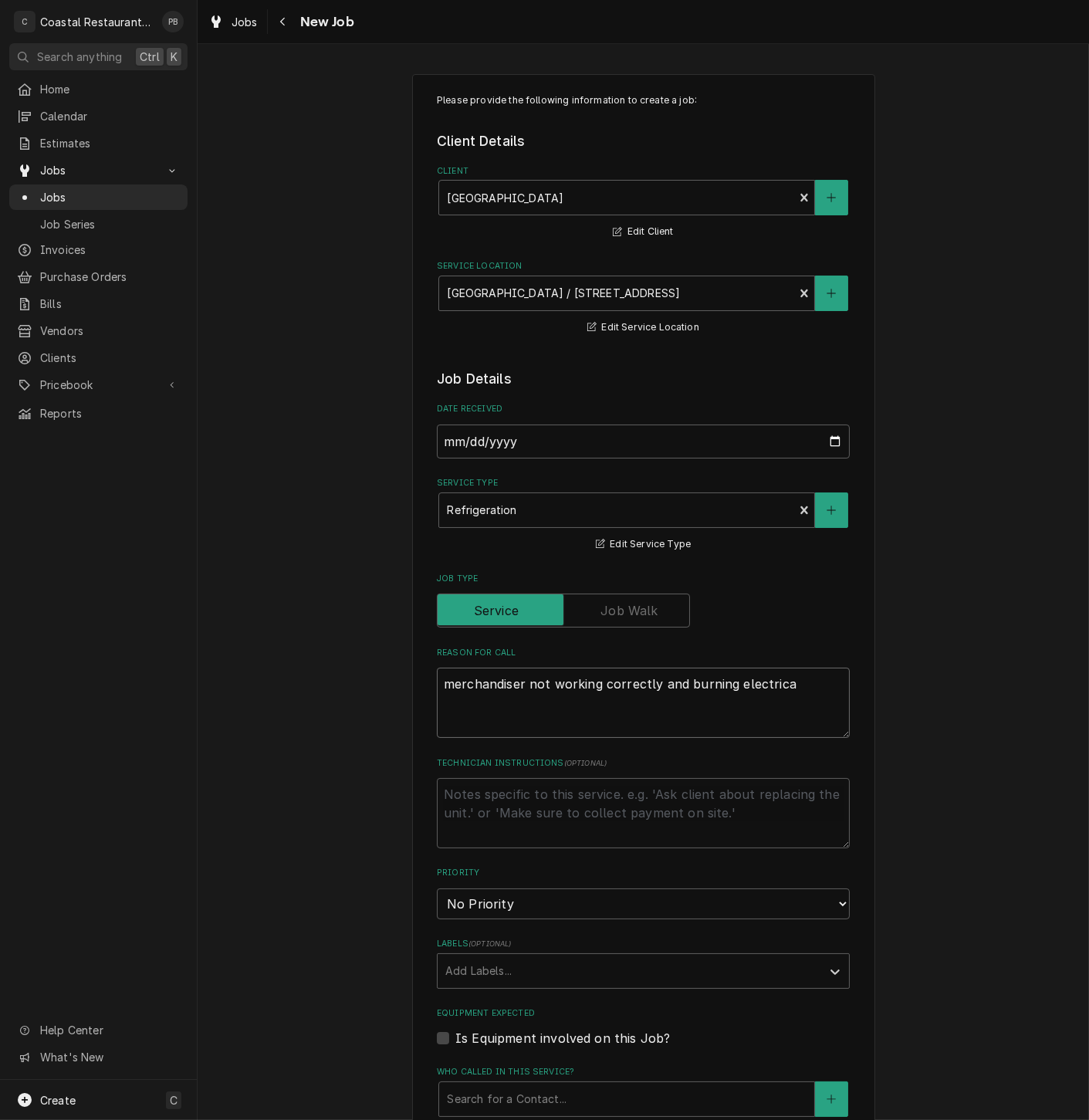
type textarea "x"
type textarea "merchandiser not working correctly and burning electrical"
type textarea "x"
type textarea "merchandiser not working correctly and burning electrical"
type textarea "x"
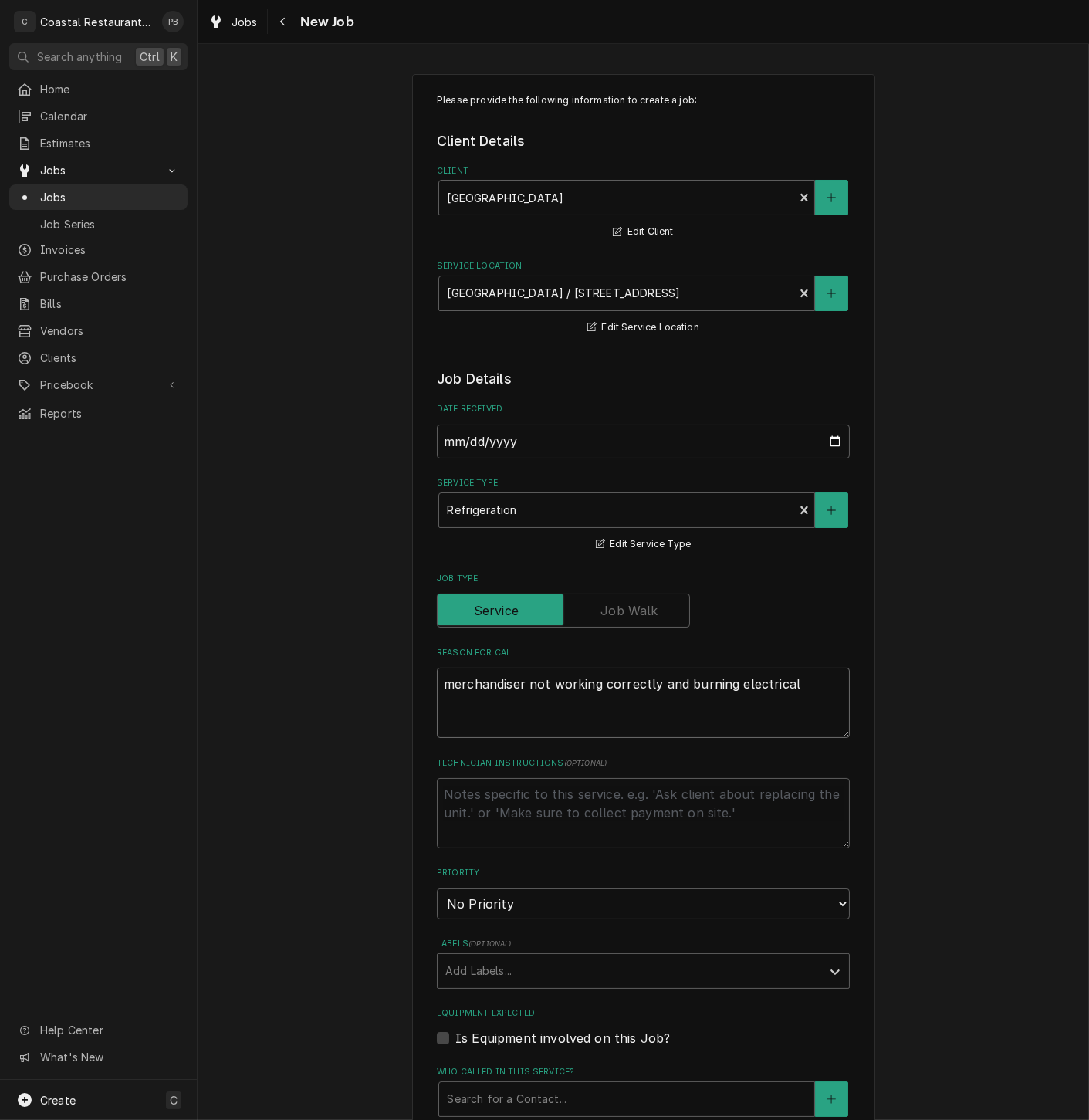
type textarea "merchandiser not working correctly and burning electrical s"
type textarea "x"
type textarea "merchandiser not working correctly and burning electrical sm"
type textarea "x"
type textarea "merchandiser not working correctly and burning electrical smel"
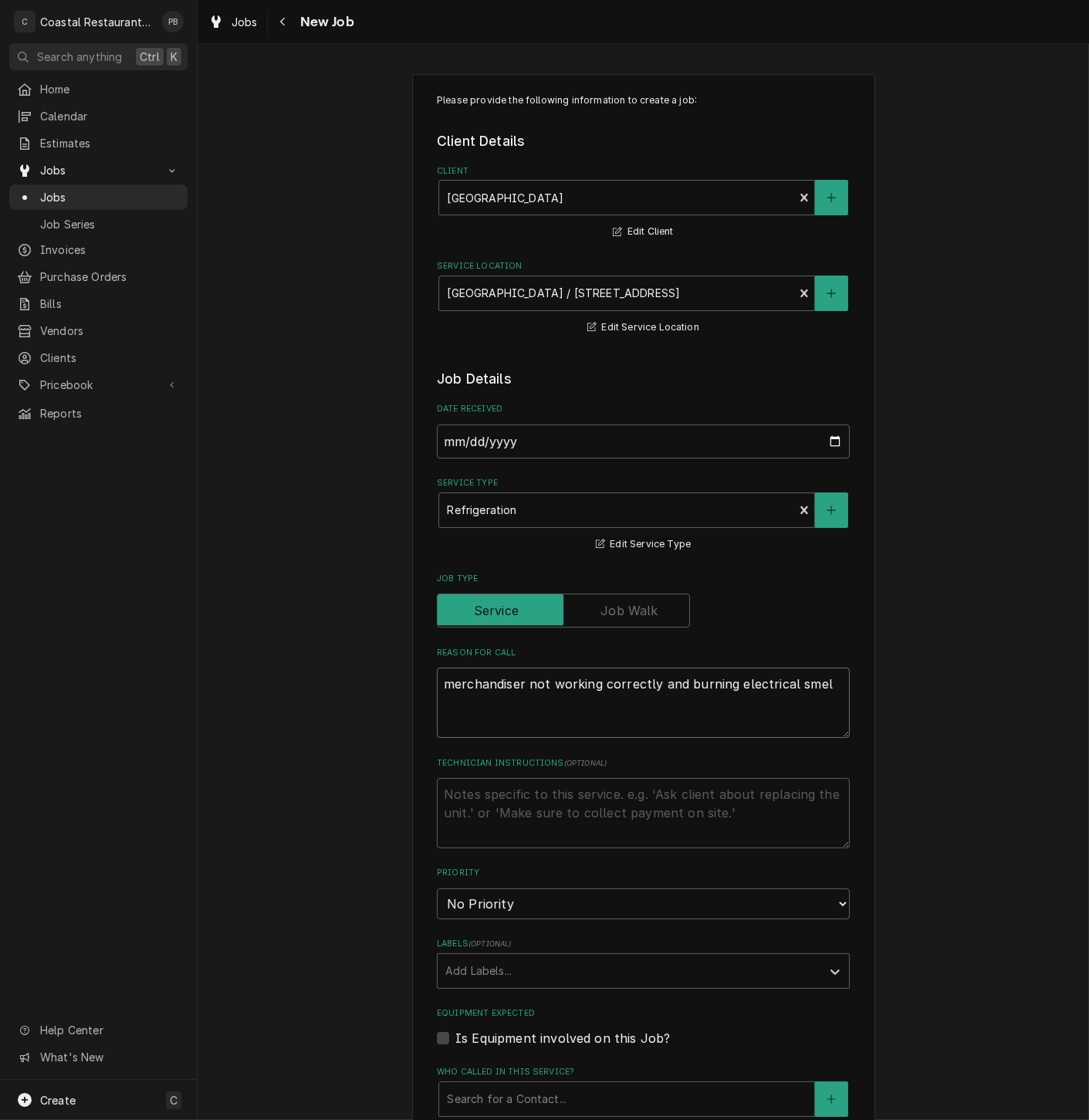
type textarea "x"
type textarea "merchandiser not working correctly and burning electrical smell"
type textarea "x"
type textarea "merchandiser not working correctly and burning electrical smell"
type textarea "x"
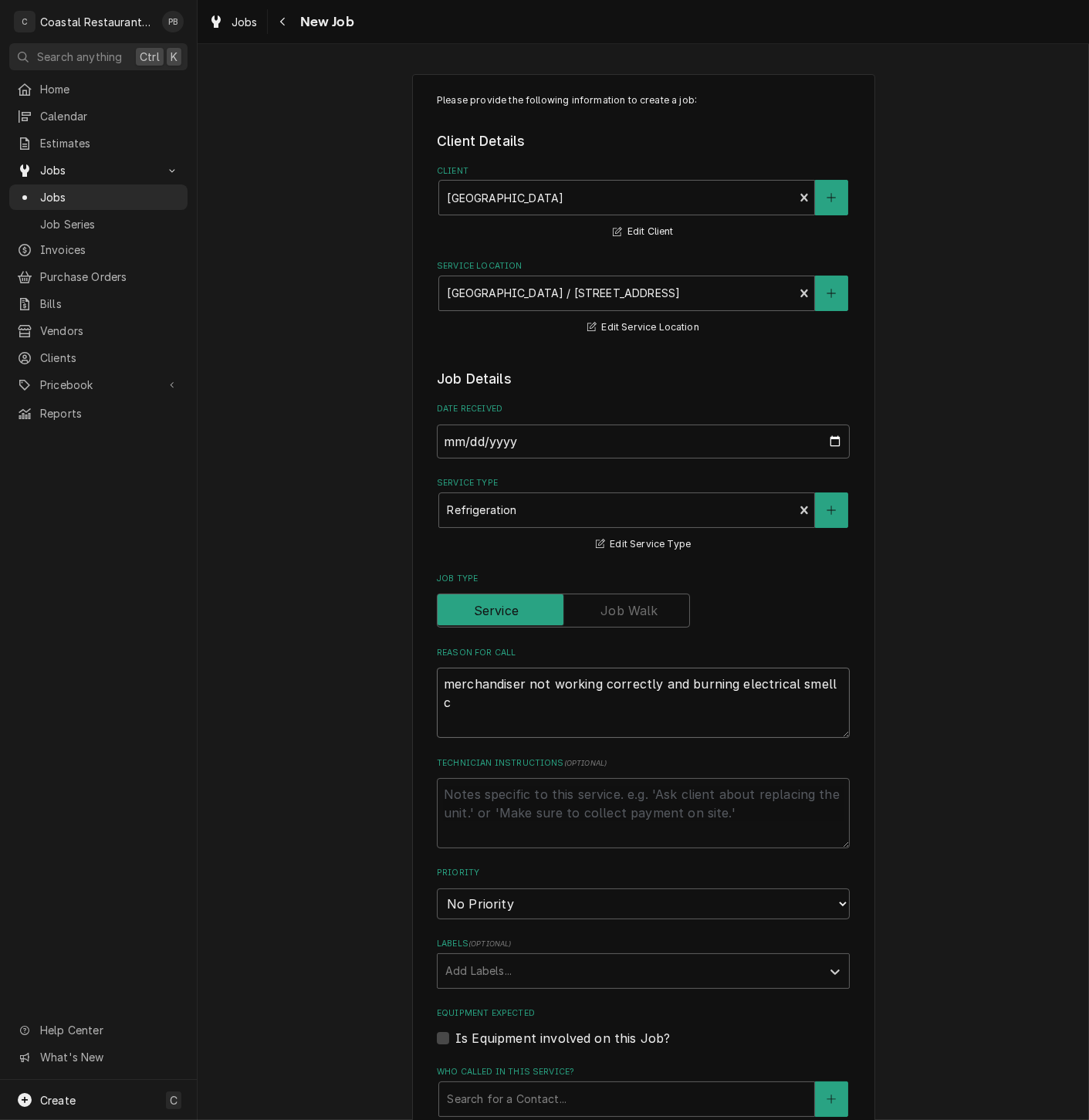
type textarea "merchandiser not working correctly and burning electrical smell co"
type textarea "x"
type textarea "merchandiser not working correctly and burning electrical smell com"
type textarea "x"
type textarea "merchandiser not working correctly and burning electrical smell comi"
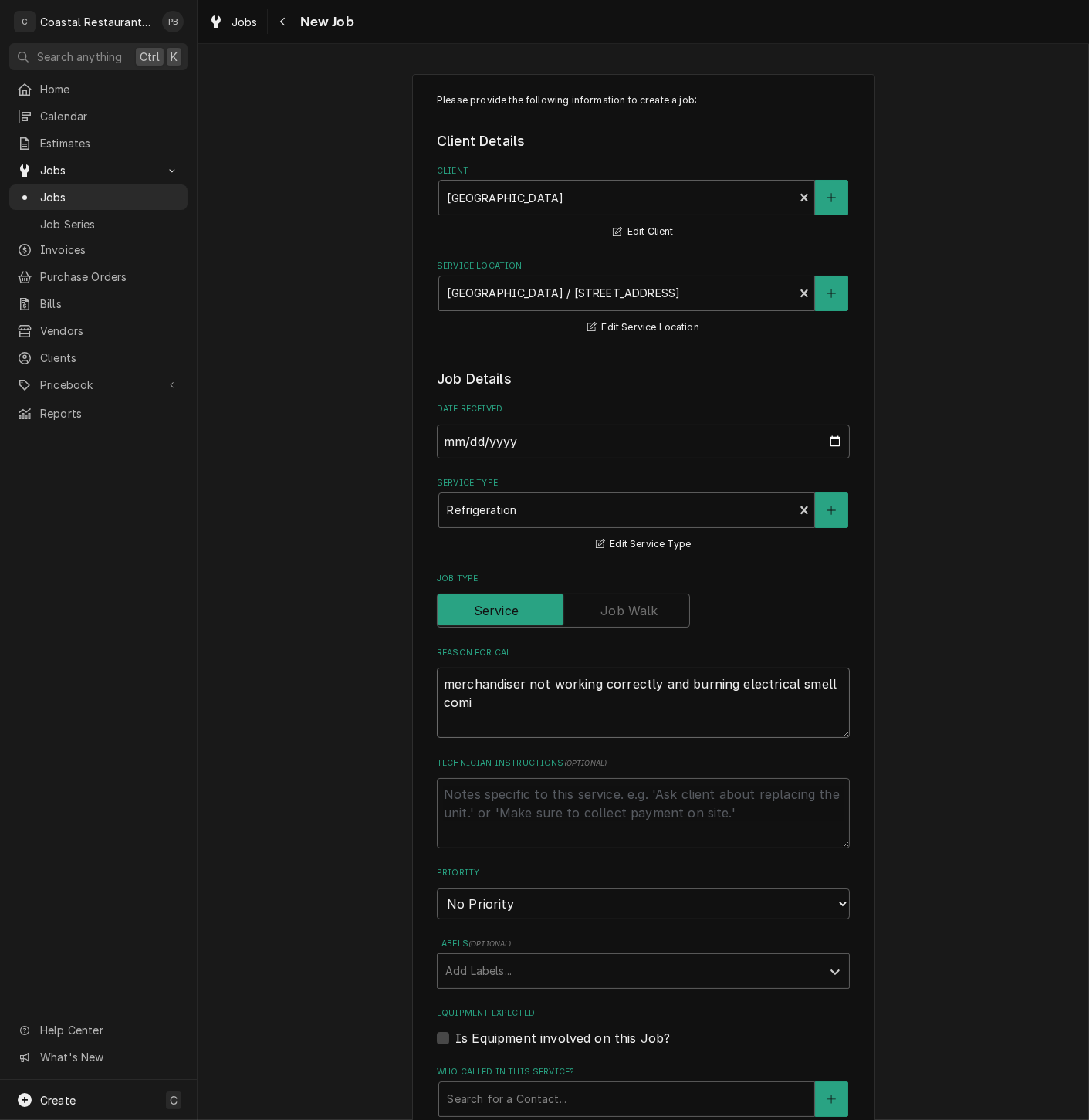
type textarea "x"
type textarea "merchandiser not working correctly and burning electrical smell comin"
type textarea "x"
type textarea "merchandiser not working correctly and burning electrical smell coming"
type textarea "x"
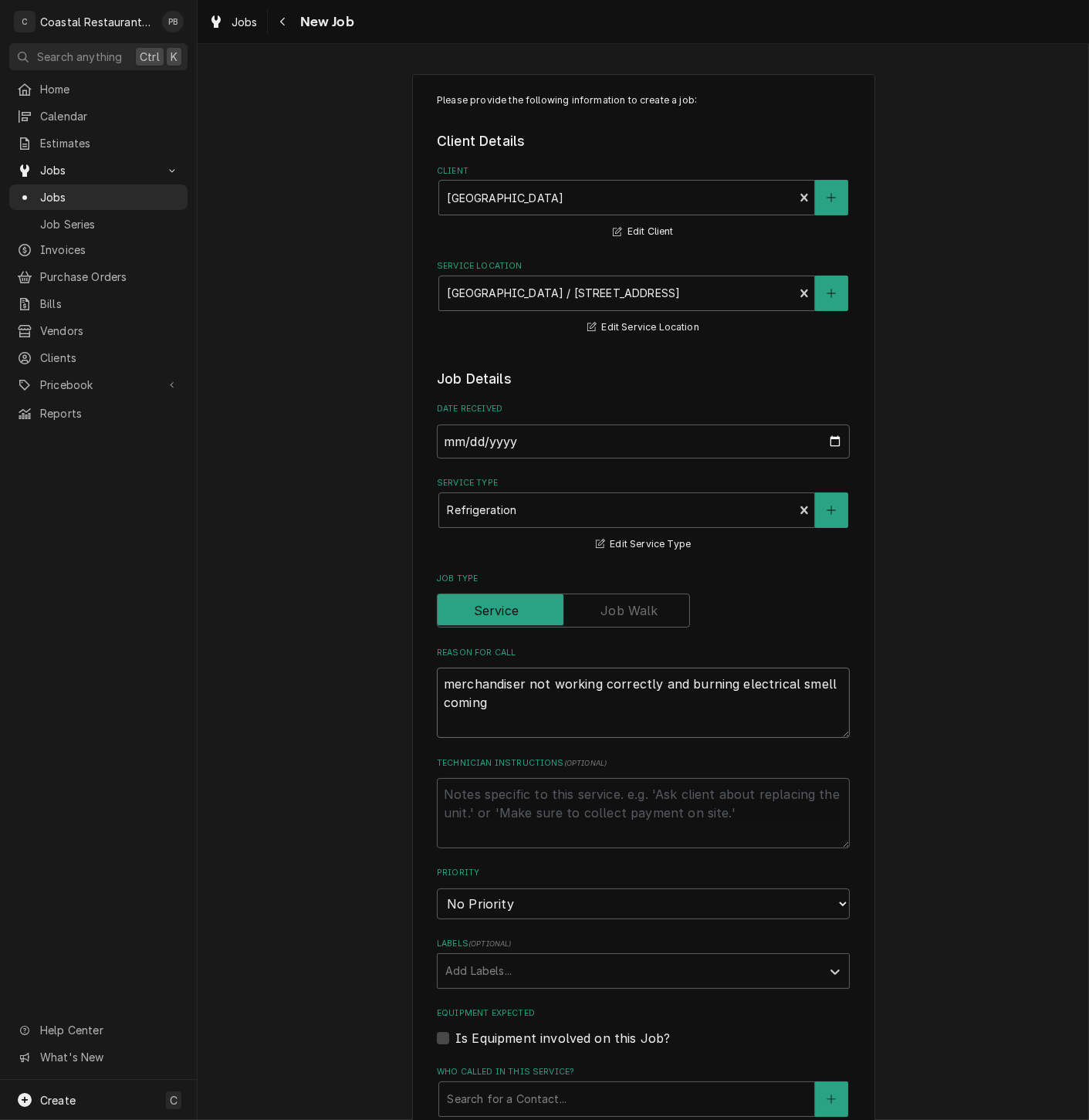
type textarea "merchandiser not working correctly and burning electrical smell coming f"
type textarea "x"
type textarea "merchandiser not working correctly and burning electrical smell coming fr"
type textarea "x"
type textarea "merchandiser not working correctly and burning electrical smell coming fro"
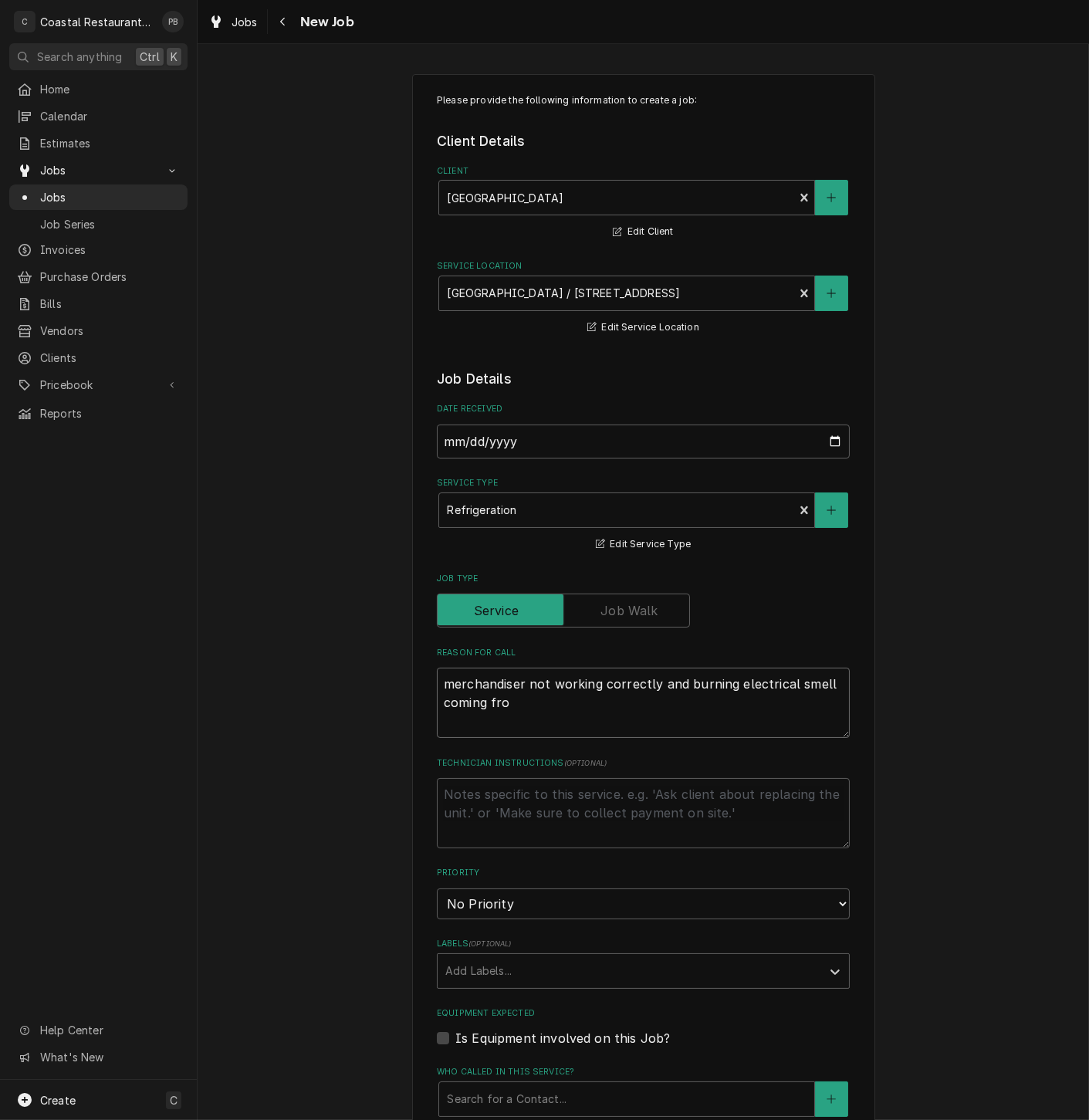
type textarea "x"
type textarea "merchandiser not working correctly and burning electrical smell coming from"
type textarea "x"
type textarea "merchandiser not working correctly and burning electrical smell coming from"
type textarea "x"
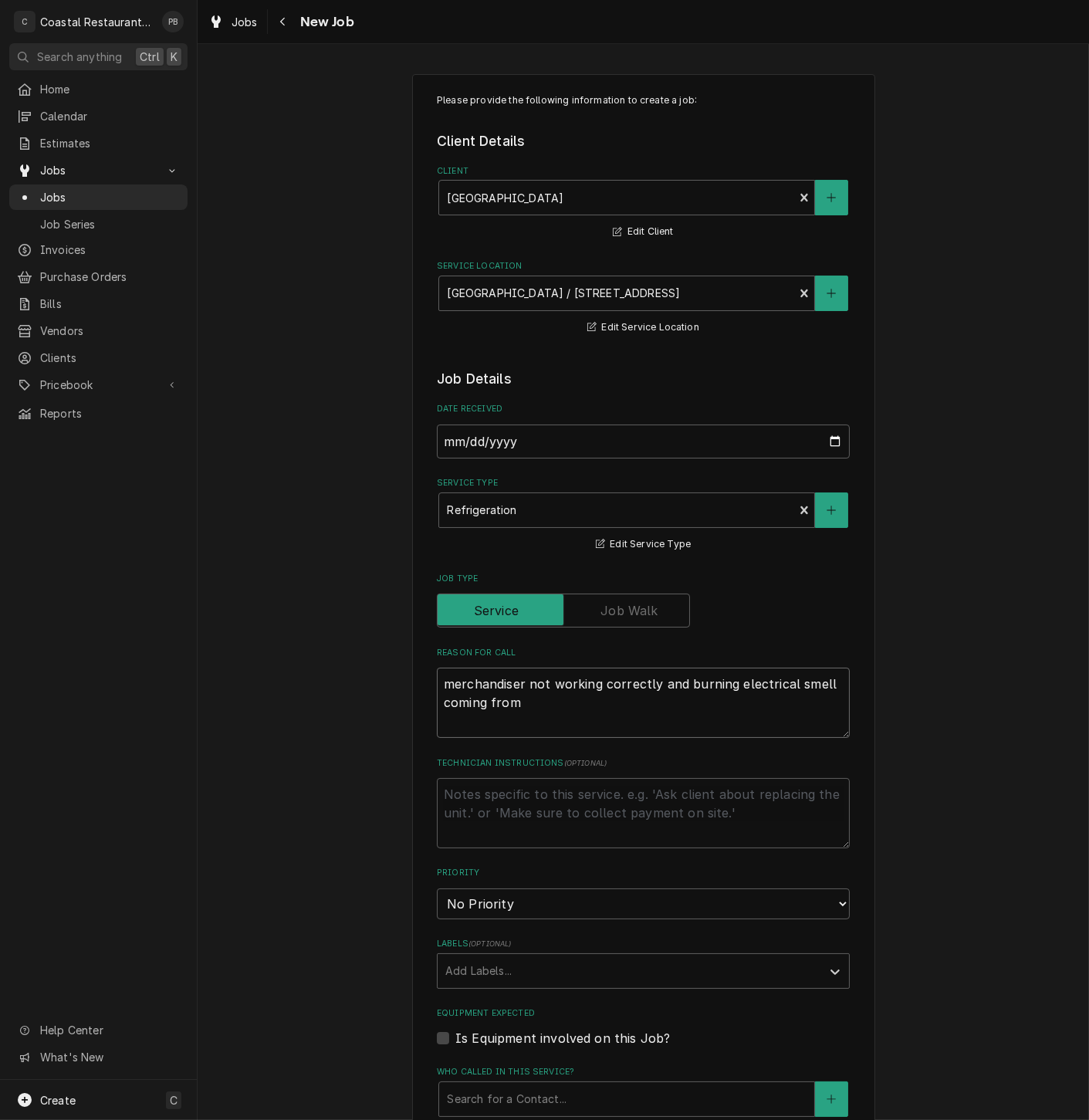
type textarea "merchandiser not working correctly and burning electrical smell coming from y"
type textarea "x"
type textarea "merchandiser not working correctly and burning electrical smell coming from yo"
type textarea "x"
type textarea "merchandiser not working correctly and burning electrical smell coming from you"
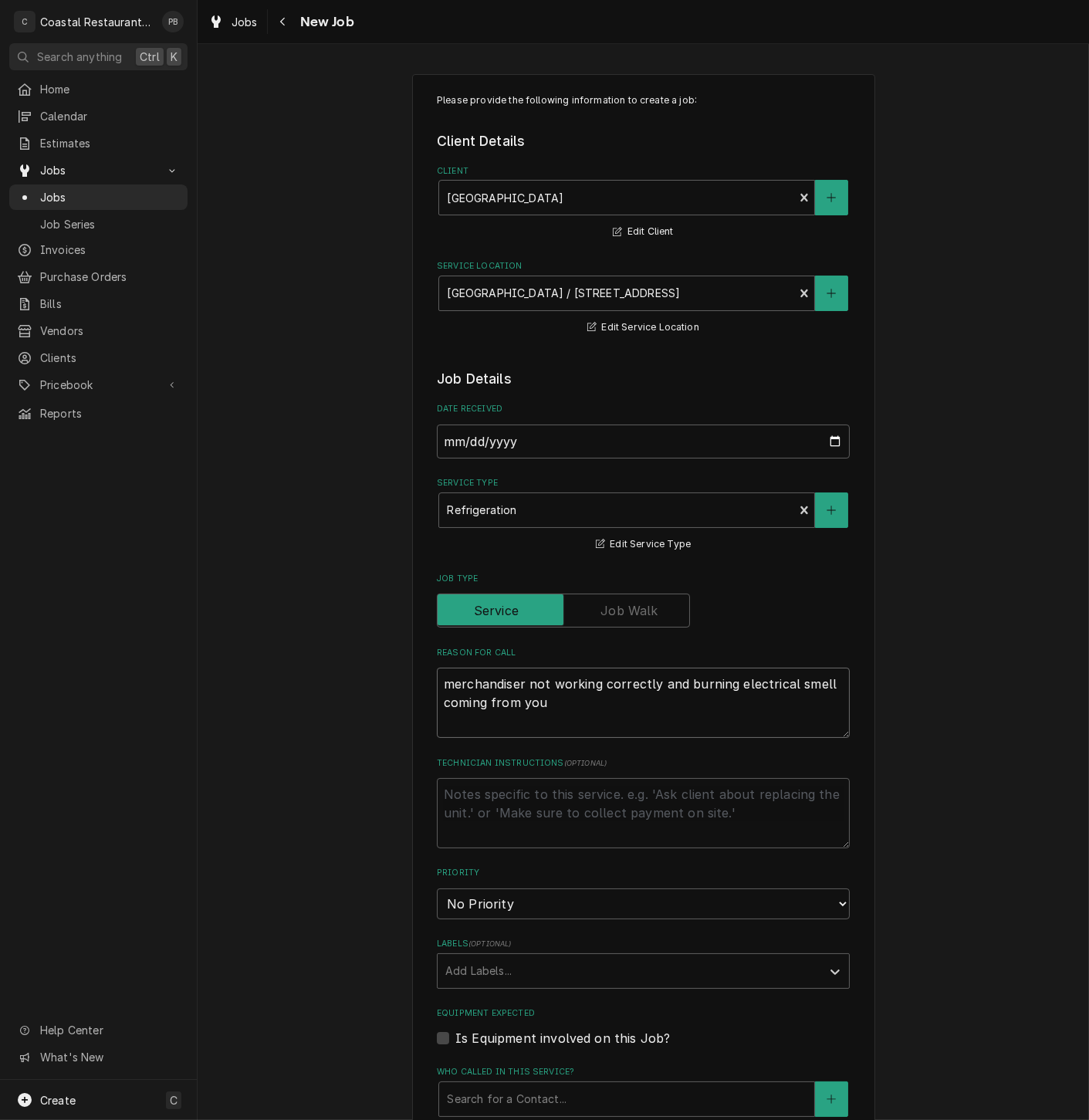
type textarea "x"
type textarea "merchandiser not working correctly and burning electrical smell coming from yo"
type textarea "x"
type textarea "merchandiser not working correctly and burning electrical smell coming from y"
type textarea "x"
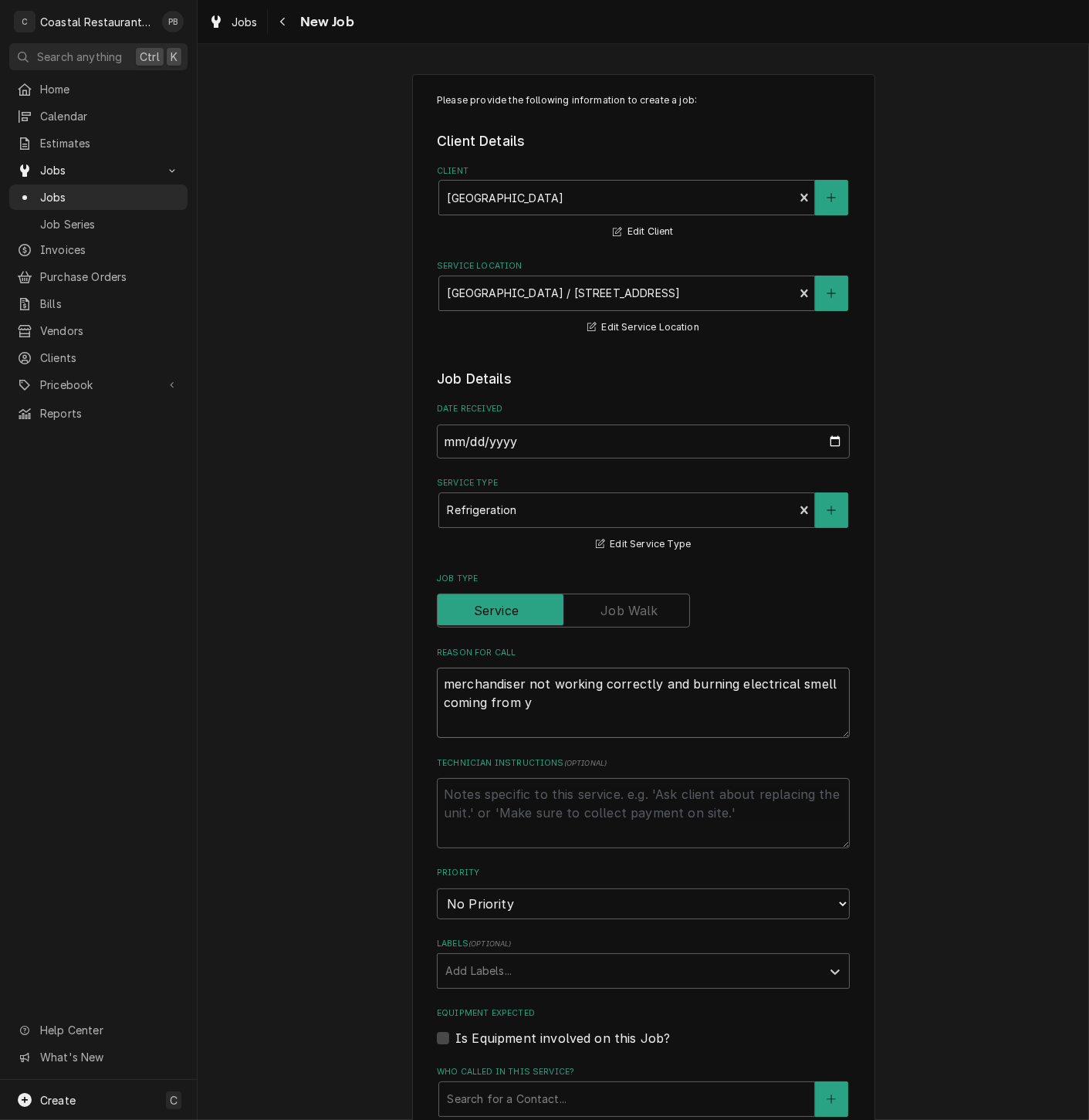
type textarea "merchandiser not working correctly and burning electrical smell coming from"
type textarea "x"
type textarea "merchandiser not working correctly and burning electrical smell coming from u"
type textarea "x"
type textarea "merchandiser not working correctly and burning electrical smell coming from un"
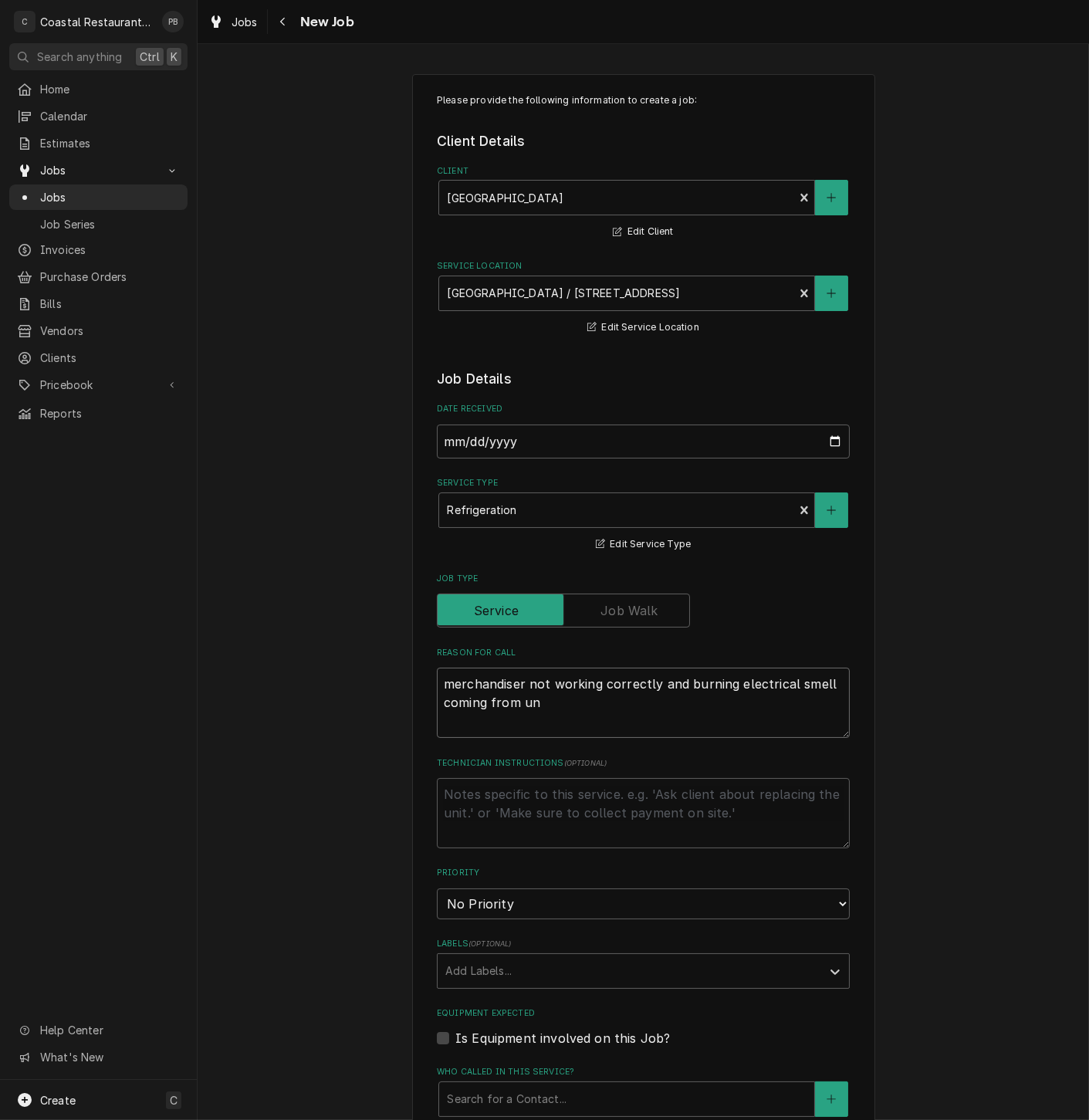
type textarea "x"
type textarea "merchandiser not working correctly and burning electrical smell coming from uni"
type textarea "x"
type textarea "merchandiser not working correctly and burning electrical smell coming from unit"
type textarea "x"
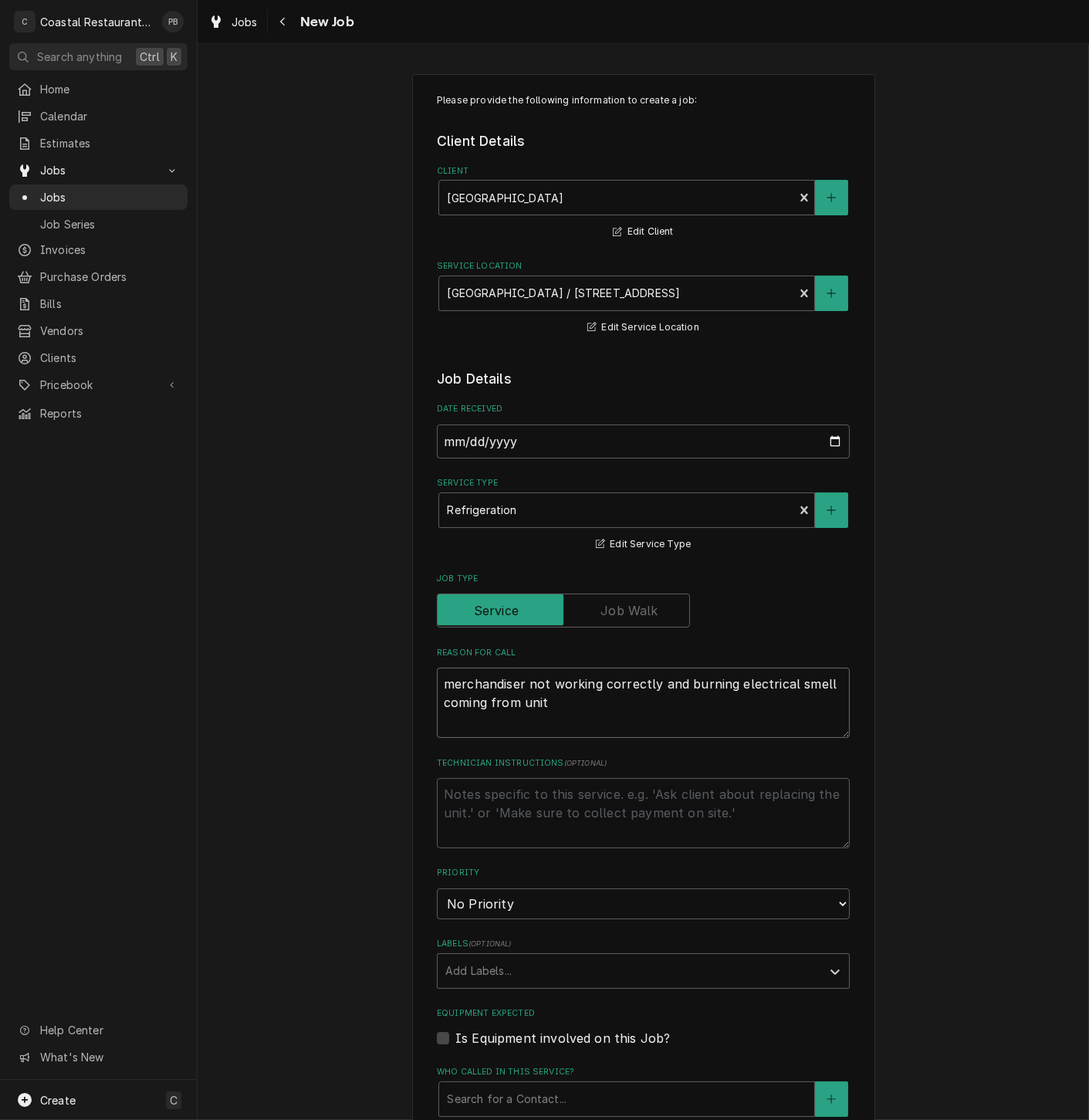
type textarea "merchandiser not working correctly and burning electrical smell coming from unit"
type textarea "x"
type textarea "merchandiser not working correctly and burning electrical smell coming from uni…"
type textarea "x"
type textarea "merchandiser not working correctly and burning electrical smell coming from uni…"
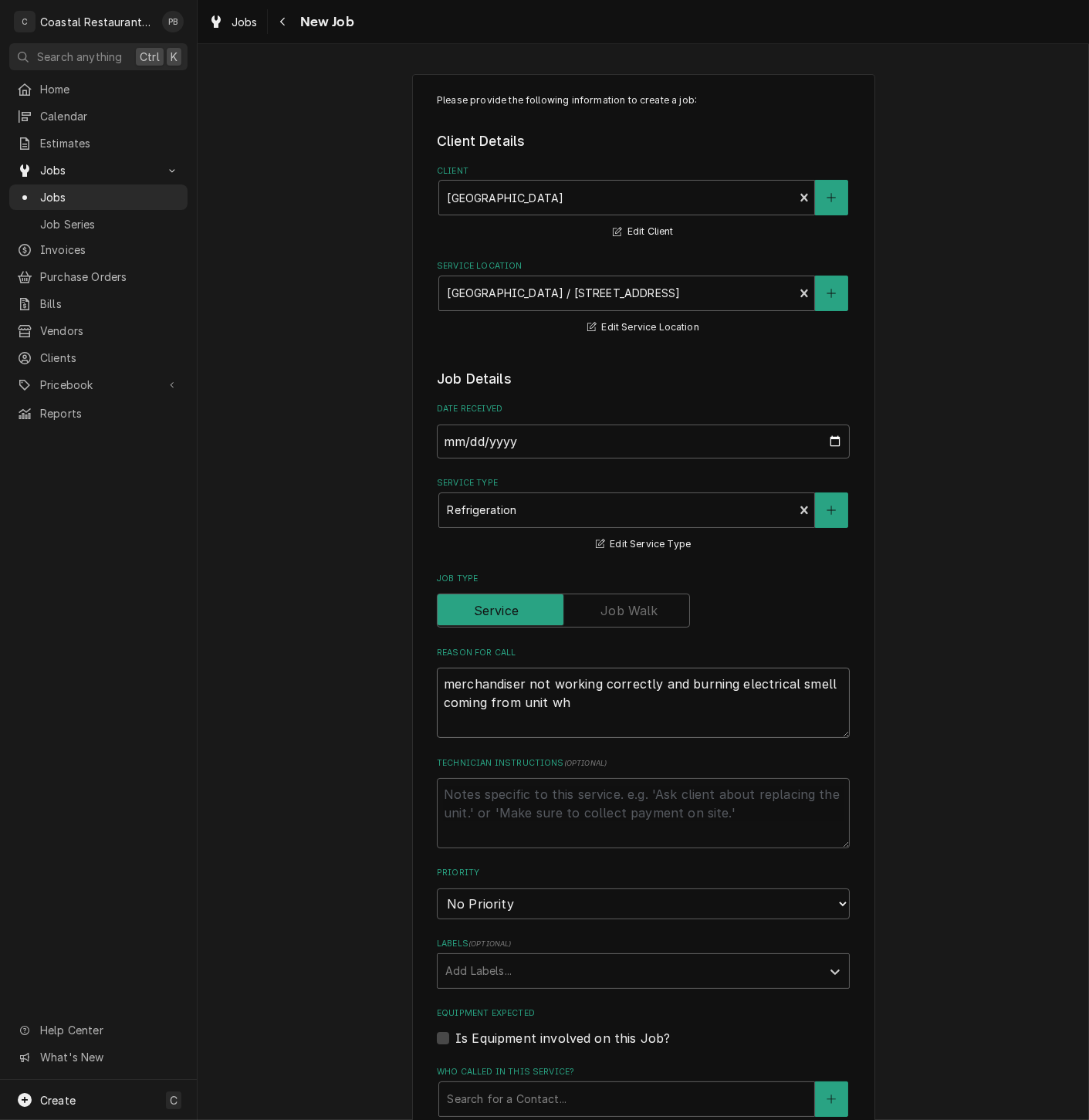
type textarea "x"
type textarea "merchandiser not working correctly and burning electrical smell coming from uni…"
type textarea "x"
type textarea "merchandiser not working correctly and burning electrical smell coming from uni…"
type textarea "x"
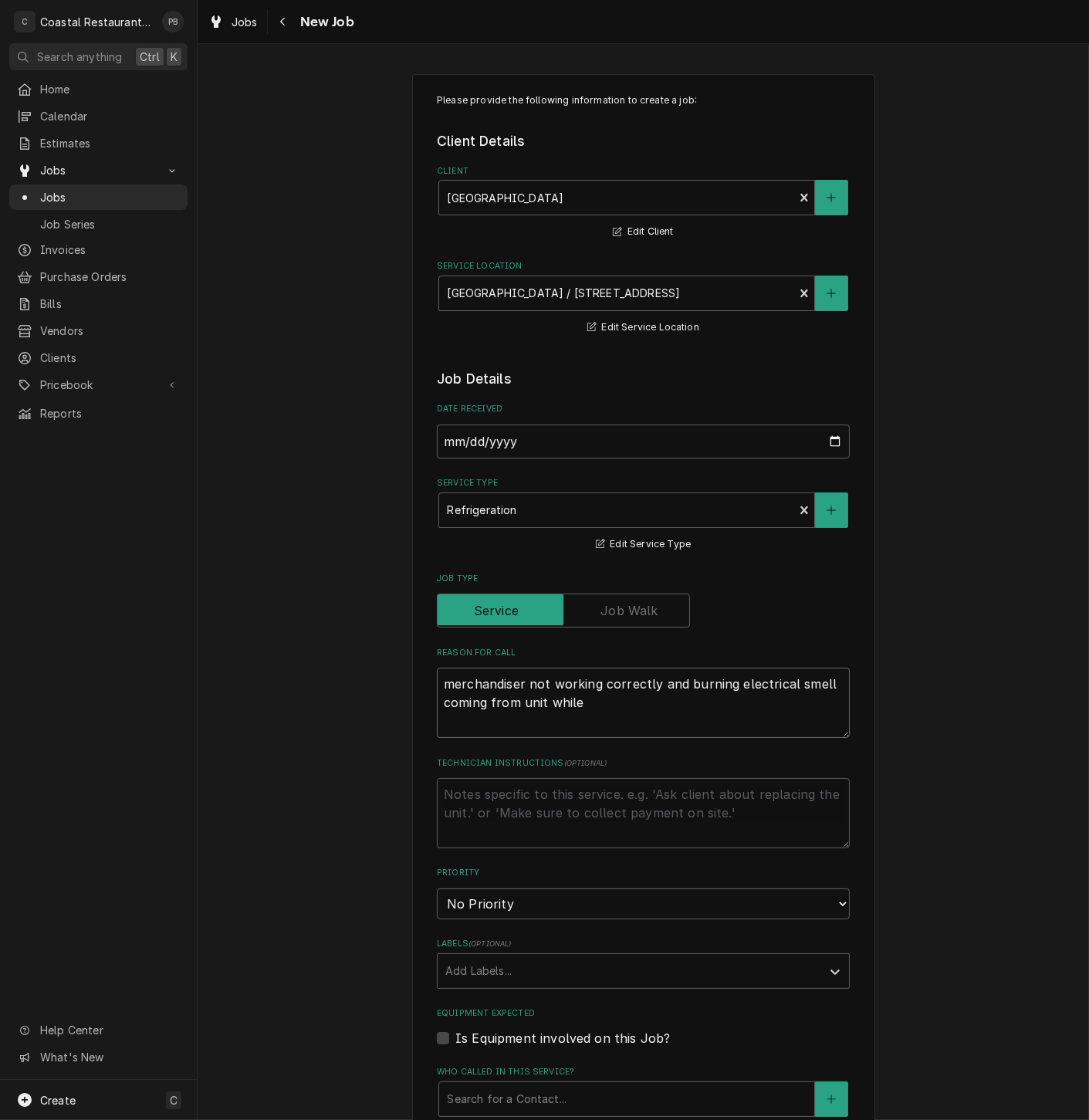
type textarea "merchandiser not working correctly and burning electrical smell coming from uni…"
type textarea "x"
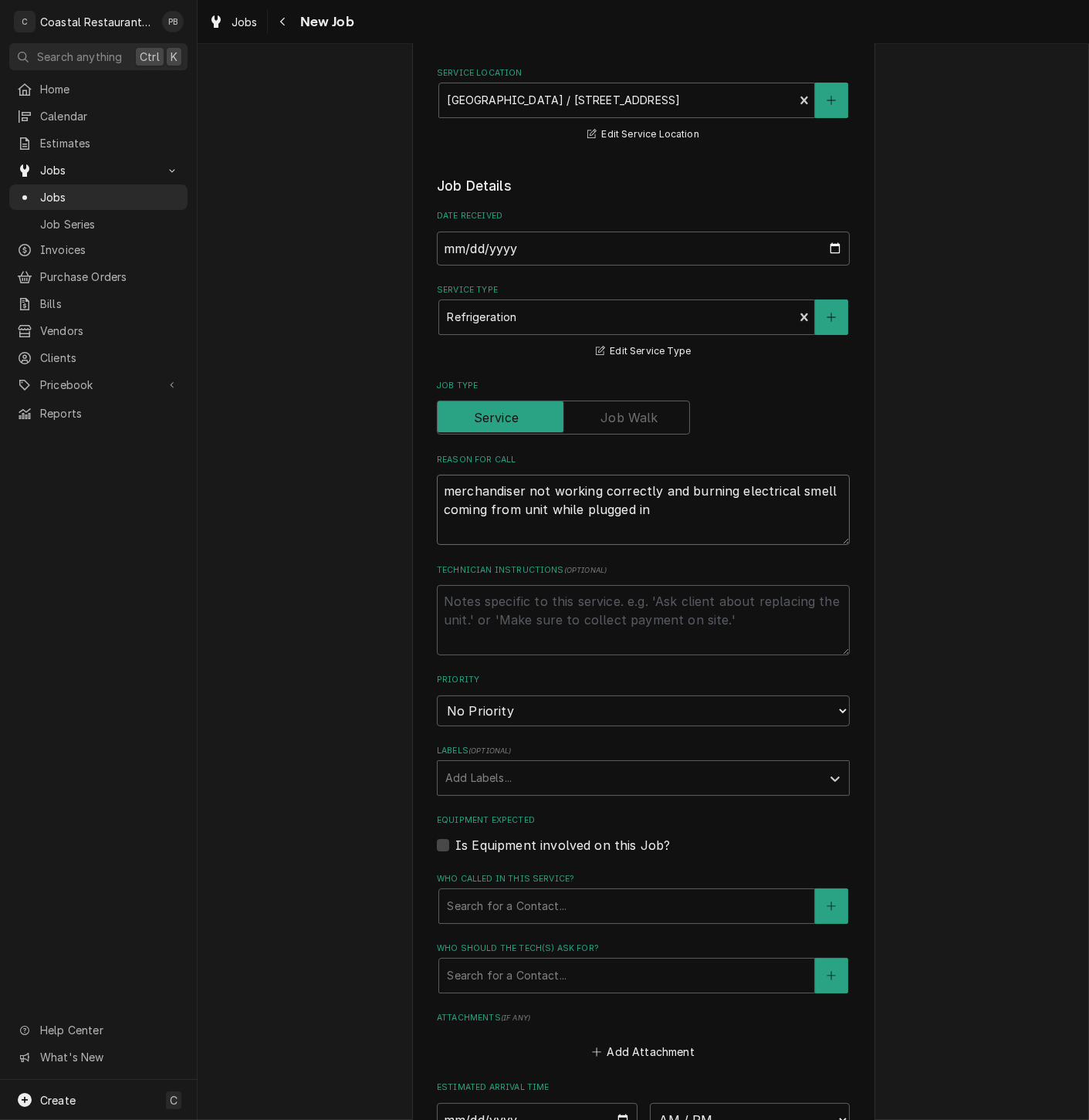
scroll to position [491, 0]
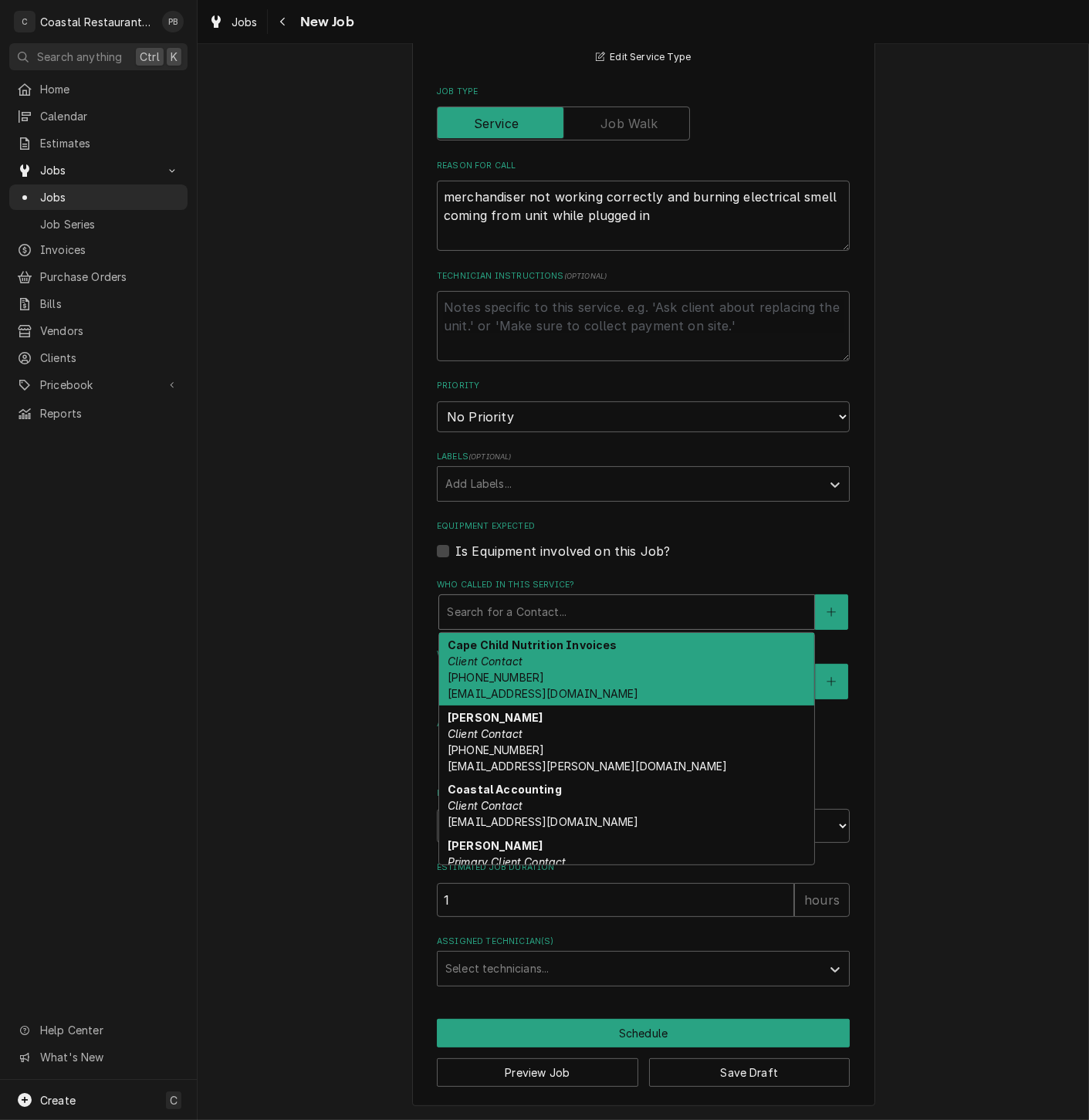
click at [619, 618] on div "Who called in this service?" at bounding box center [626, 612] width 360 height 28
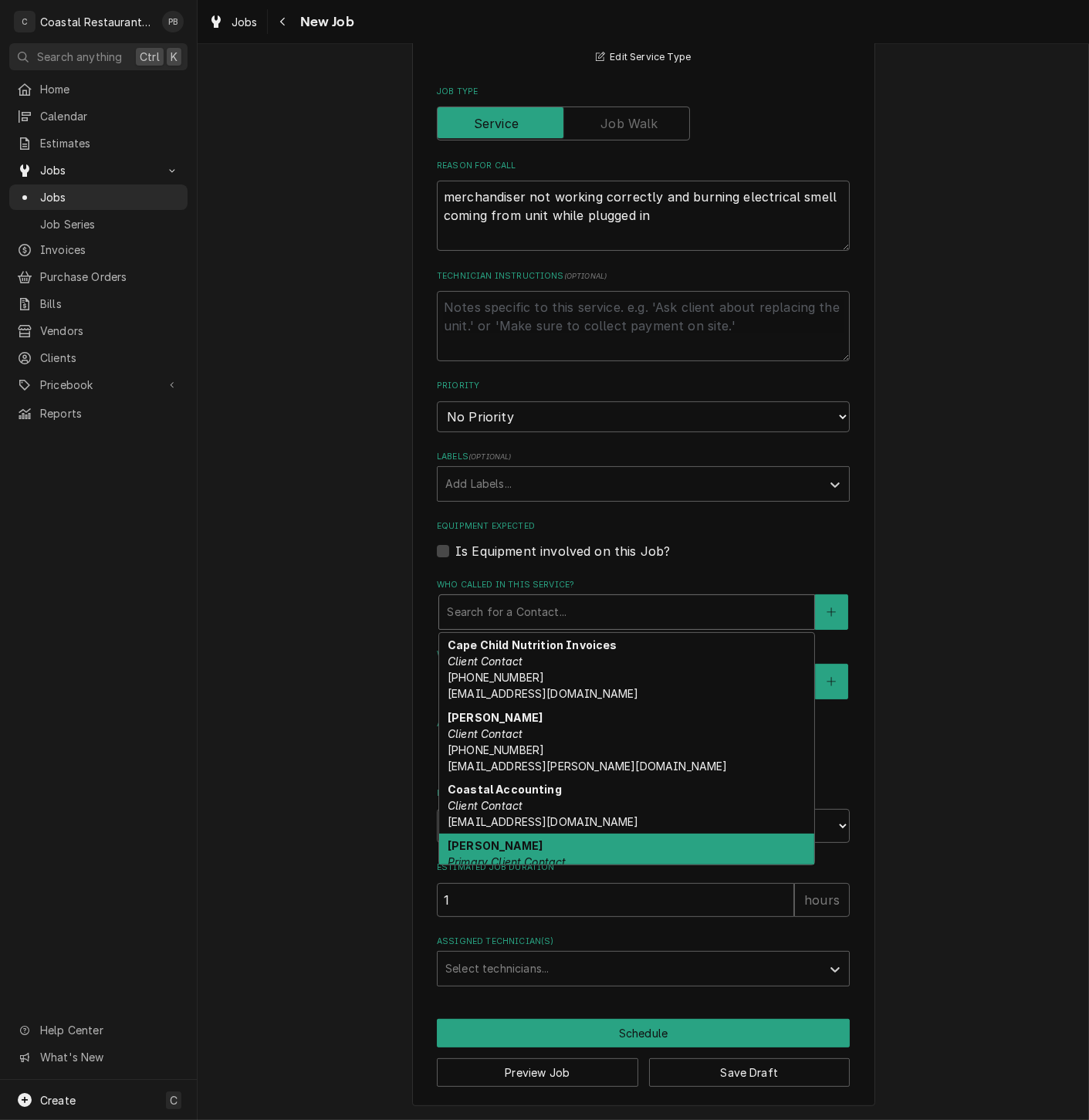
click at [579, 849] on div "Stacy Smith Primary Client Contact Stacy.Smith@cape.k12.de.us" at bounding box center [626, 870] width 375 height 73
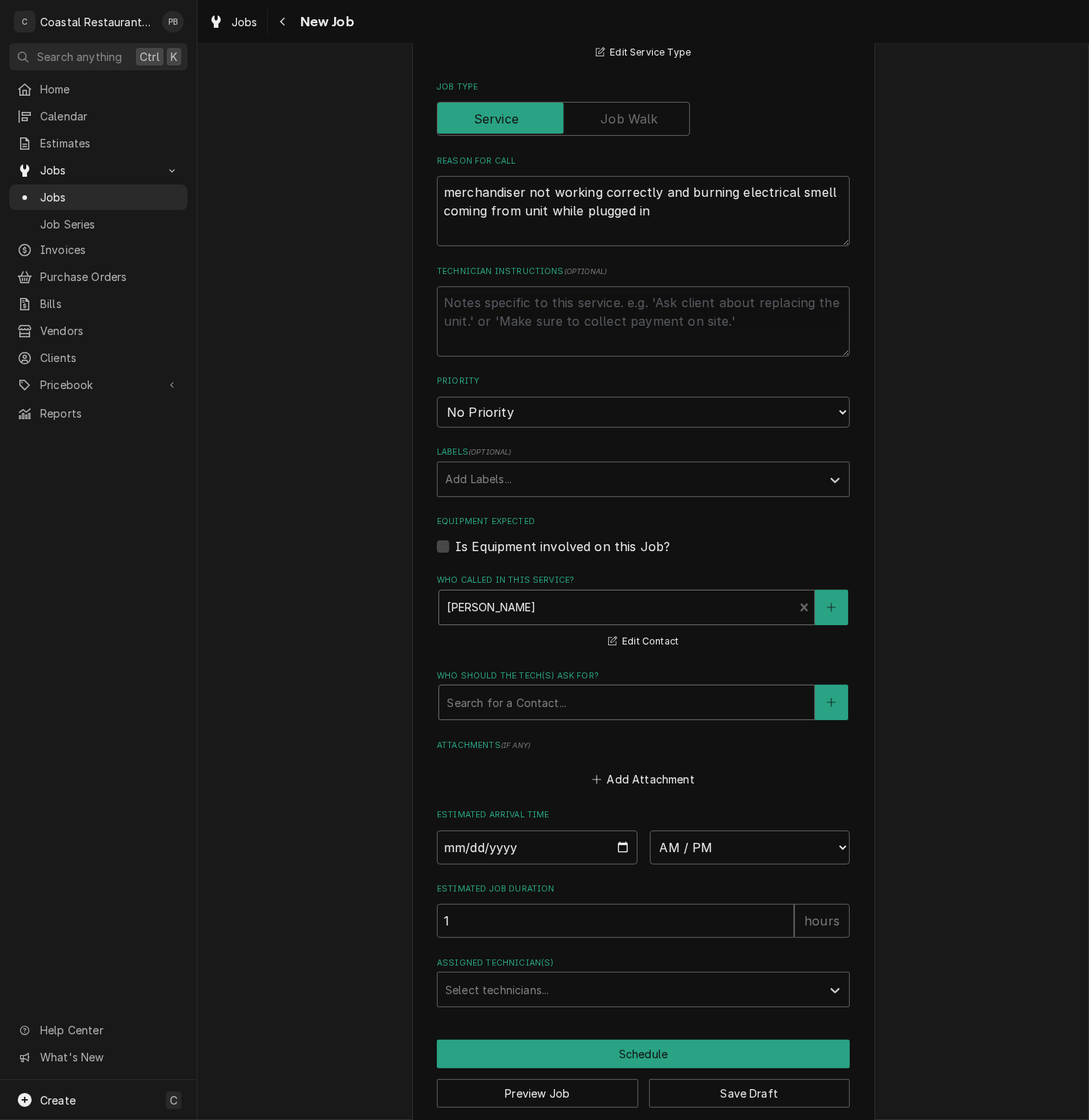
click at [540, 707] on div "Who should the tech(s) ask for?" at bounding box center [626, 702] width 360 height 28
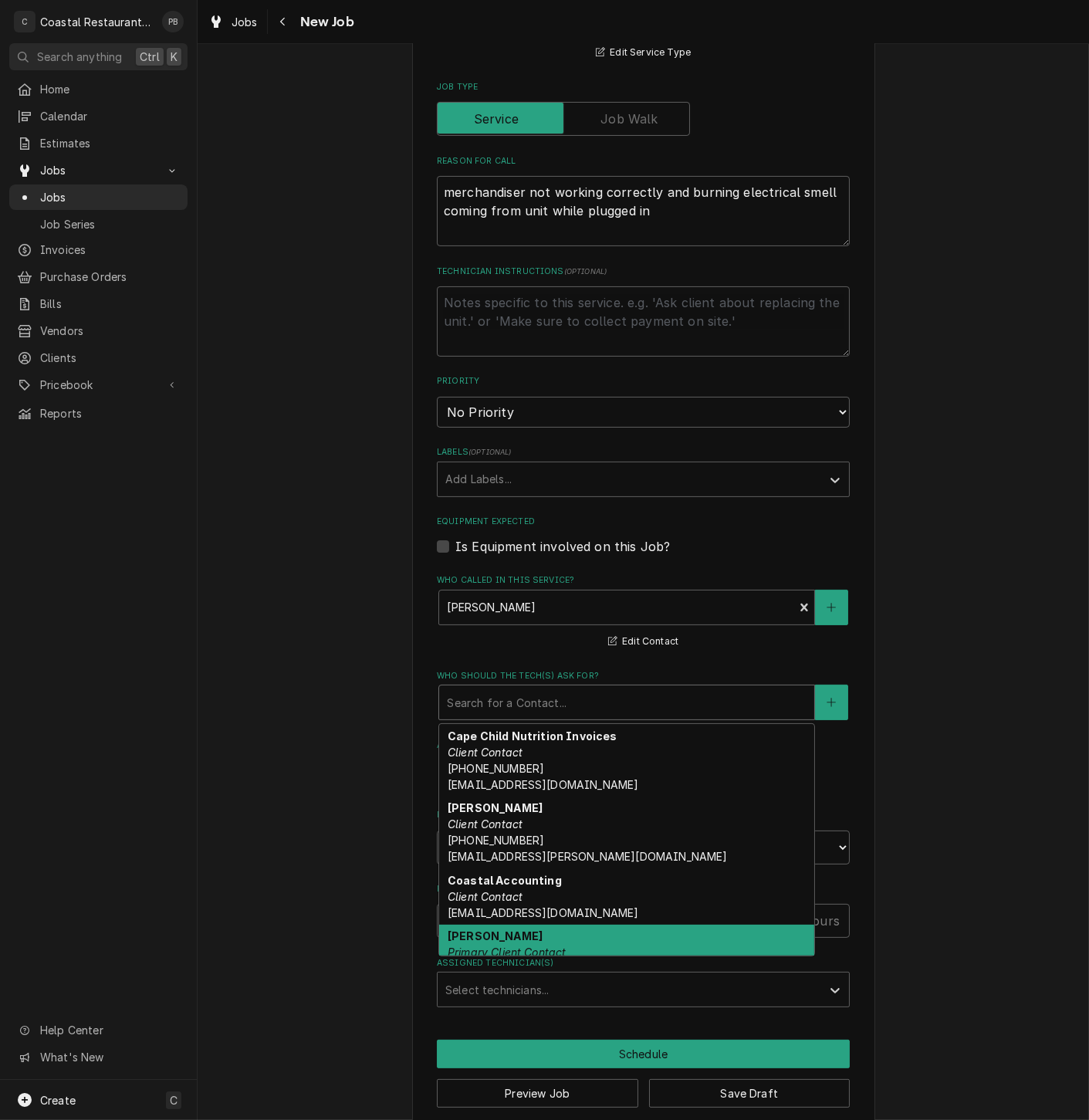
click at [552, 932] on div "Stacy Smith Primary Client Contact Stacy.Smith@cape.k12.de.us" at bounding box center [626, 960] width 375 height 73
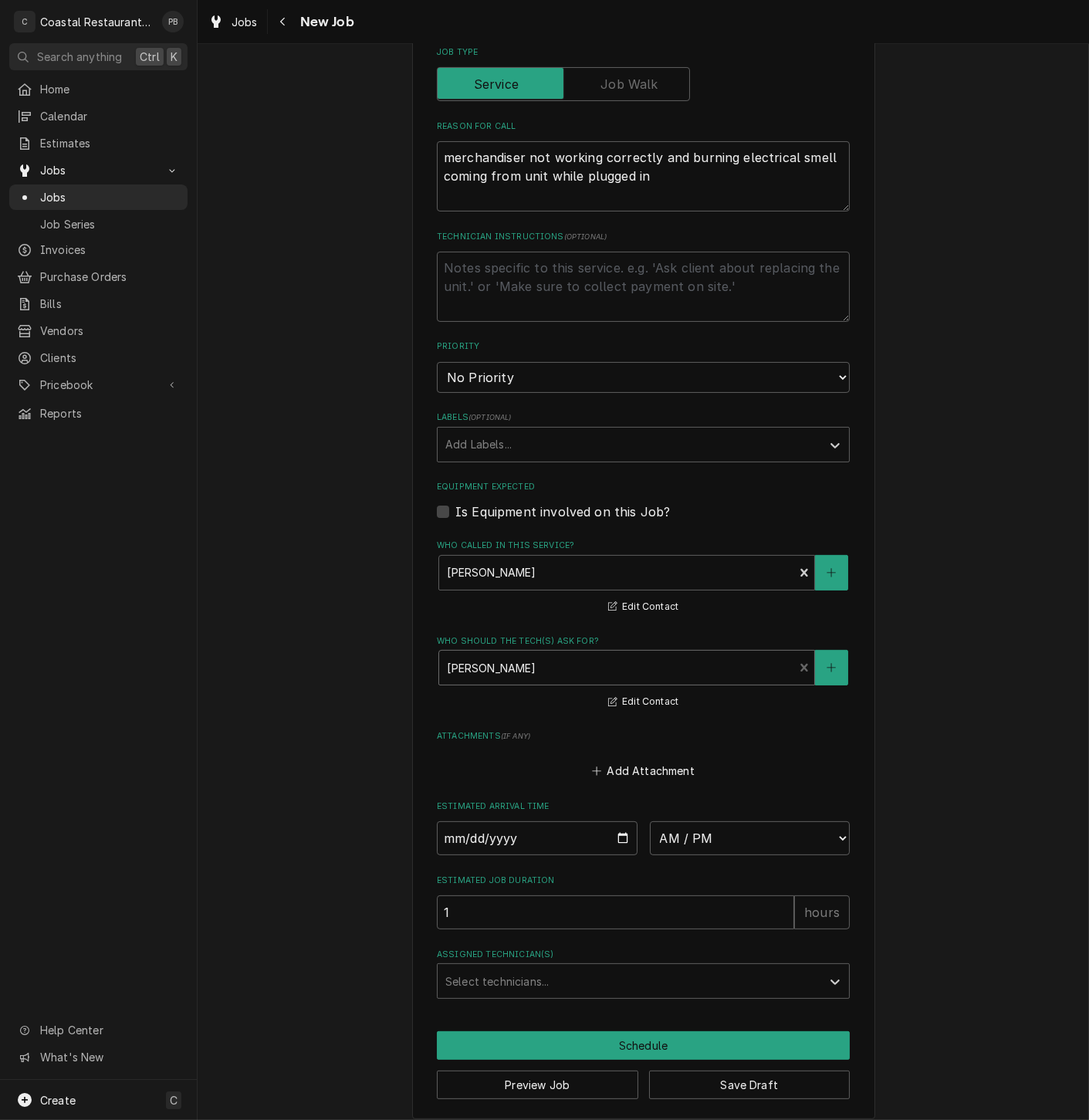
scroll to position [544, 0]
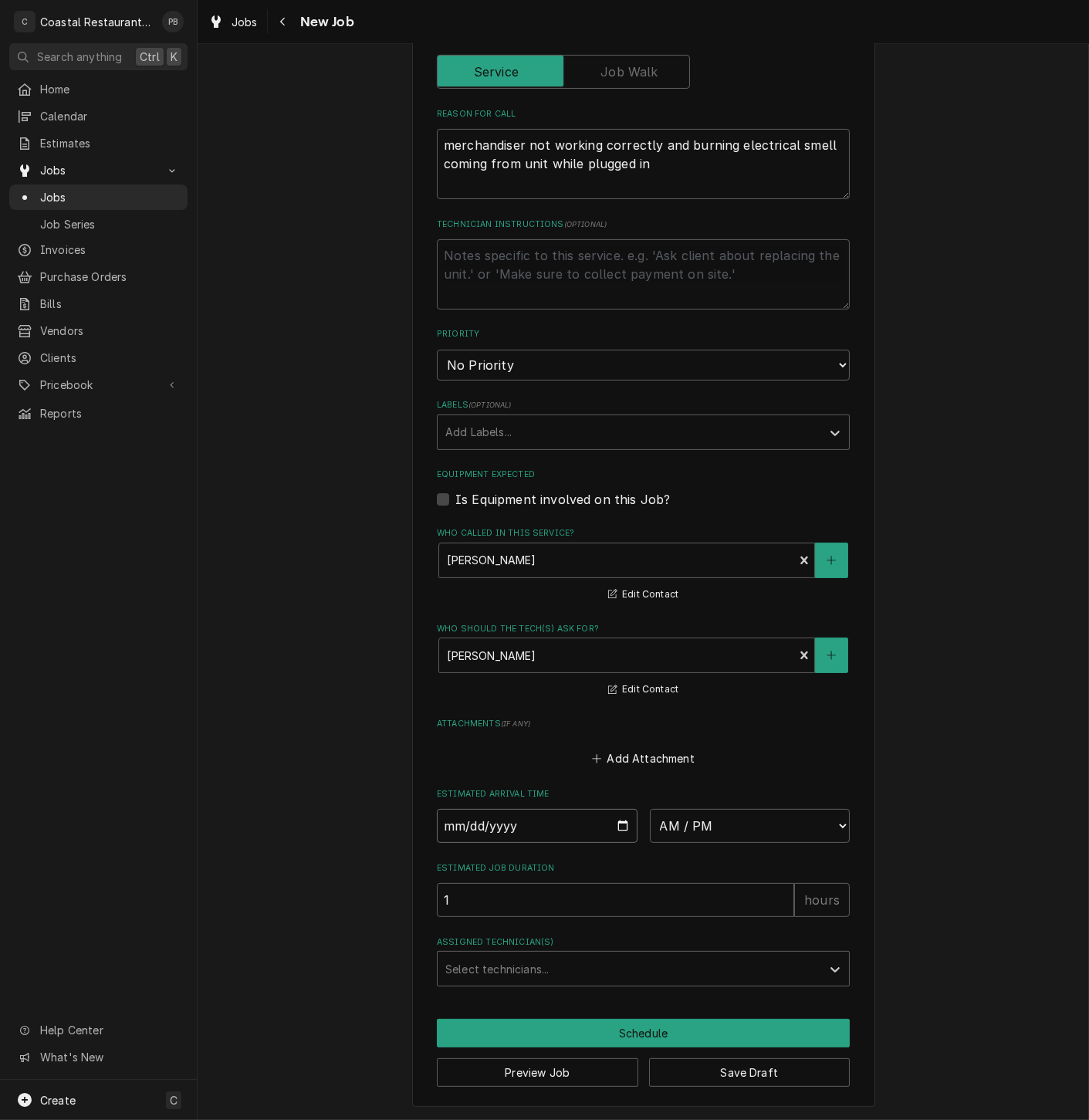
click at [526, 822] on input "Date" at bounding box center [538, 825] width 201 height 34
click at [610, 827] on input "Date" at bounding box center [538, 825] width 201 height 34
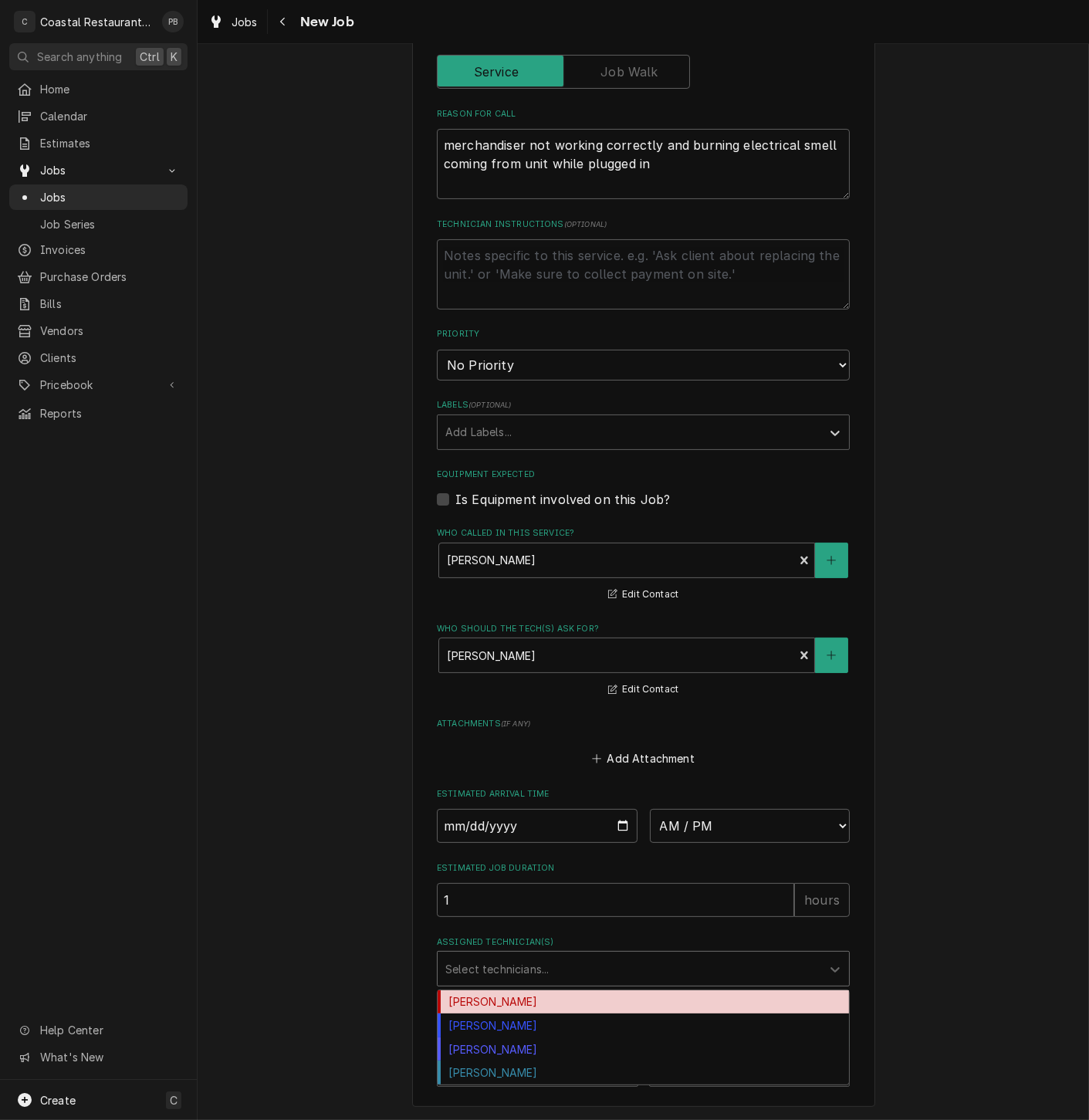
drag, startPoint x: 550, startPoint y: 956, endPoint x: 549, endPoint y: 965, distance: 9.1
click at [551, 958] on div "Assigned Technician(s)" at bounding box center [630, 968] width 368 height 28
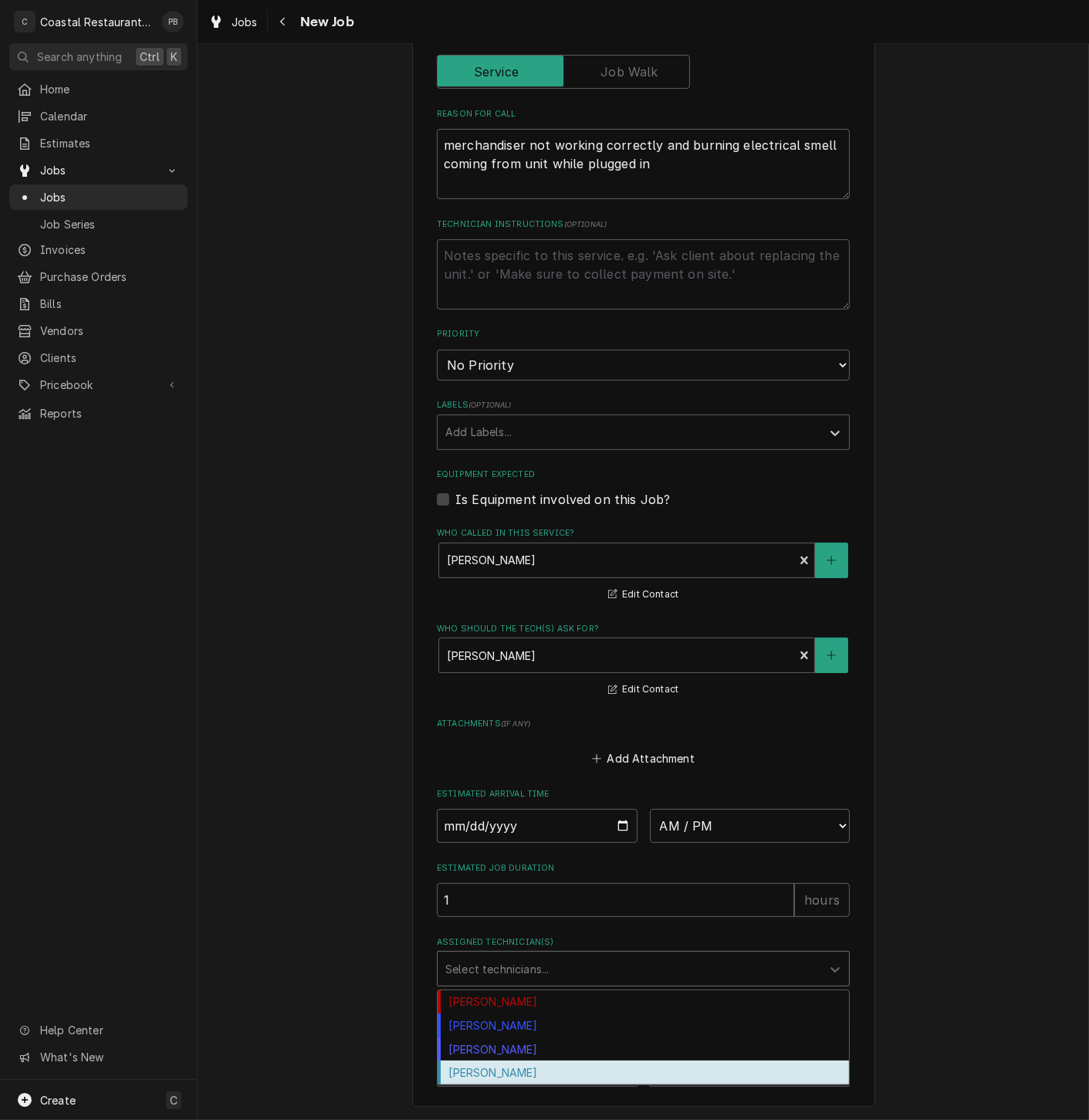
click at [523, 1081] on div "[PERSON_NAME]" at bounding box center [642, 1072] width 411 height 24
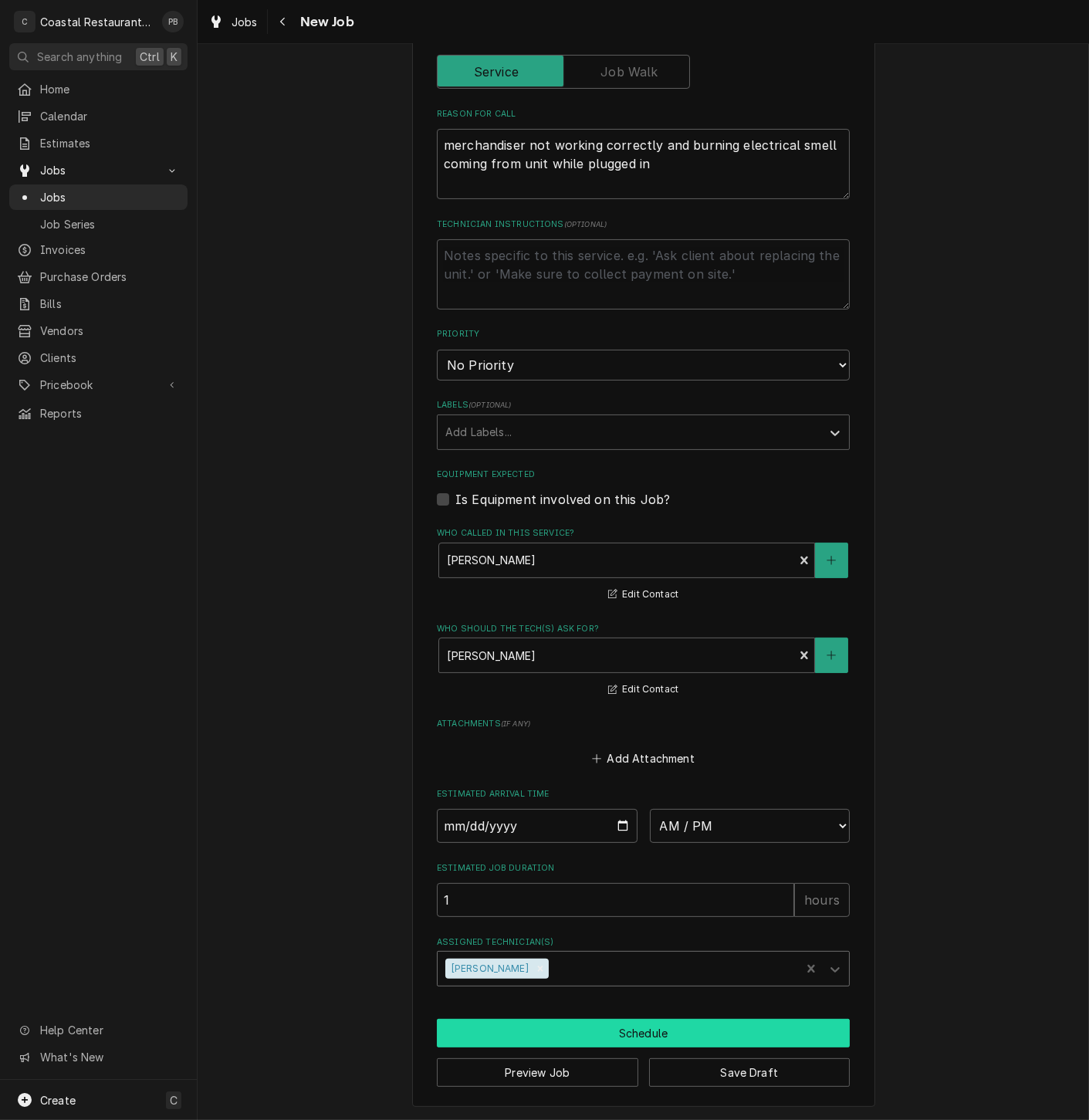
click at [614, 1041] on button "Schedule" at bounding box center [643, 1033] width 413 height 29
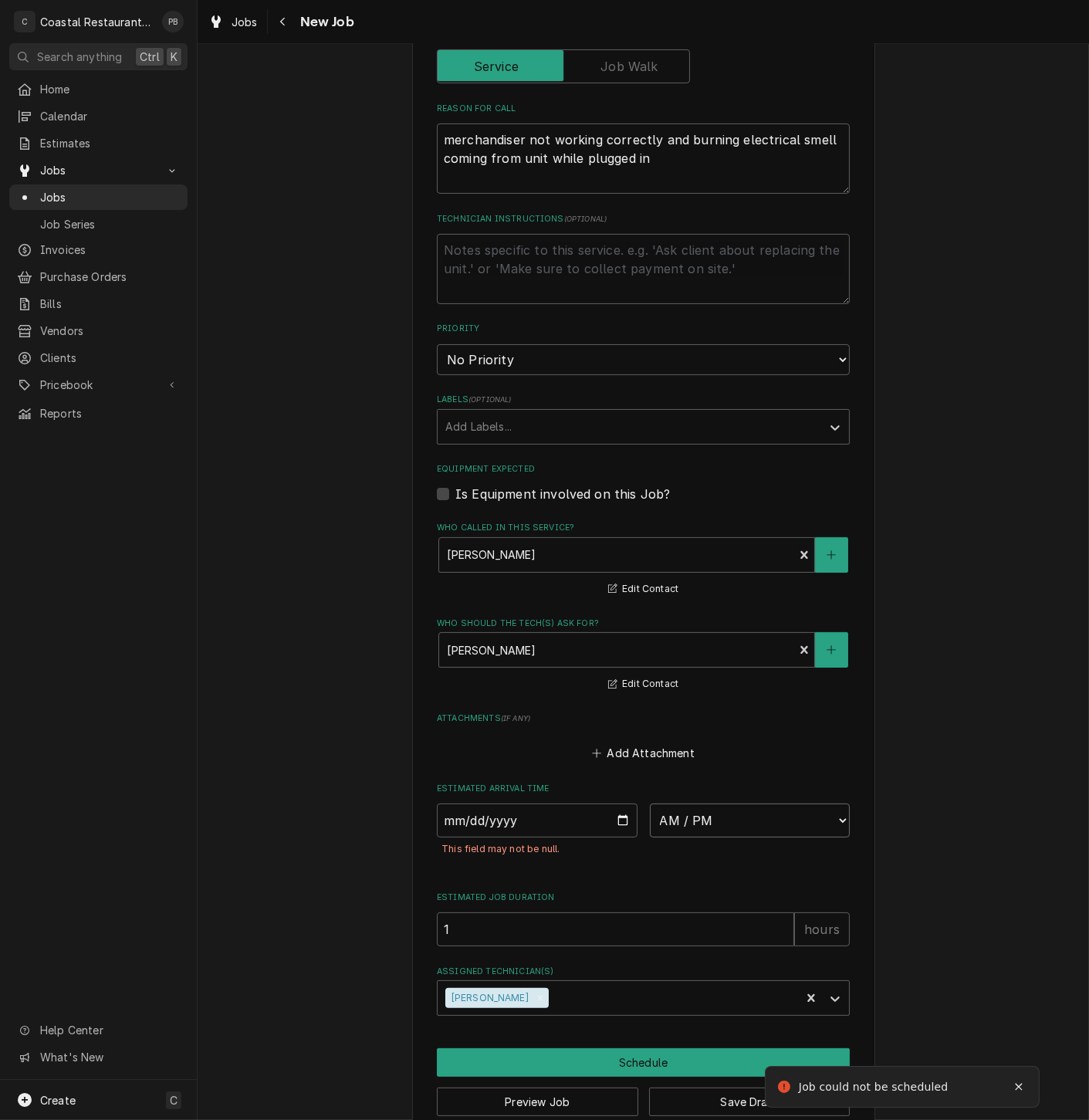
click at [744, 824] on select "AM / PM 6:00 AM 6:15 AM 6:30 AM 6:45 AM 7:00 AM 7:15 AM 7:30 AM 7:45 AM 8:00 AM…" at bounding box center [750, 820] width 201 height 34
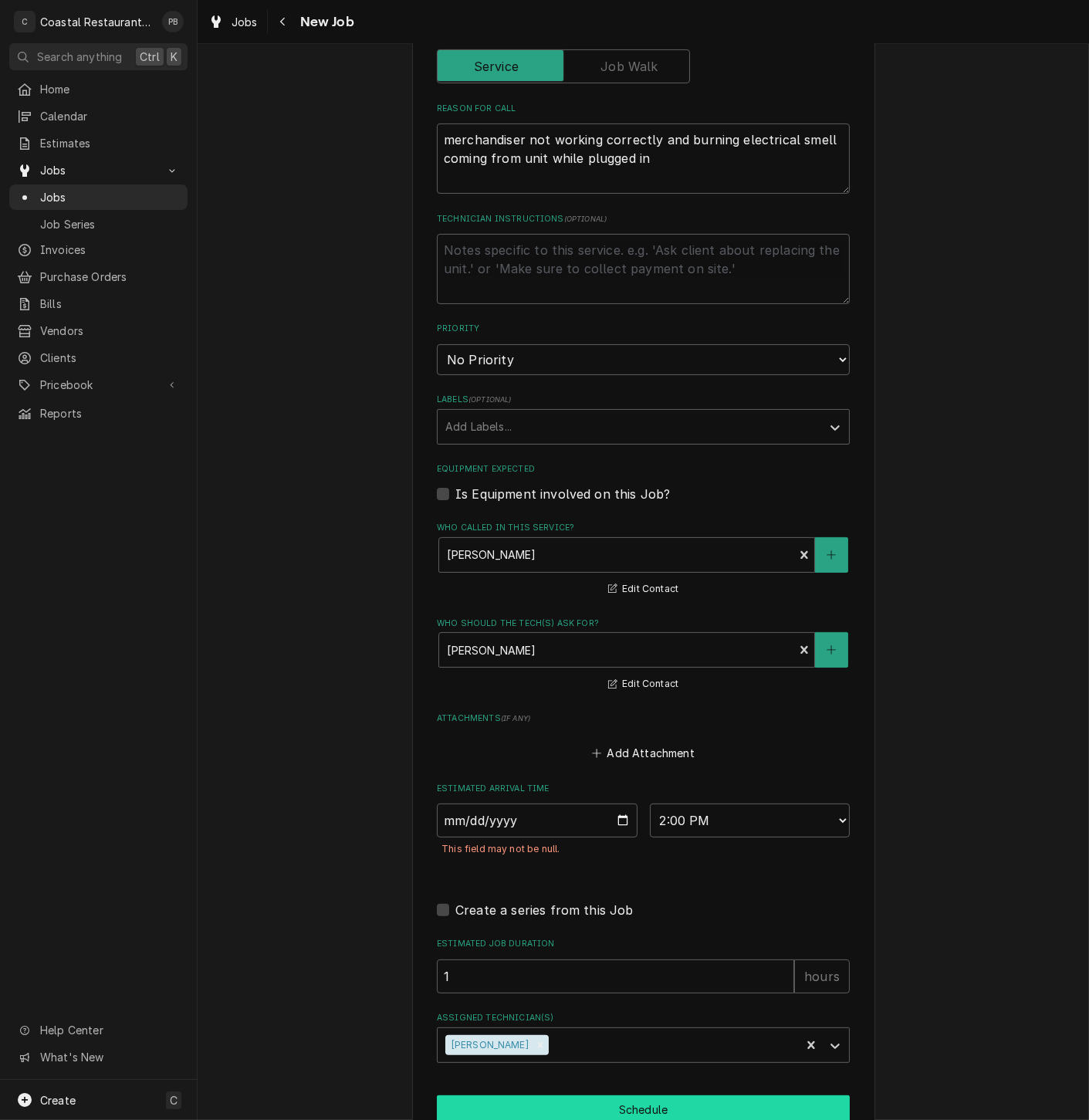
click at [677, 1109] on button "Schedule" at bounding box center [643, 1110] width 413 height 29
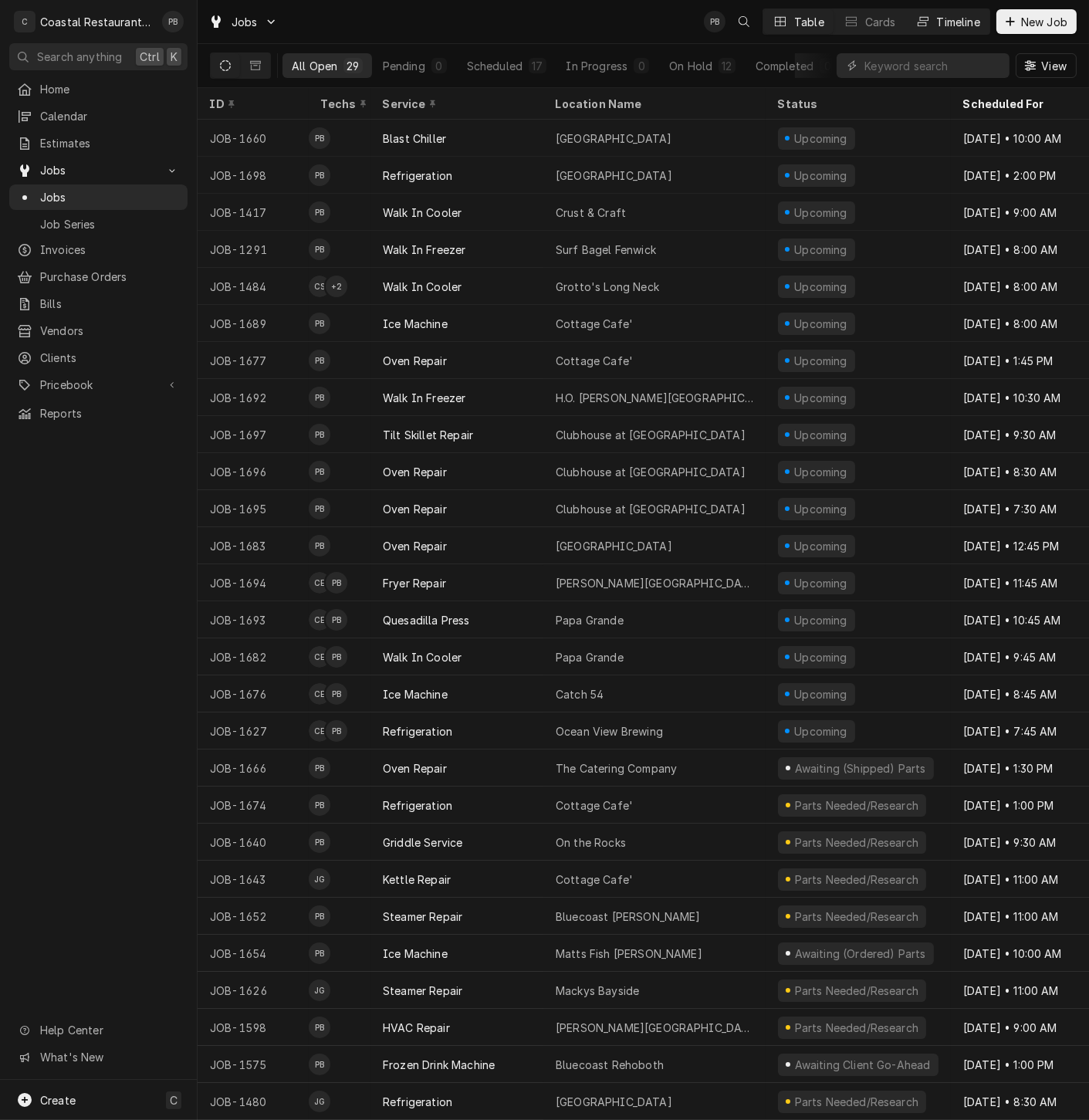
click at [944, 19] on div "Timeline" at bounding box center [958, 21] width 43 height 16
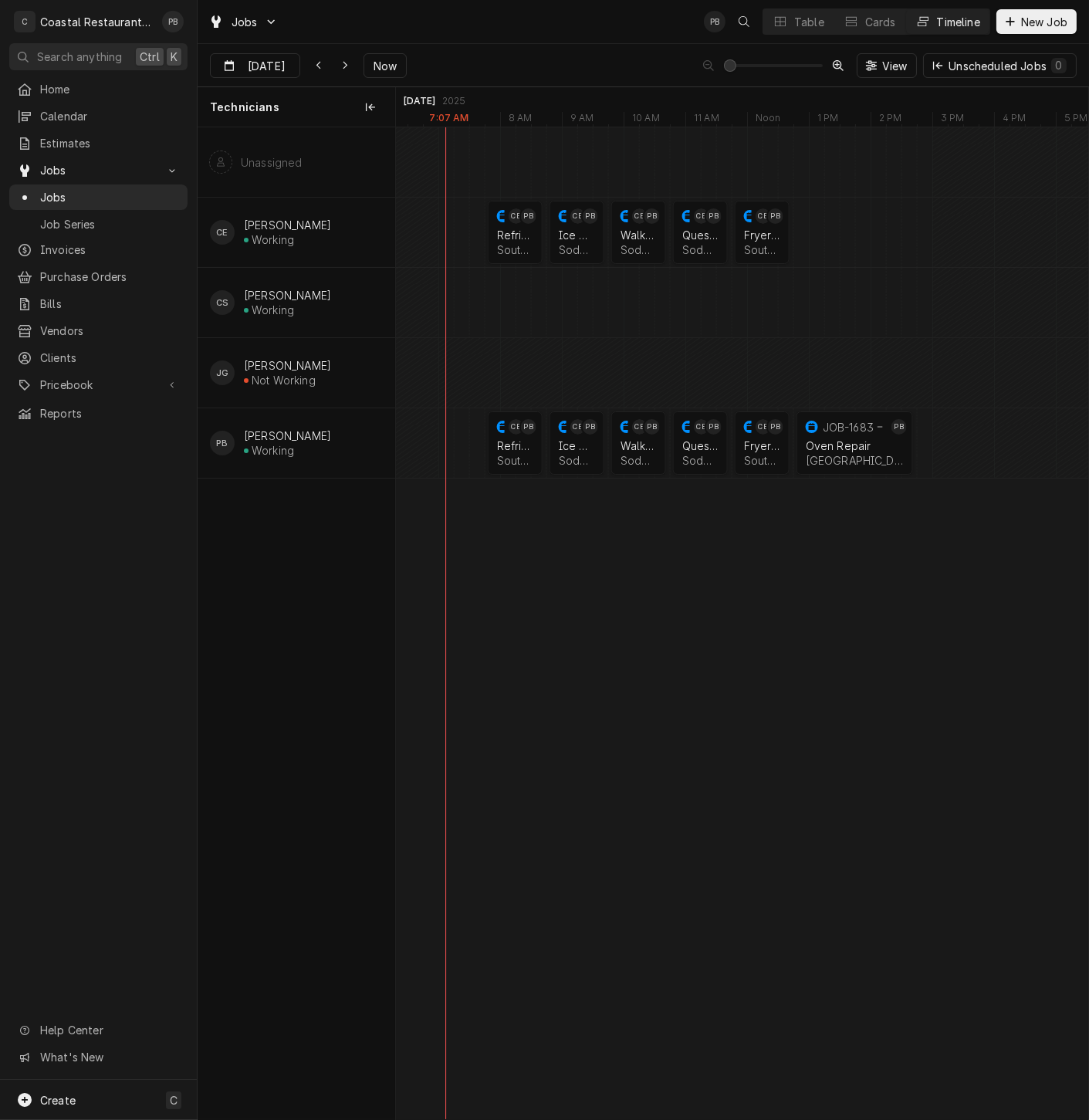
scroll to position [0, 13728]
